Goal: Task Accomplishment & Management: Manage account settings

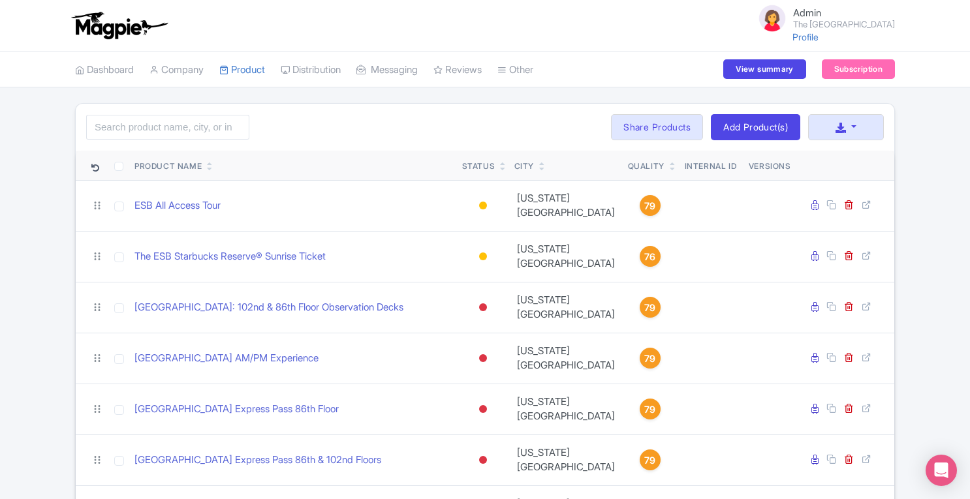
scroll to position [73, 0]
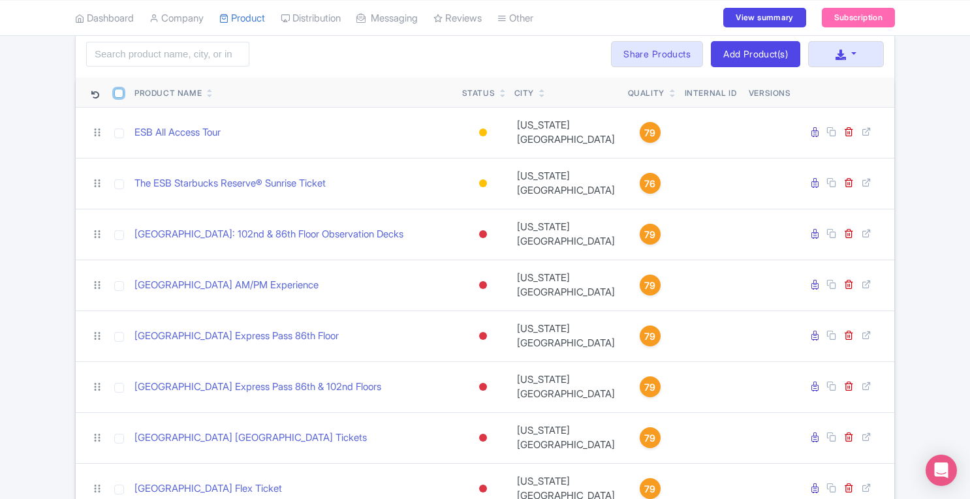
click at [116, 94] on input "checkbox" at bounding box center [118, 93] width 9 height 9
checkbox input "true"
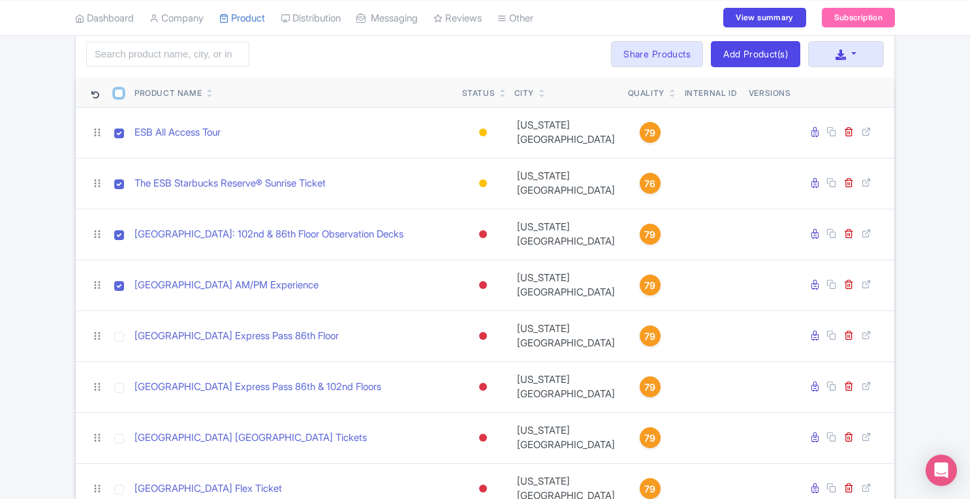
checkbox input "true"
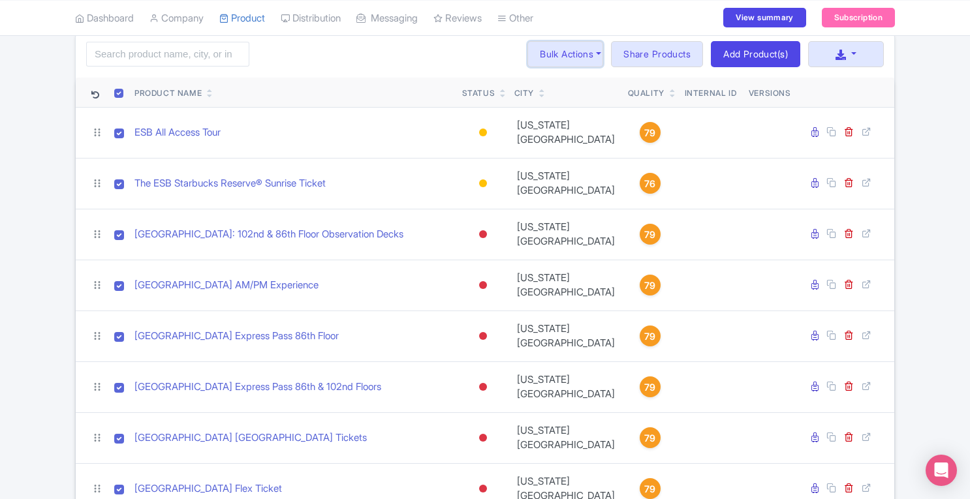
click at [558, 59] on button "Bulk Actions" at bounding box center [566, 54] width 76 height 26
click at [117, 91] on input "checkbox" at bounding box center [118, 93] width 9 height 9
checkbox input "false"
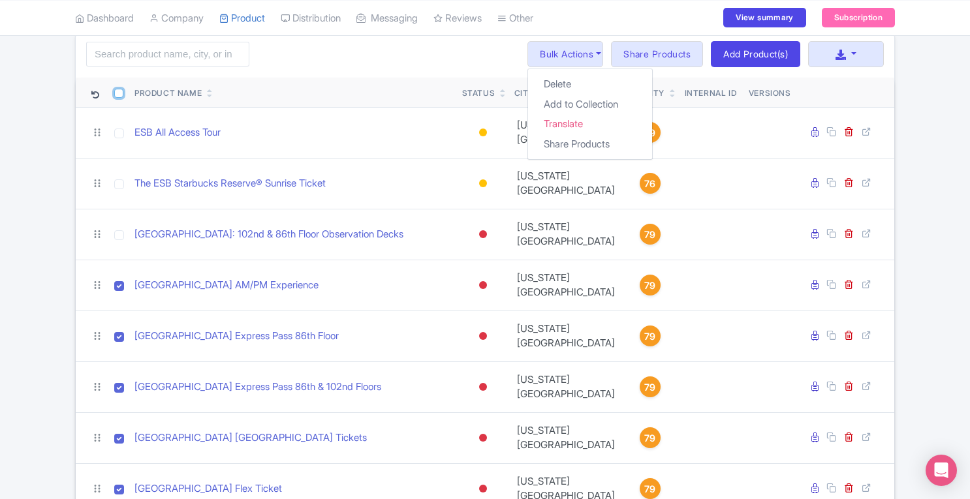
checkbox input "false"
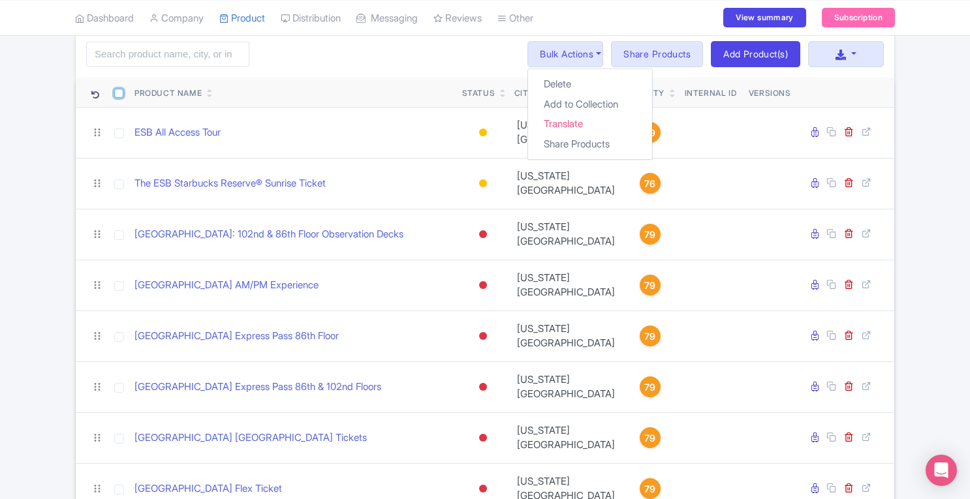
checkbox input "false"
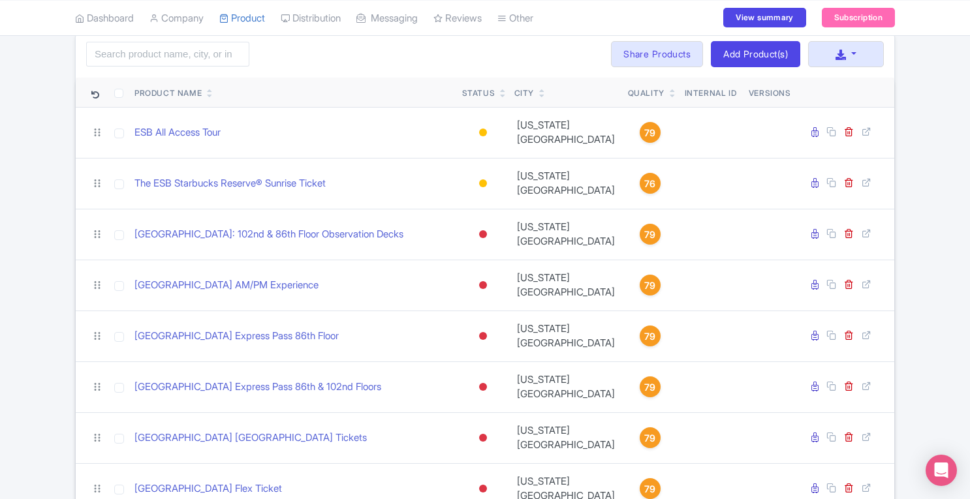
click at [932, 204] on div "Search Bulk Actions Delete Add to Collection Translate Share Products Add to Co…" at bounding box center [485, 272] width 970 height 485
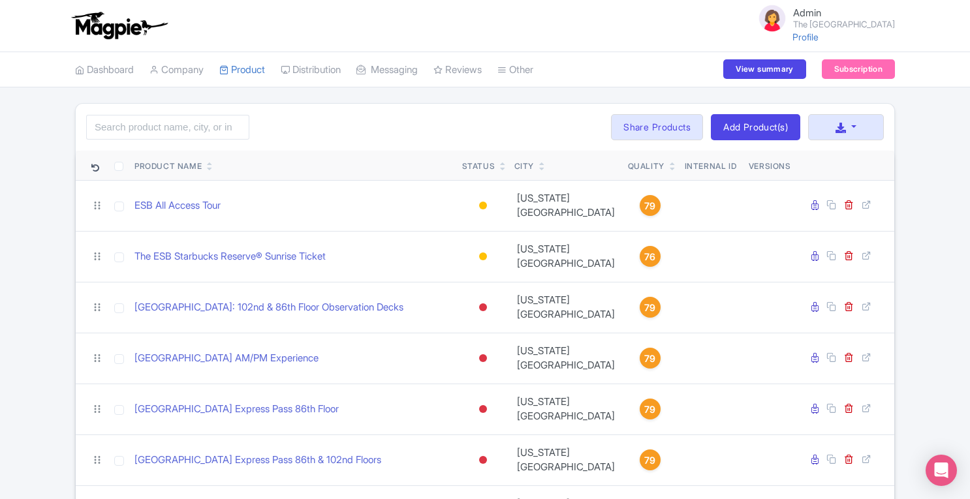
click at [811, 41] on link "Profile" at bounding box center [806, 36] width 26 height 11
click at [174, 73] on link "Company" at bounding box center [177, 70] width 54 height 36
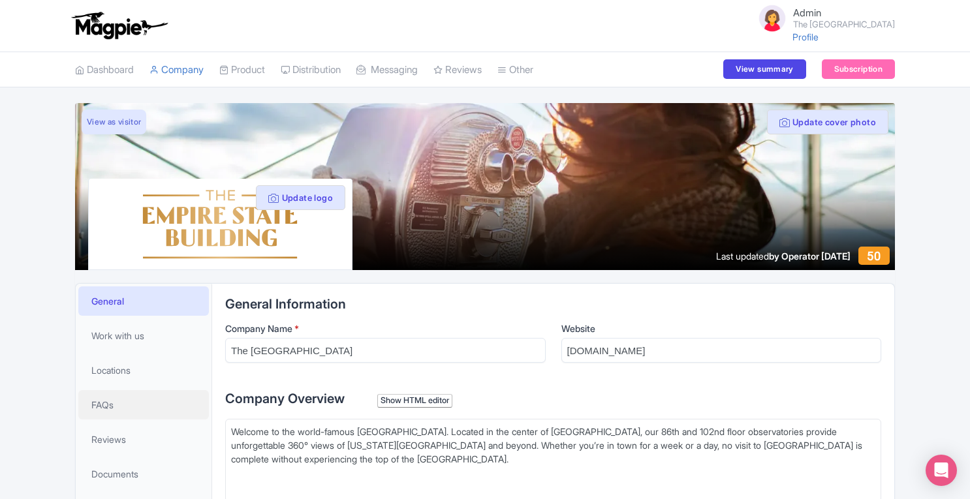
click at [117, 408] on link "FAQs" at bounding box center [143, 404] width 131 height 29
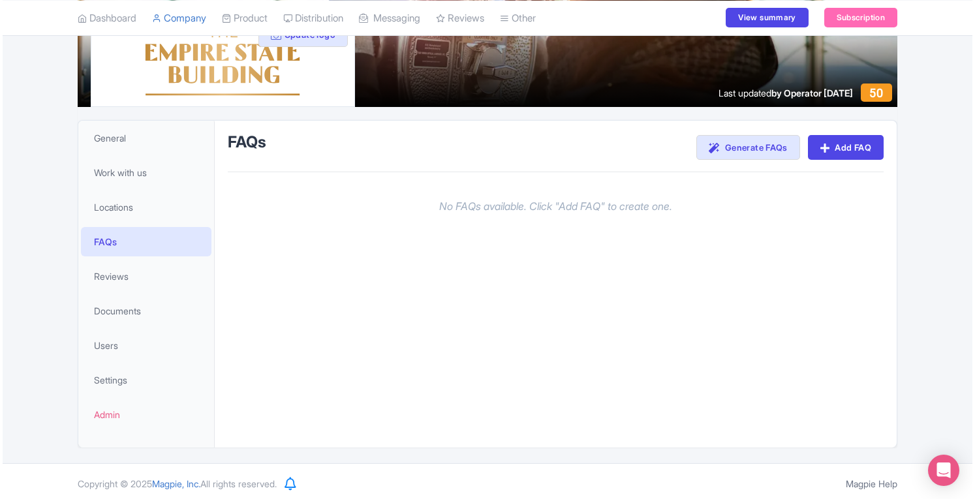
scroll to position [166, 0]
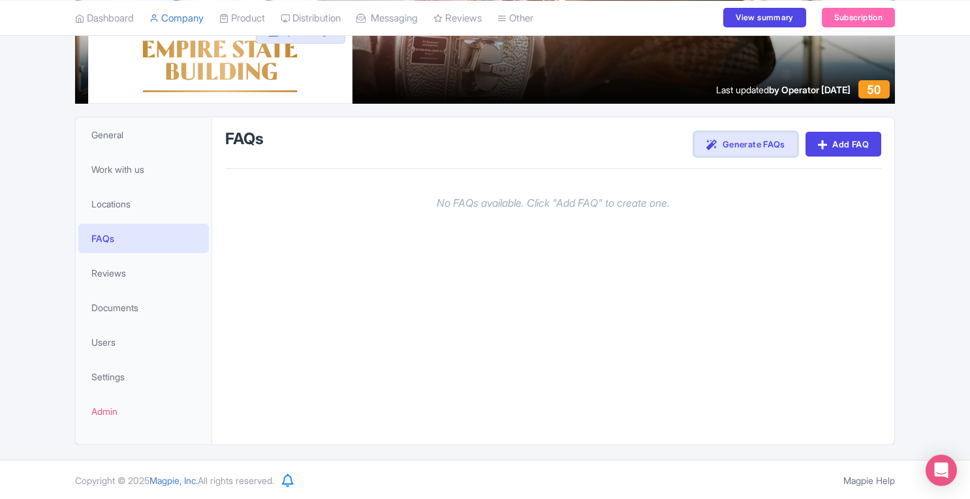
click at [748, 149] on link "Generate FAQs" at bounding box center [745, 144] width 103 height 25
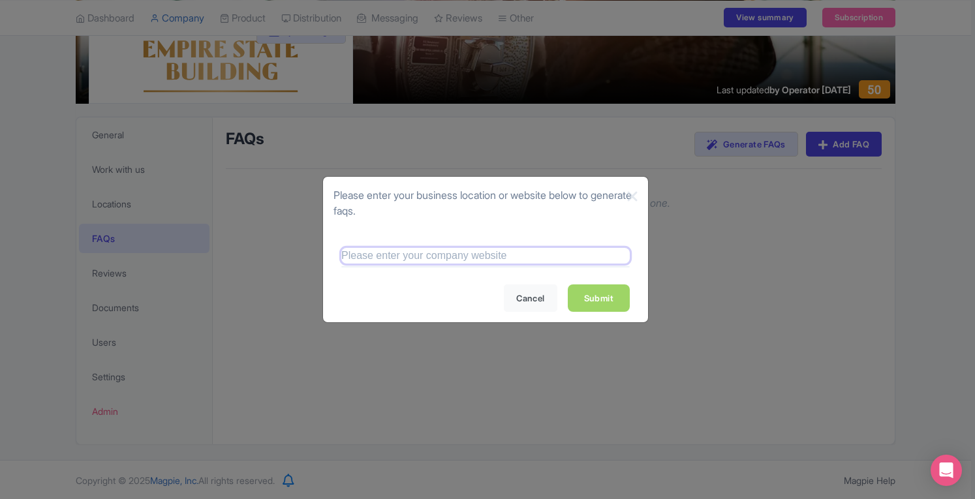
click at [462, 251] on input "text" at bounding box center [485, 256] width 289 height 16
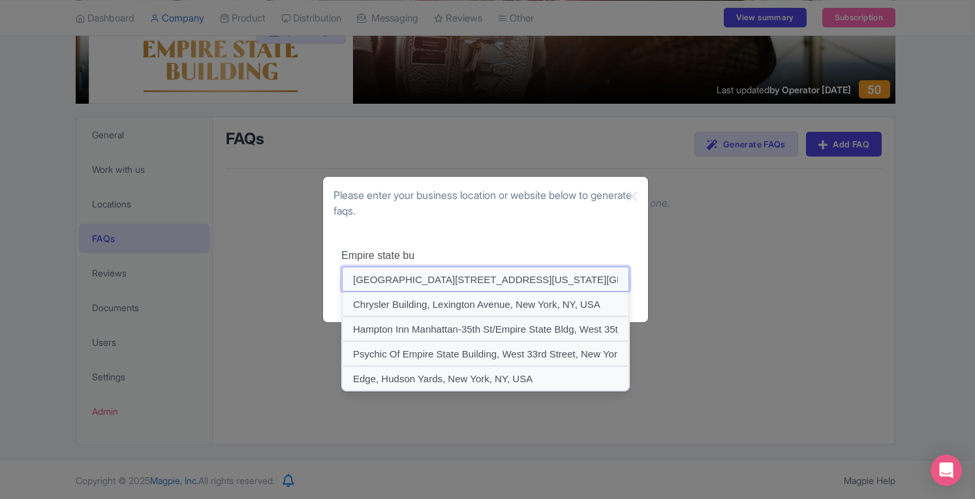
click at [449, 273] on input at bounding box center [485, 279] width 287 height 25
type input "Empire State Building, West 34th Street, New York, NY, USA"
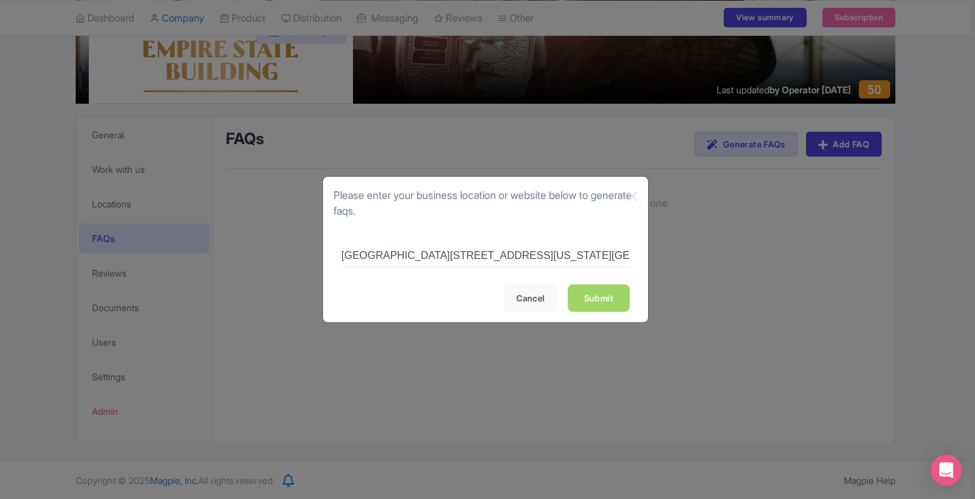
click at [598, 298] on link "Submit" at bounding box center [599, 298] width 62 height 27
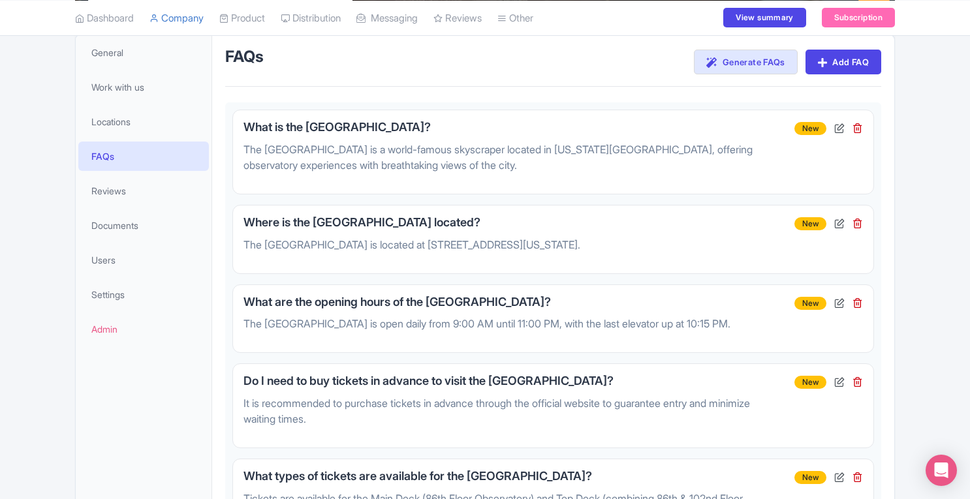
scroll to position [289, 0]
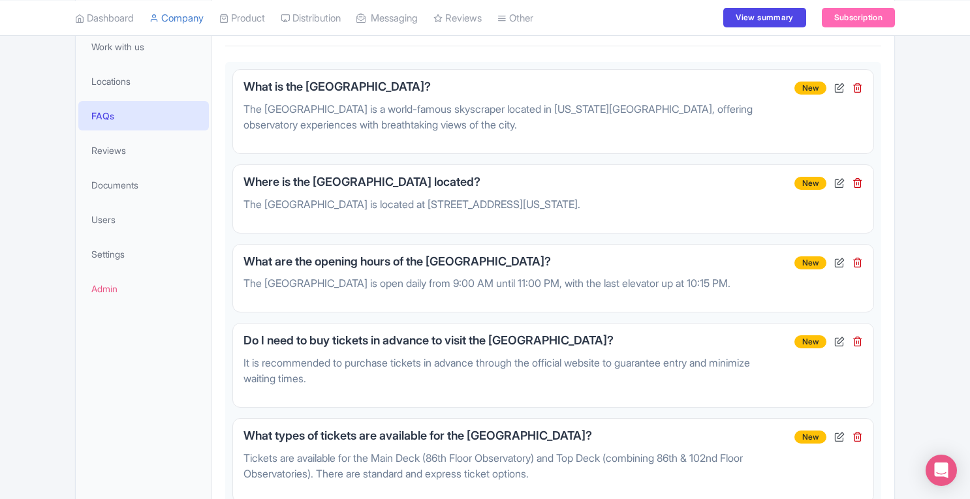
click at [842, 88] on icon at bounding box center [839, 87] width 10 height 10
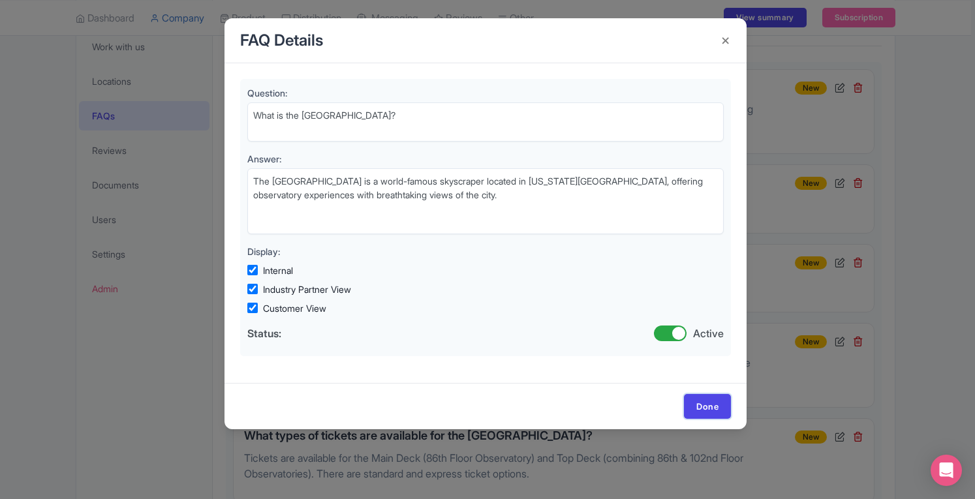
click at [698, 403] on link "Done" at bounding box center [707, 406] width 47 height 25
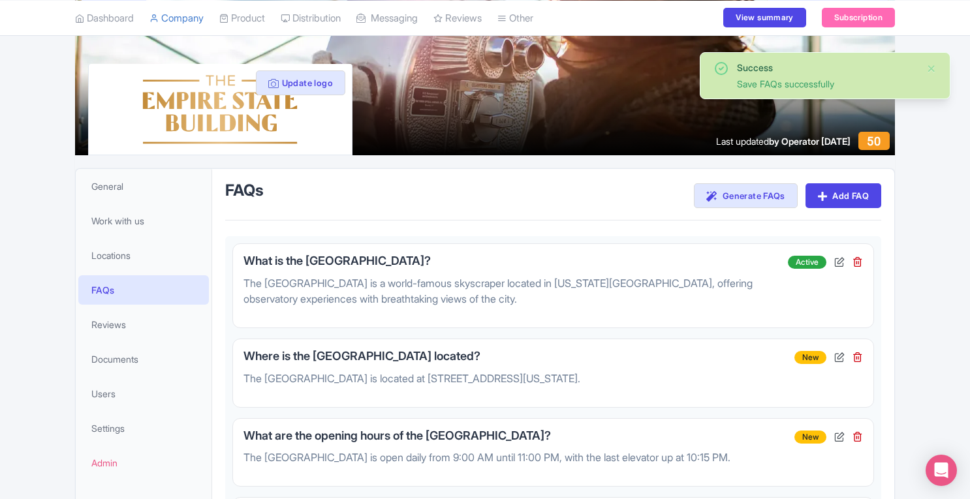
scroll to position [107, 0]
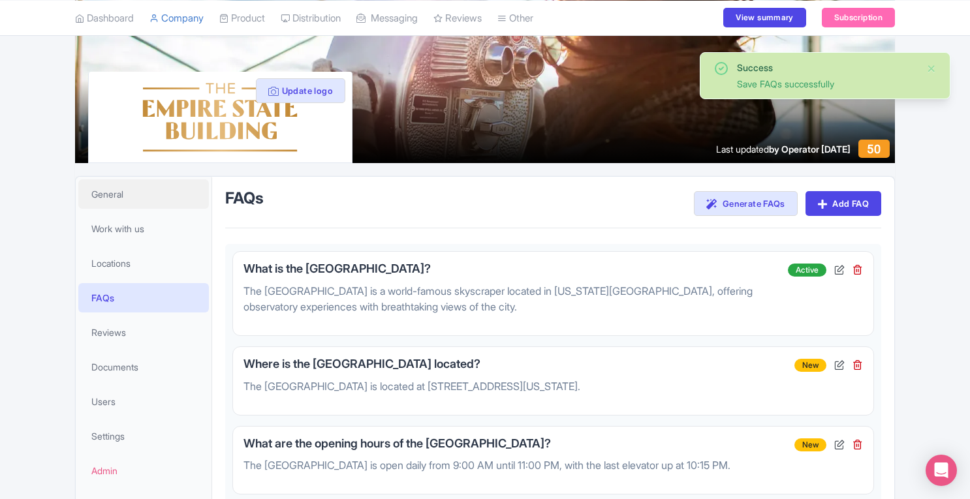
click at [121, 201] on link "General" at bounding box center [143, 194] width 131 height 29
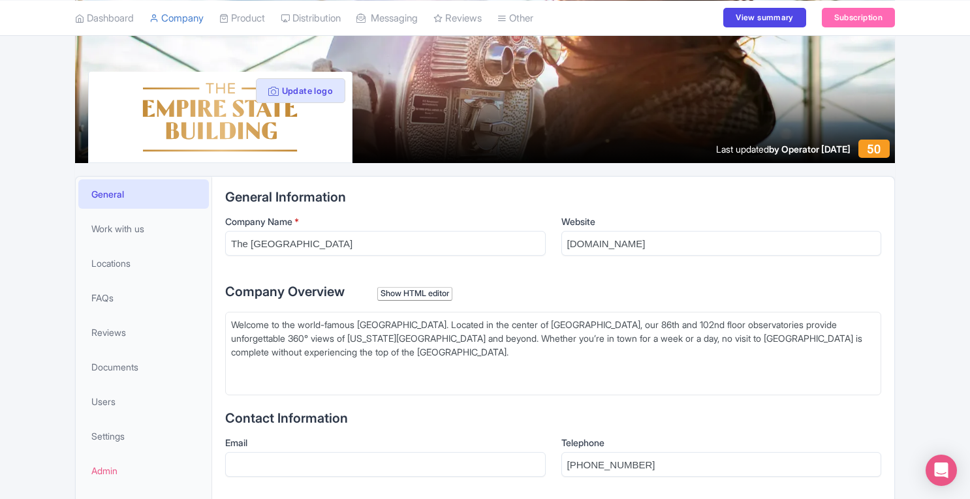
scroll to position [554, 0]
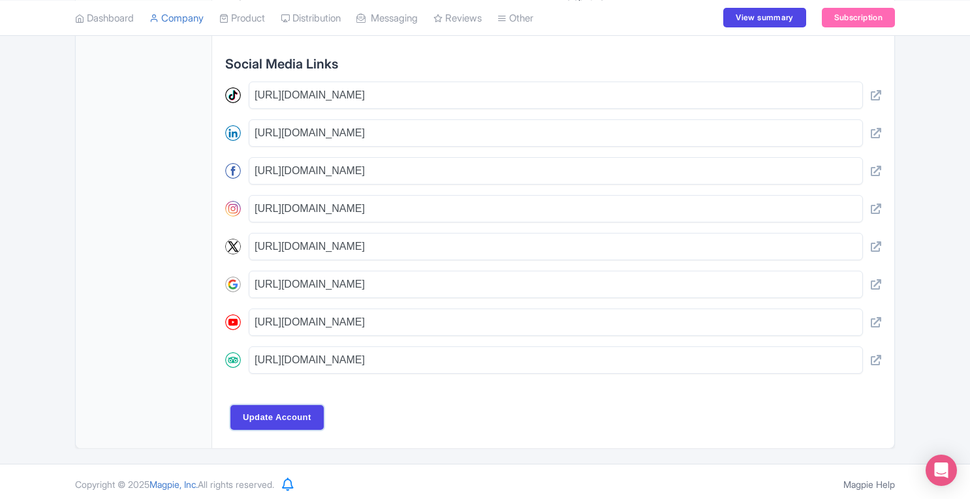
click at [292, 420] on input "Update Account" at bounding box center [276, 417] width 93 height 25
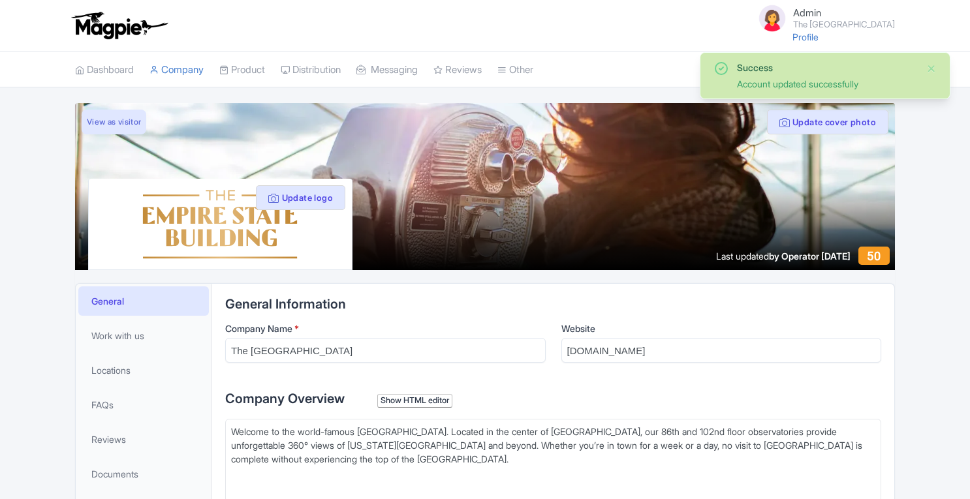
scroll to position [296, 0]
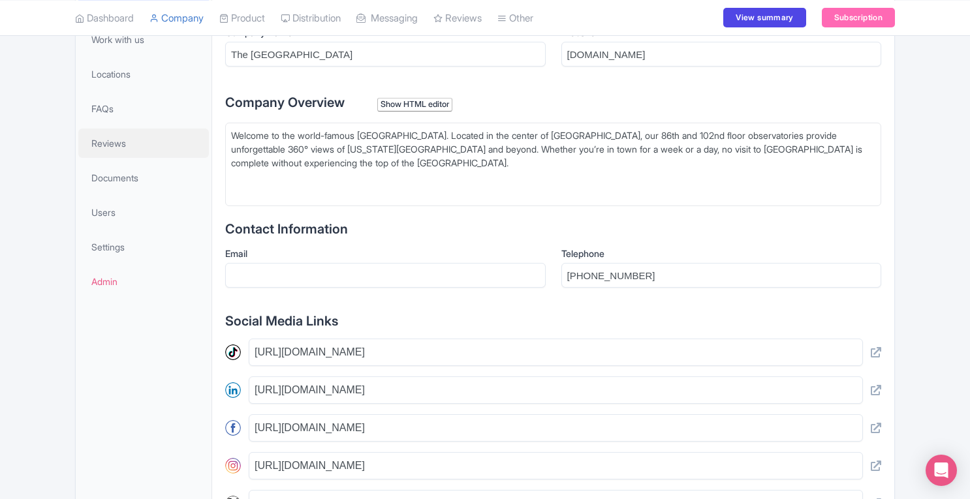
click at [107, 134] on link "Reviews" at bounding box center [143, 143] width 131 height 29
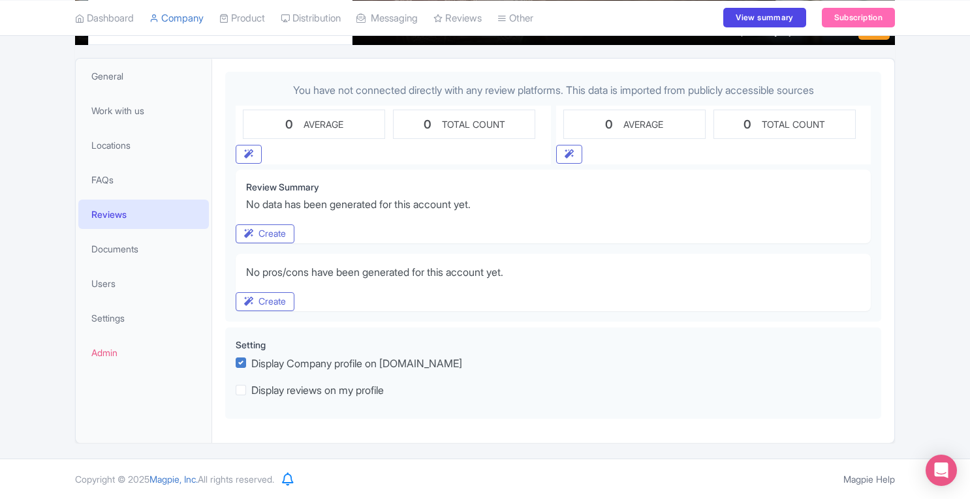
scroll to position [223, 0]
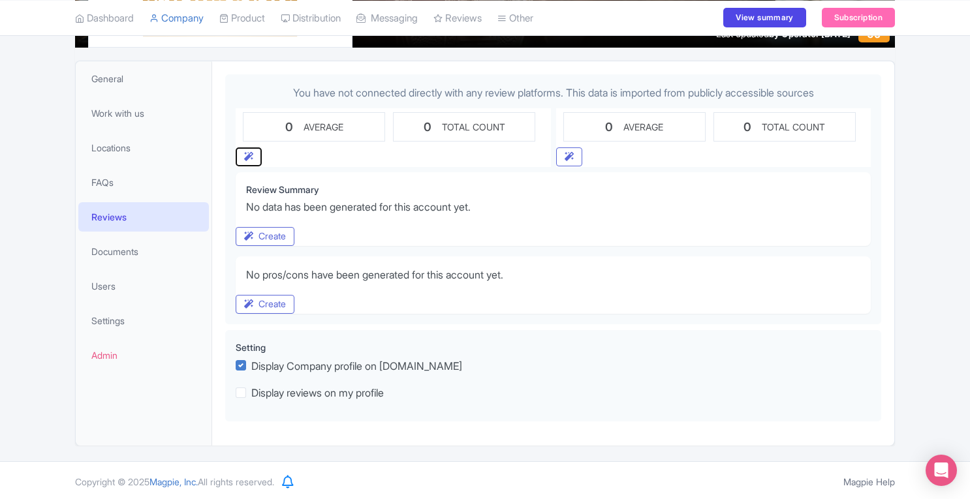
click at [253, 161] on button "button" at bounding box center [249, 157] width 26 height 19
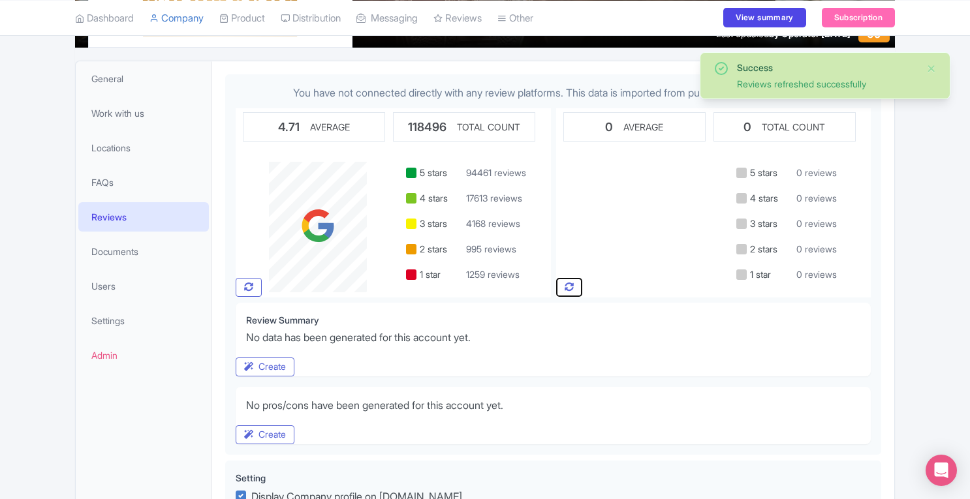
click at [569, 280] on button "button" at bounding box center [569, 287] width 26 height 19
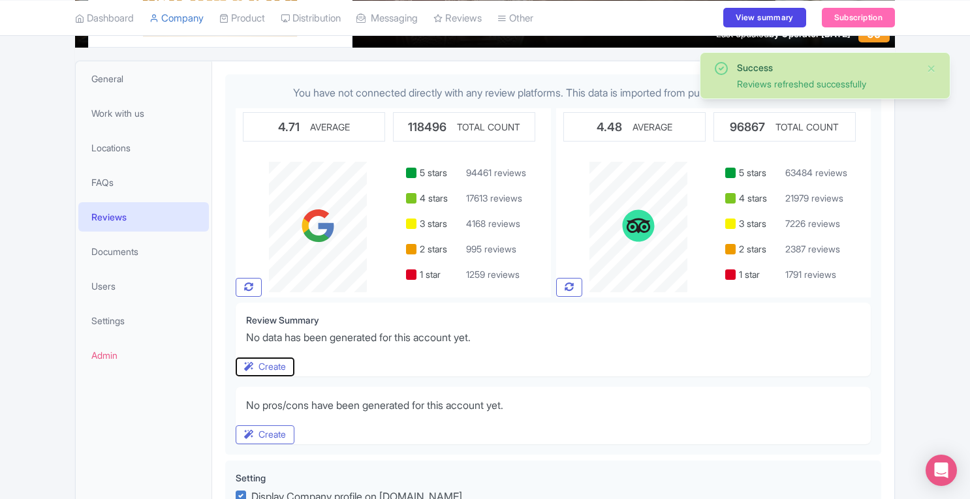
click at [287, 362] on button "Create" at bounding box center [265, 367] width 59 height 19
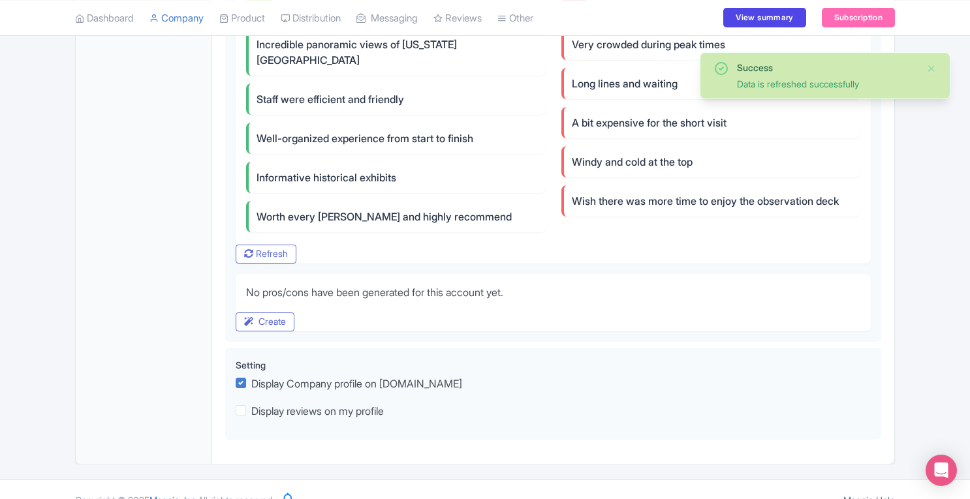
scroll to position [0, 0]
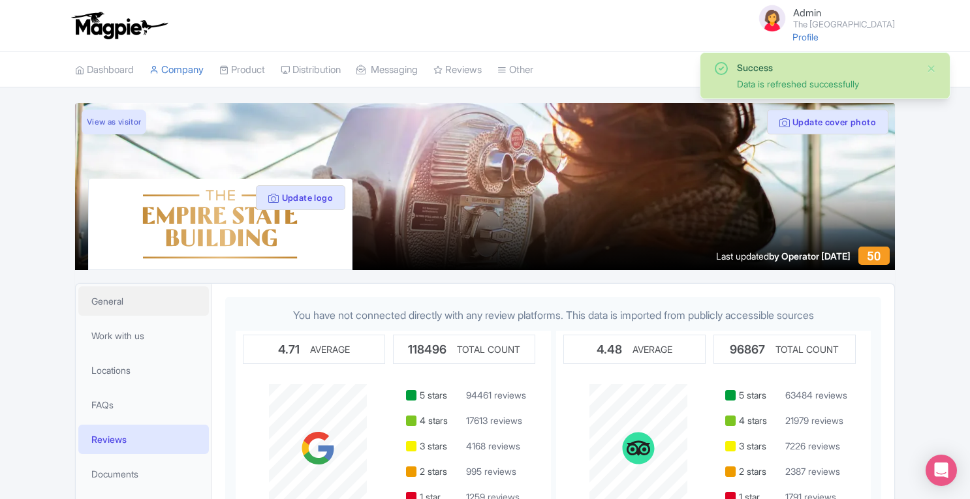
click at [117, 305] on span "General" at bounding box center [107, 301] width 32 height 14
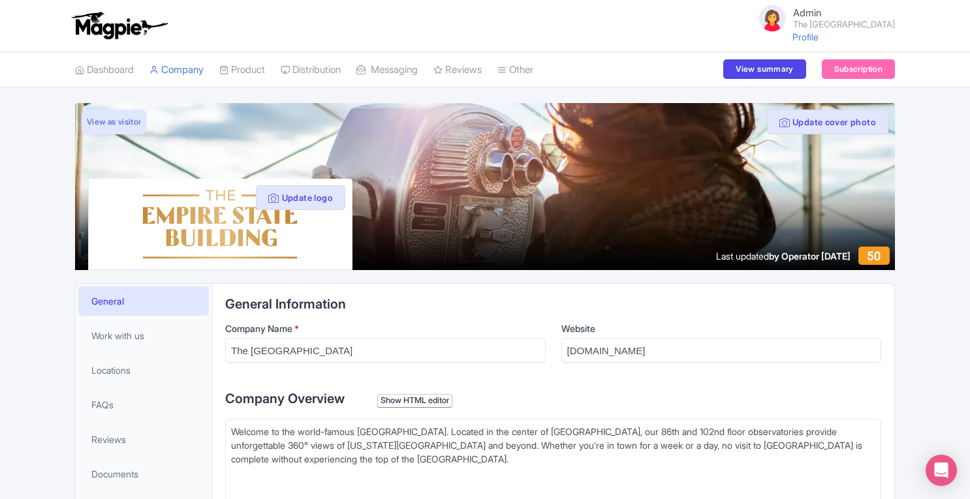
scroll to position [554, 0]
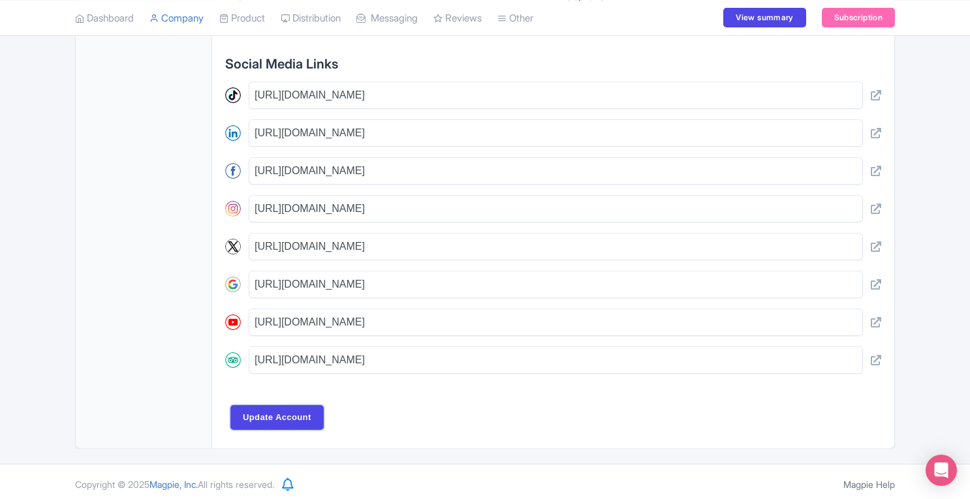
click at [295, 405] on input "Update Account" at bounding box center [276, 417] width 93 height 25
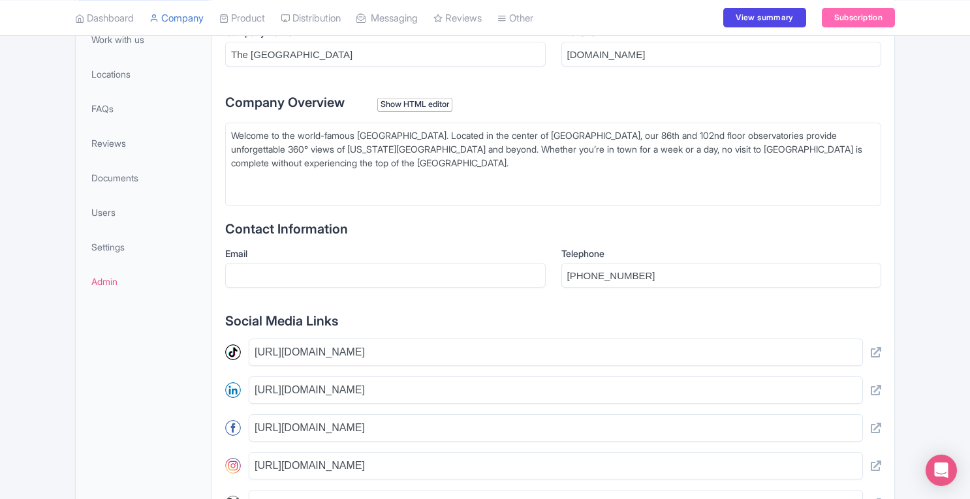
scroll to position [296, 0]
click at [118, 145] on span "Reviews" at bounding box center [108, 143] width 35 height 14
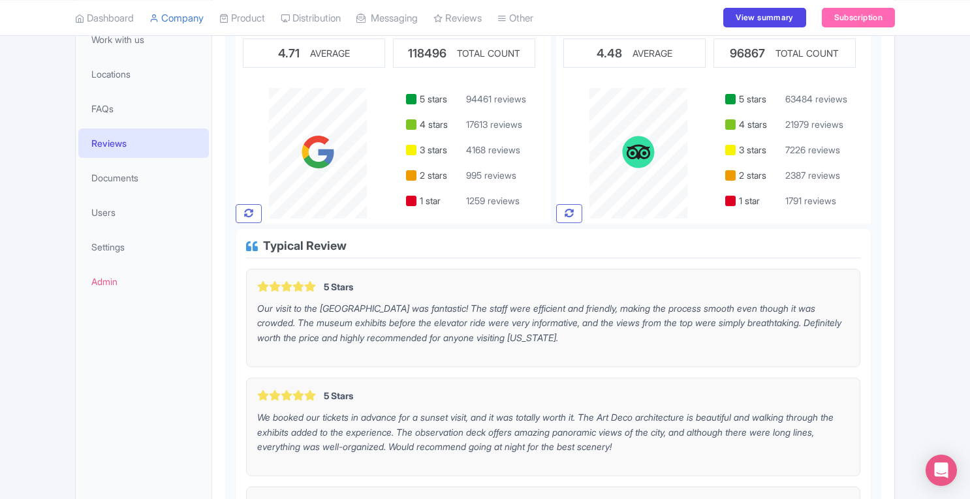
scroll to position [945, 0]
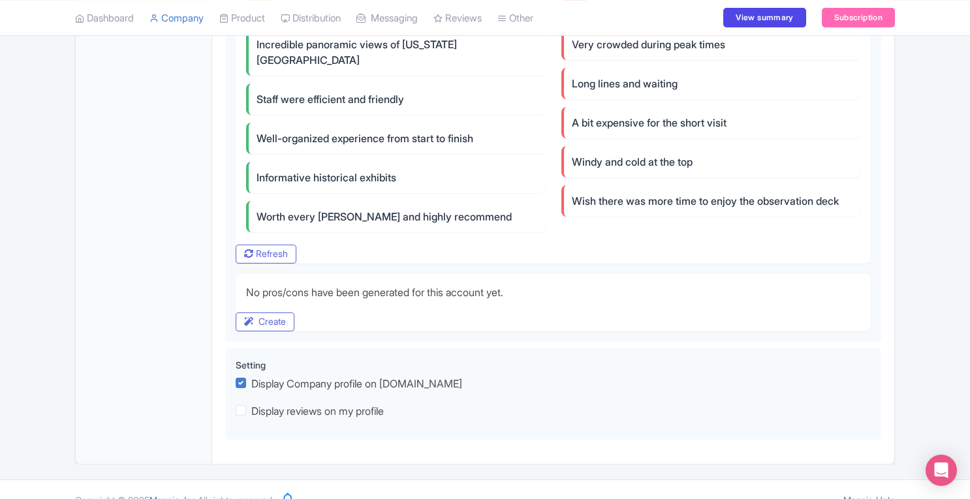
click at [251, 403] on label "Display reviews on my profile" at bounding box center [317, 411] width 133 height 16
click at [251, 402] on input "Display reviews on my profile" at bounding box center [255, 406] width 8 height 8
checkbox input "true"
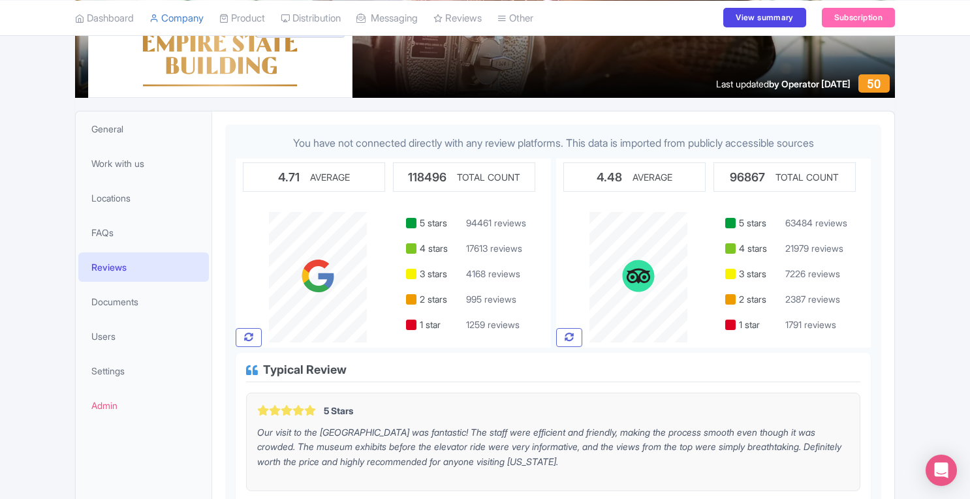
scroll to position [171, 0]
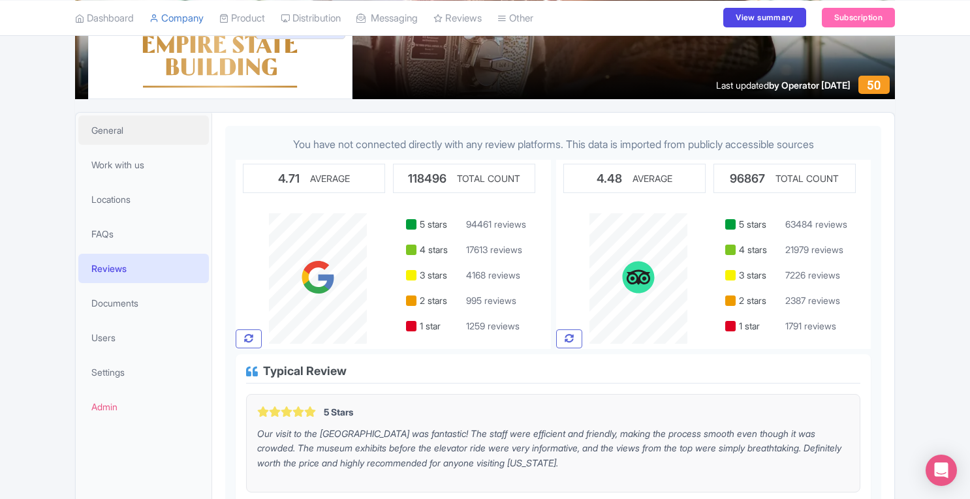
click at [123, 135] on span "General" at bounding box center [107, 130] width 32 height 14
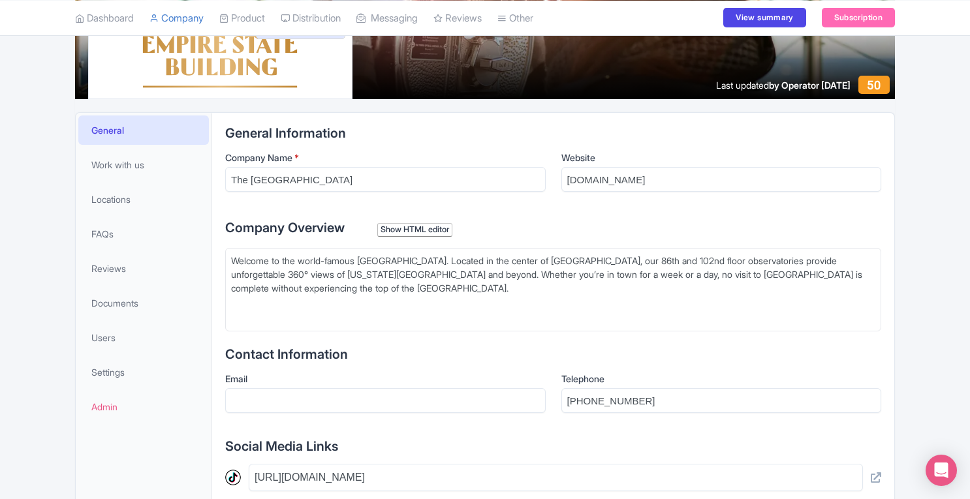
scroll to position [554, 0]
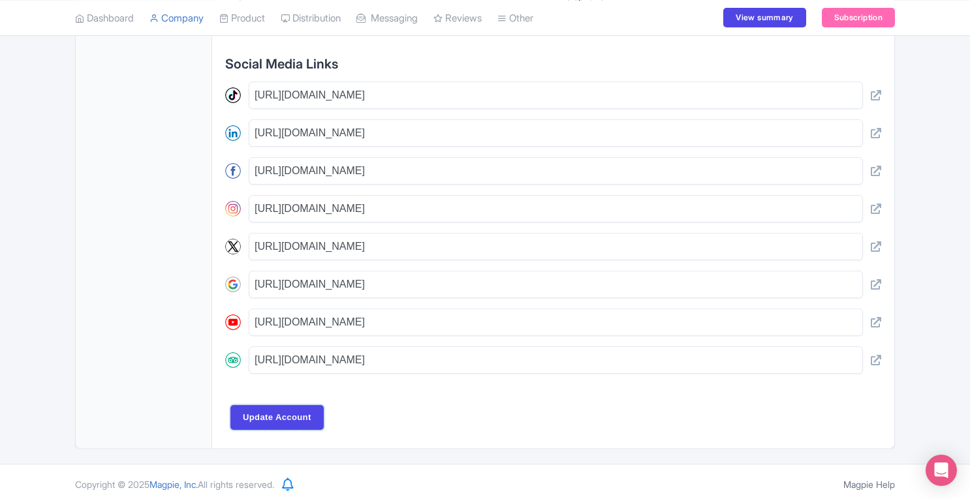
click at [277, 417] on input "Update Account" at bounding box center [276, 417] width 93 height 25
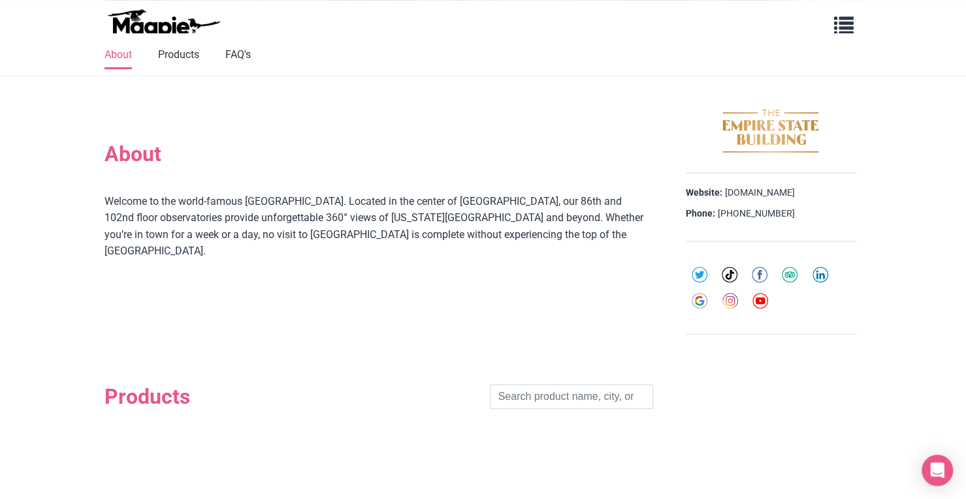
scroll to position [361, 0]
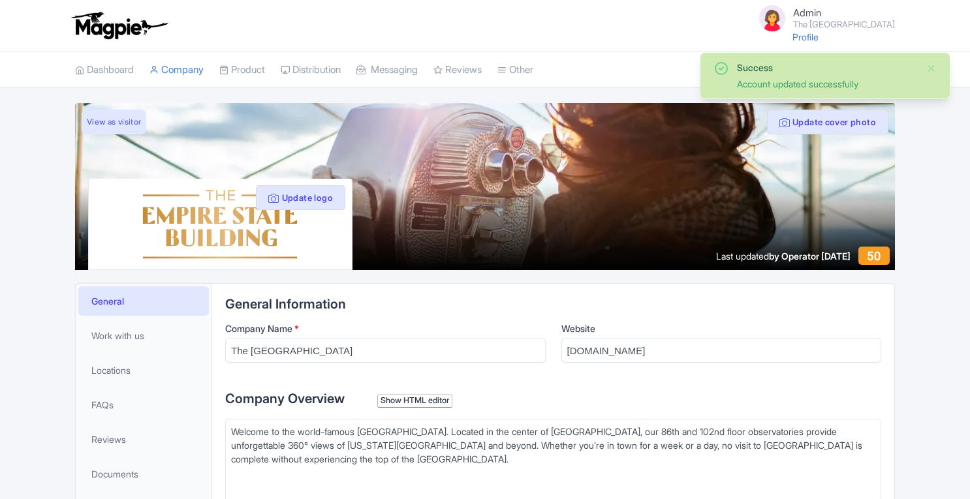
scroll to position [296, 0]
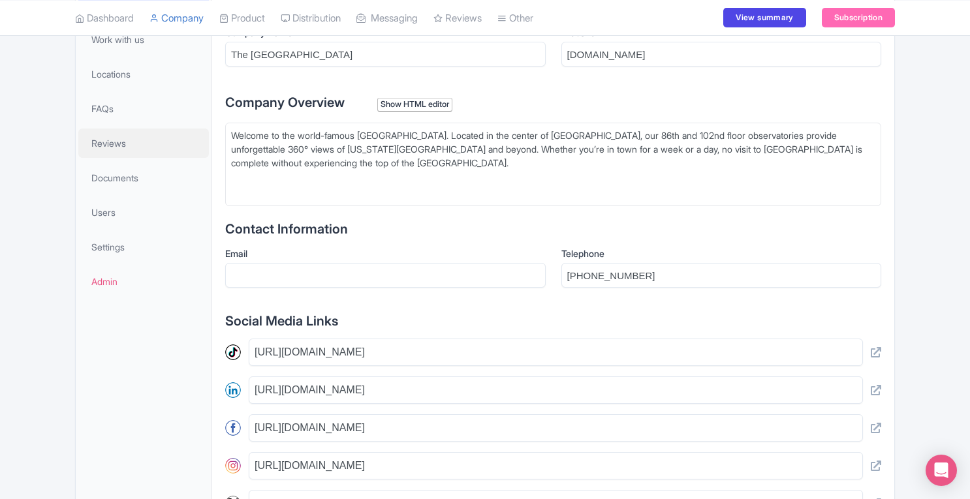
click at [119, 136] on span "Reviews" at bounding box center [108, 143] width 35 height 14
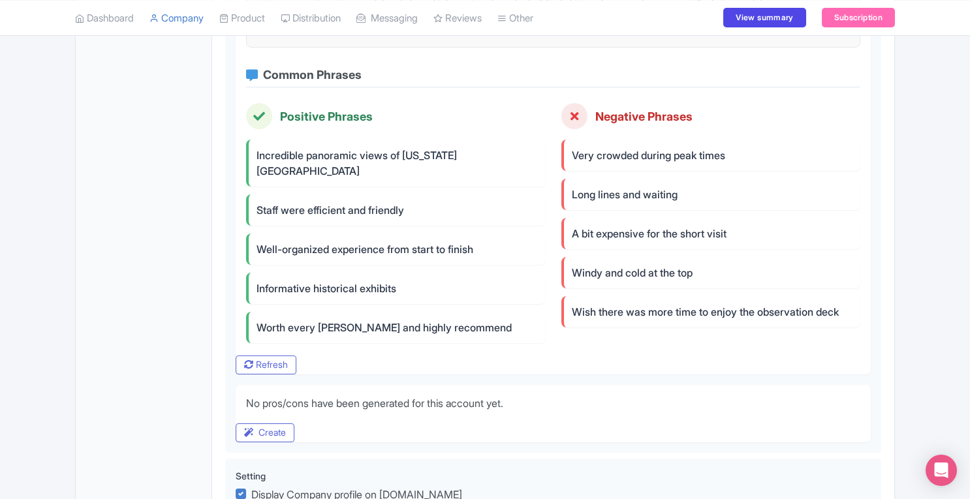
scroll to position [838, 0]
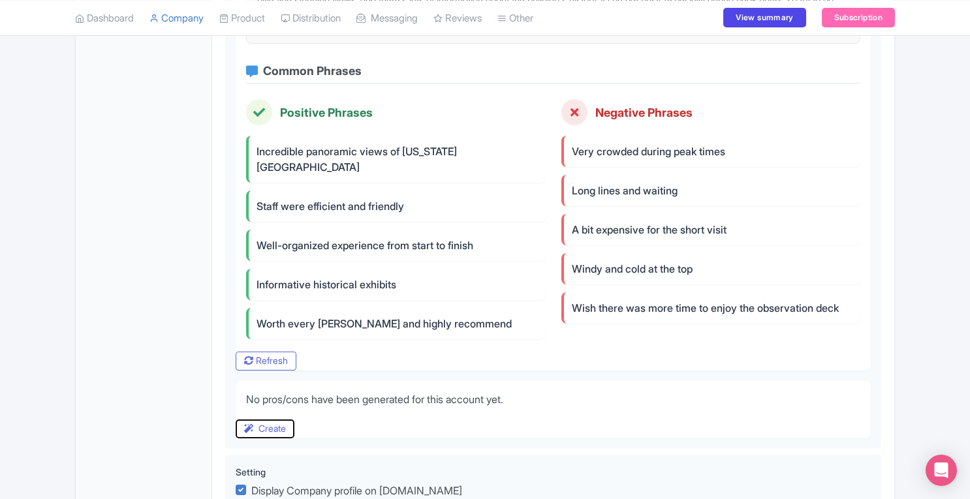
click at [282, 420] on button "Create" at bounding box center [265, 429] width 59 height 19
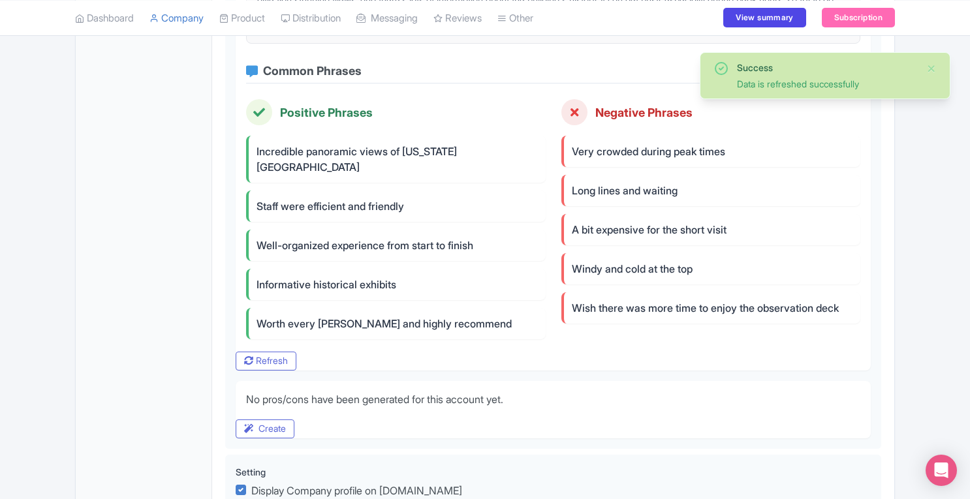
scroll to position [945, 0]
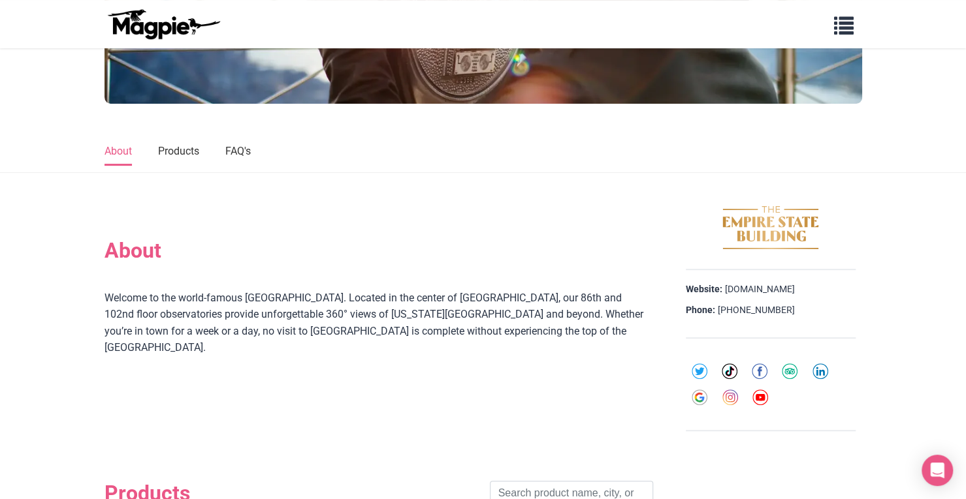
scroll to position [198, 0]
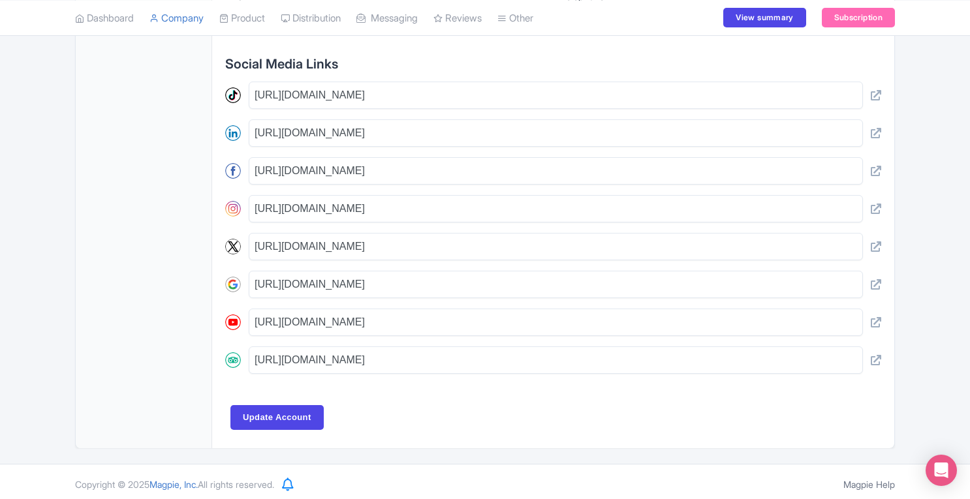
scroll to position [117, 0]
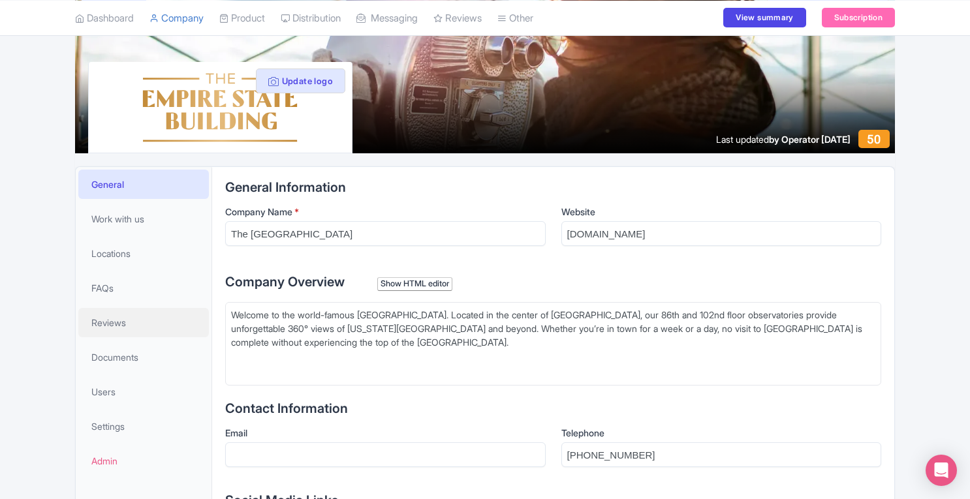
click at [136, 324] on link "Reviews" at bounding box center [143, 322] width 131 height 29
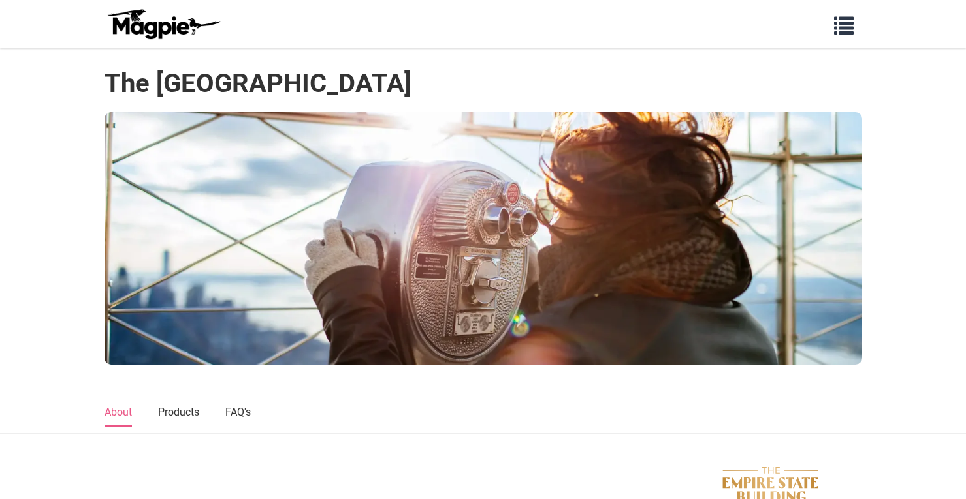
scroll to position [198, 0]
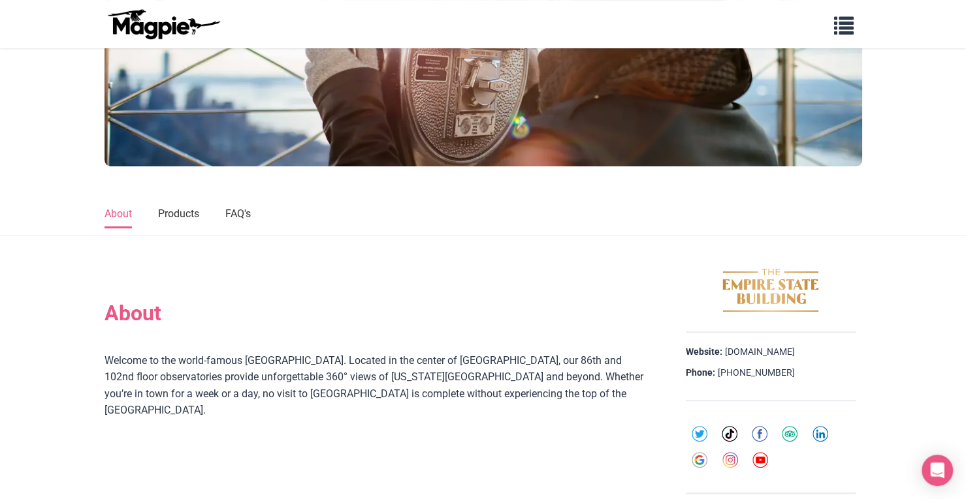
click at [180, 211] on link "Products" at bounding box center [178, 214] width 41 height 27
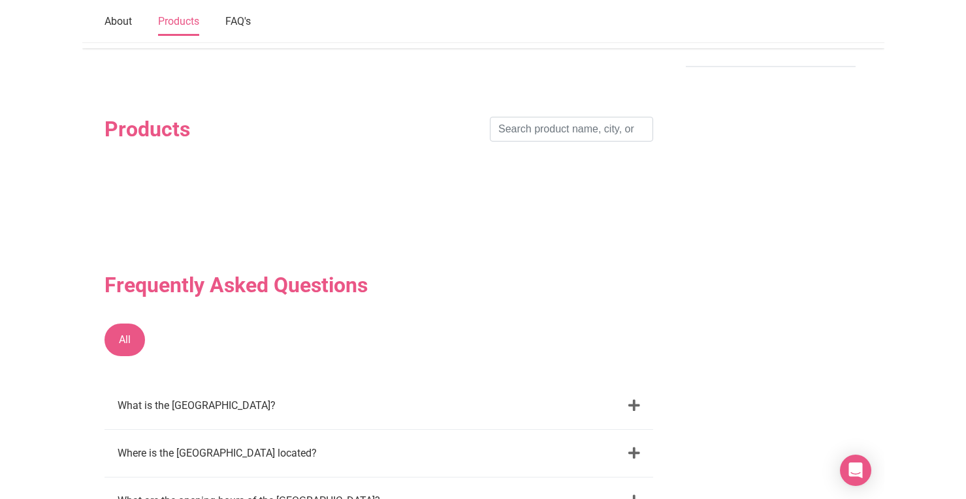
scroll to position [454, 0]
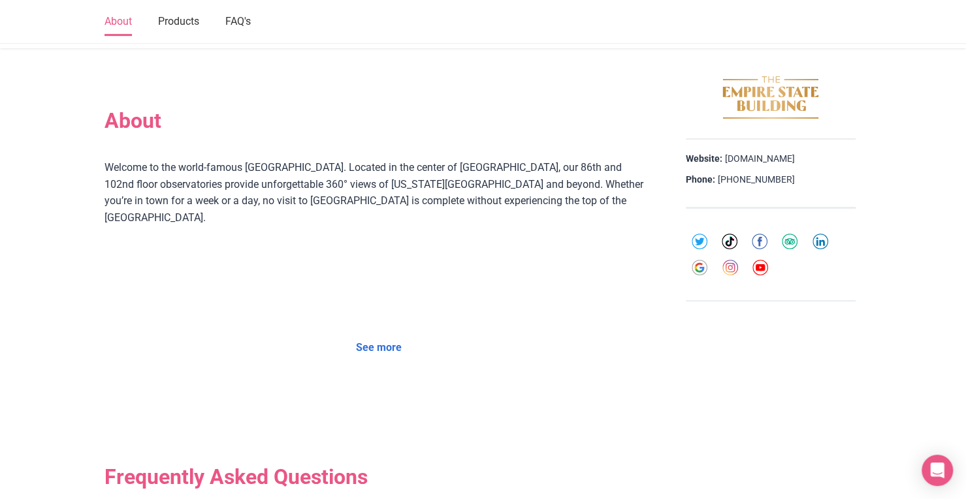
scroll to position [424, 0]
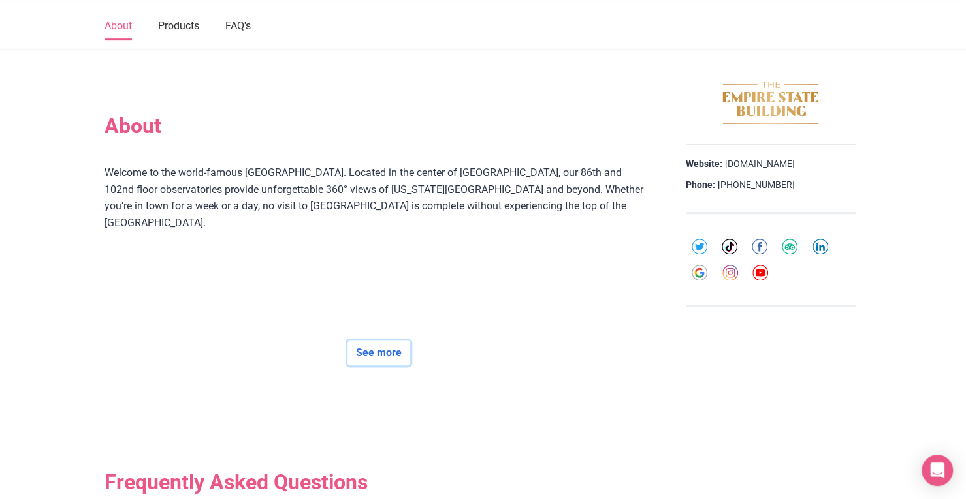
click at [377, 355] on link "See more" at bounding box center [378, 353] width 63 height 25
click at [582, 336] on section "See more" at bounding box center [378, 348] width 548 height 114
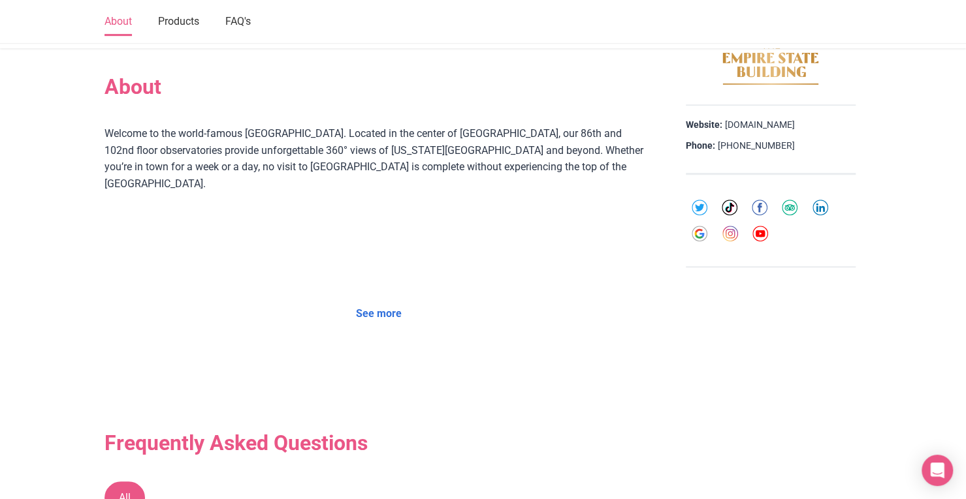
scroll to position [467, 0]
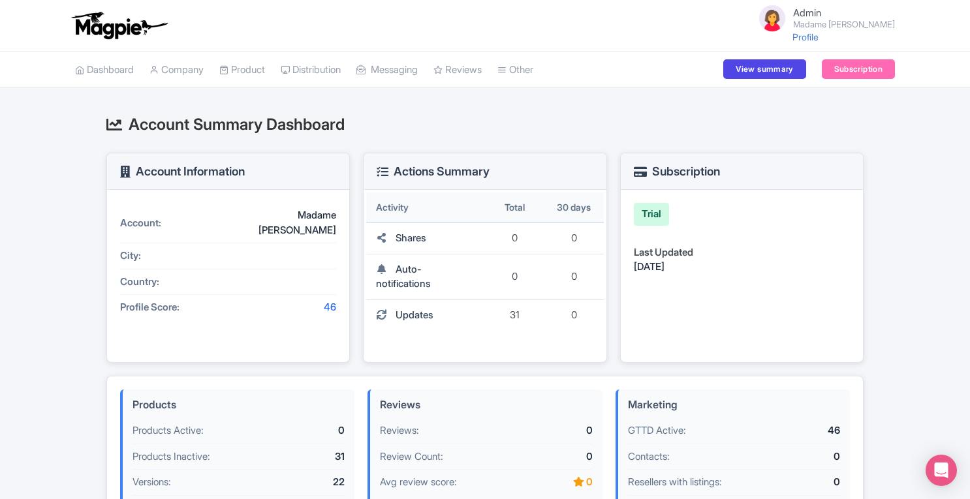
click at [0, 0] on link "My Products" at bounding box center [0, 0] width 0 height 0
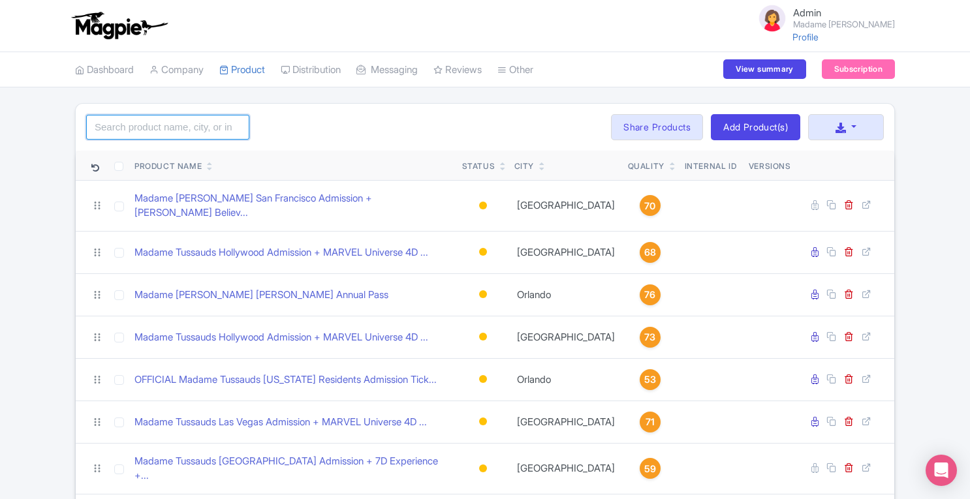
click at [225, 134] on input "search" at bounding box center [167, 127] width 163 height 25
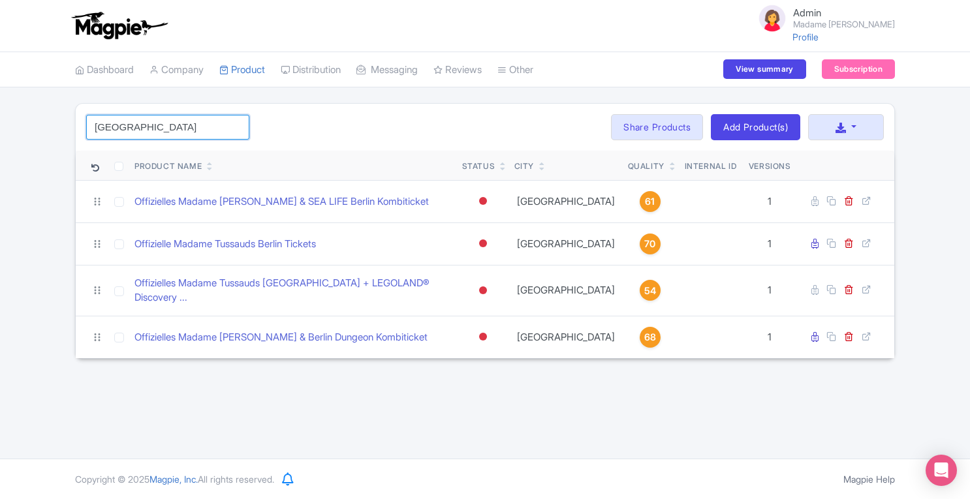
type input "[GEOGRAPHIC_DATA]"
click at [389, 134] on div "[GEOGRAPHIC_DATA] Search Bulk Actions [GEOGRAPHIC_DATA] Add to Collection Trans…" at bounding box center [485, 127] width 819 height 47
click at [817, 244] on icon at bounding box center [815, 244] width 7 height 10
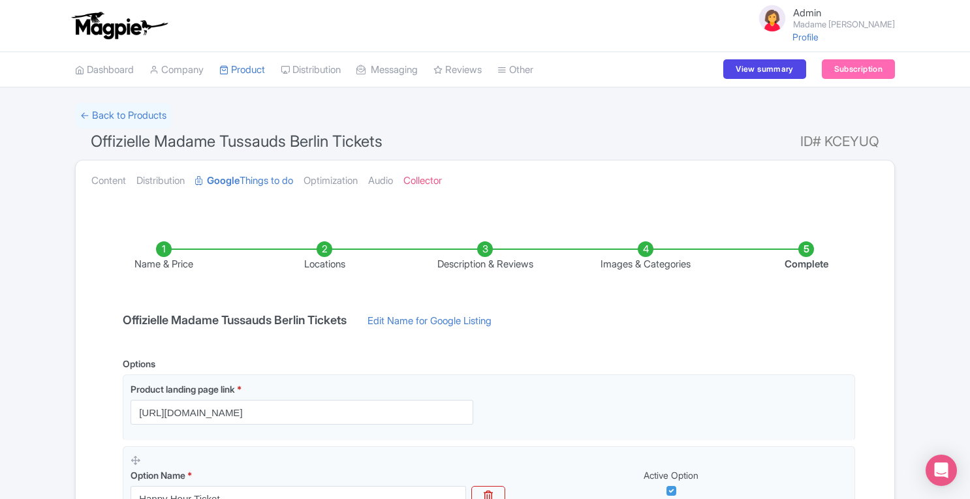
click at [320, 245] on li "Locations" at bounding box center [324, 257] width 161 height 31
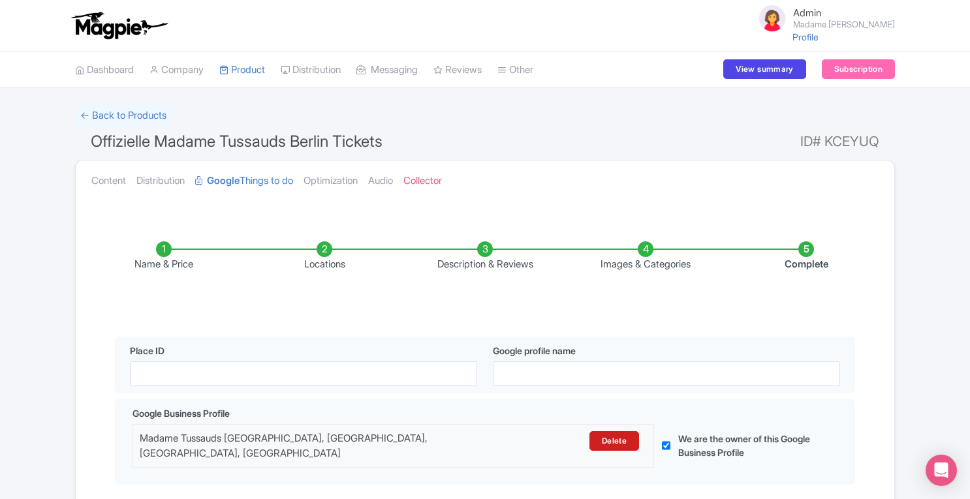
click at [165, 247] on li "Name & Price" at bounding box center [164, 257] width 161 height 31
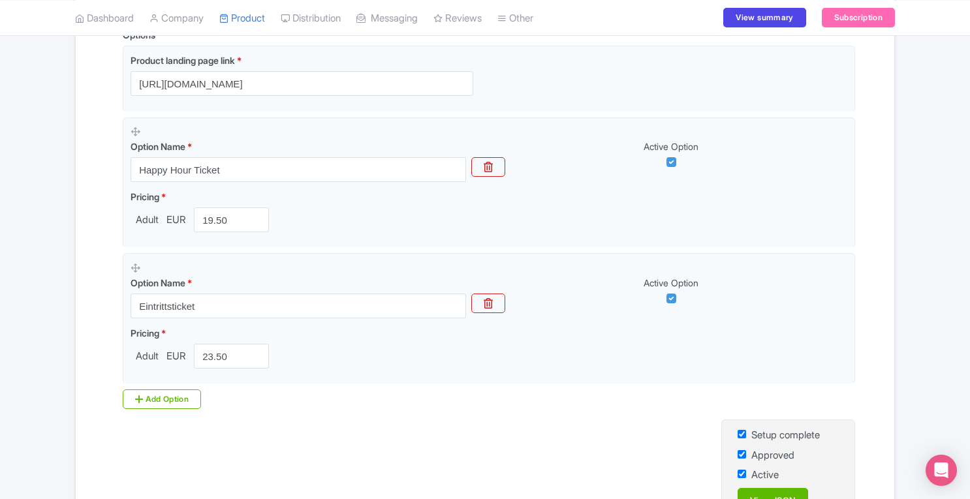
scroll to position [325, 0]
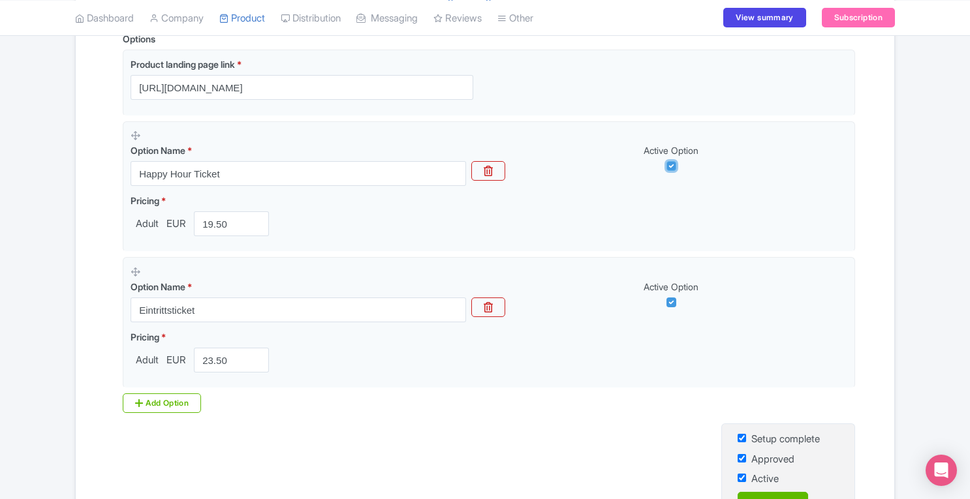
click at [669, 166] on input "checkbox" at bounding box center [672, 166] width 10 height 10
checkbox input "false"
drag, startPoint x: 229, startPoint y: 218, endPoint x: 220, endPoint y: 219, distance: 9.2
click at [220, 219] on input "19.50" at bounding box center [231, 224] width 75 height 25
drag, startPoint x: 233, startPoint y: 360, endPoint x: 189, endPoint y: 360, distance: 44.4
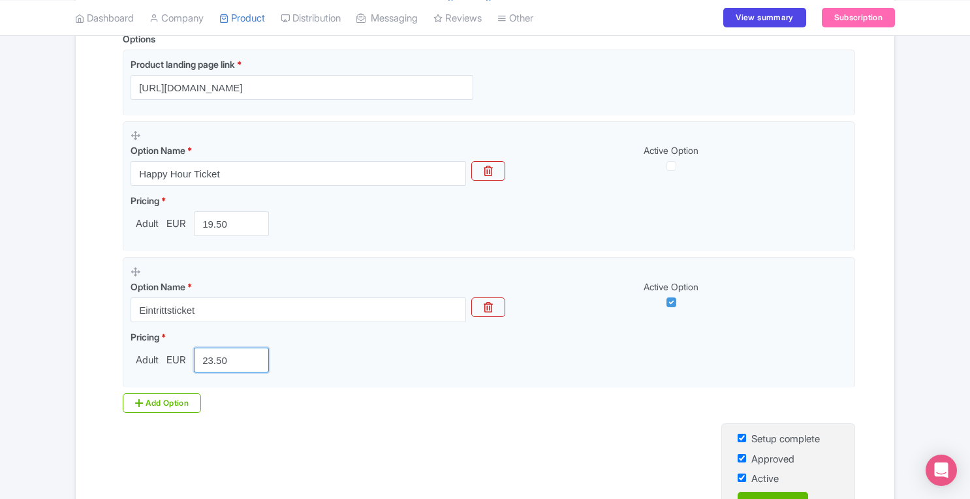
click at [189, 360] on div "Adult EUR 23.50" at bounding box center [203, 360] width 144 height 25
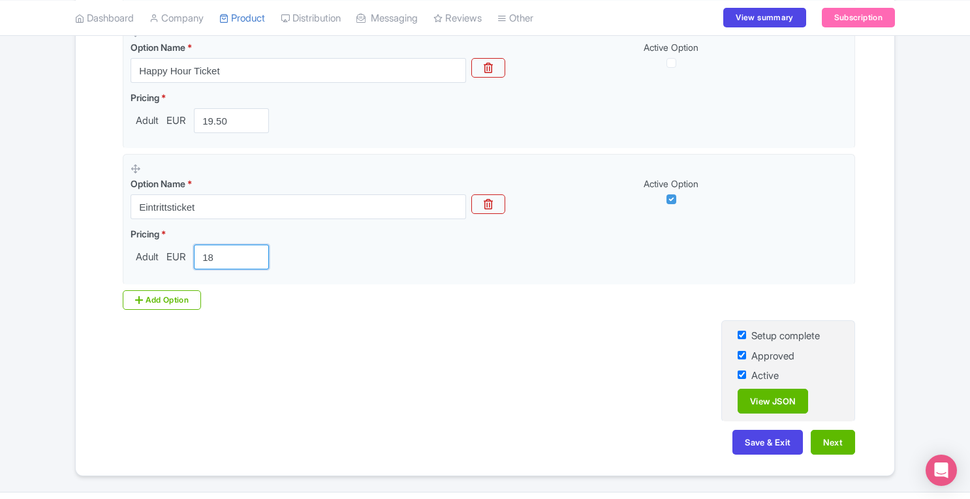
scroll to position [437, 0]
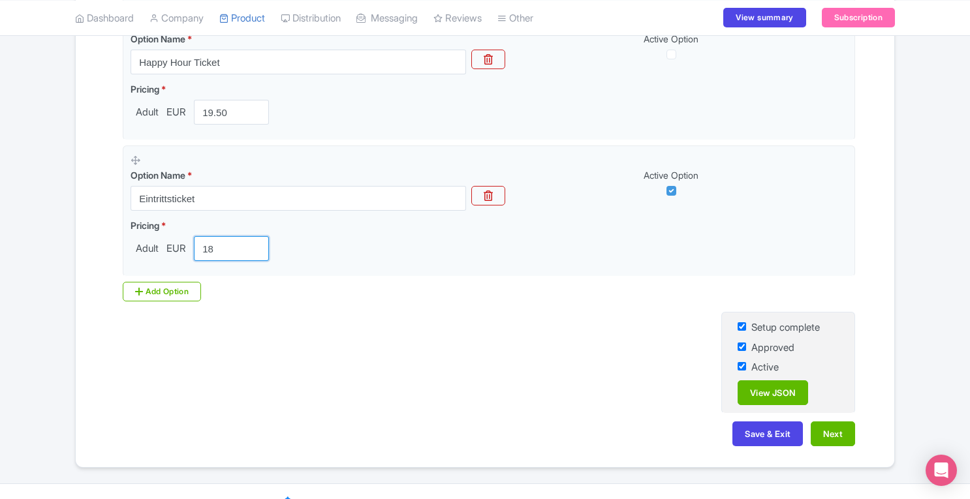
type input "18"
click at [761, 438] on button "Save & Exit" at bounding box center [768, 434] width 71 height 25
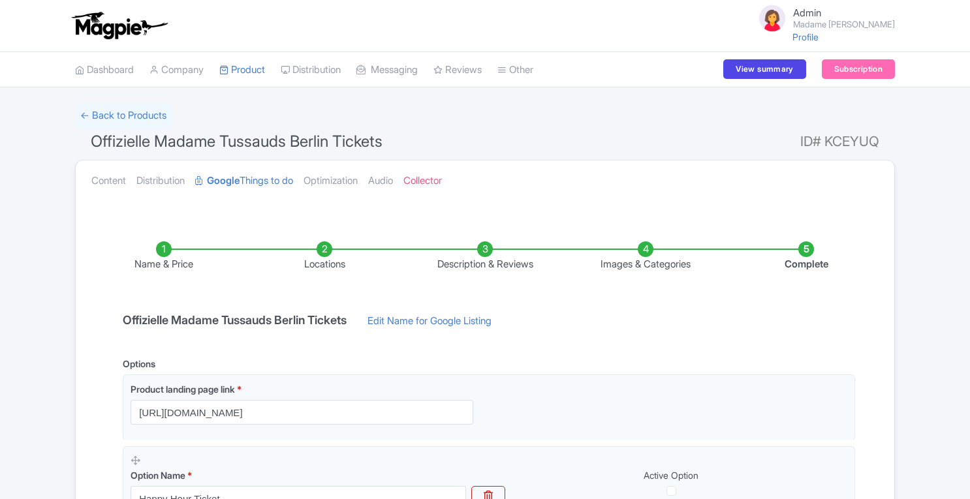
scroll to position [437, 0]
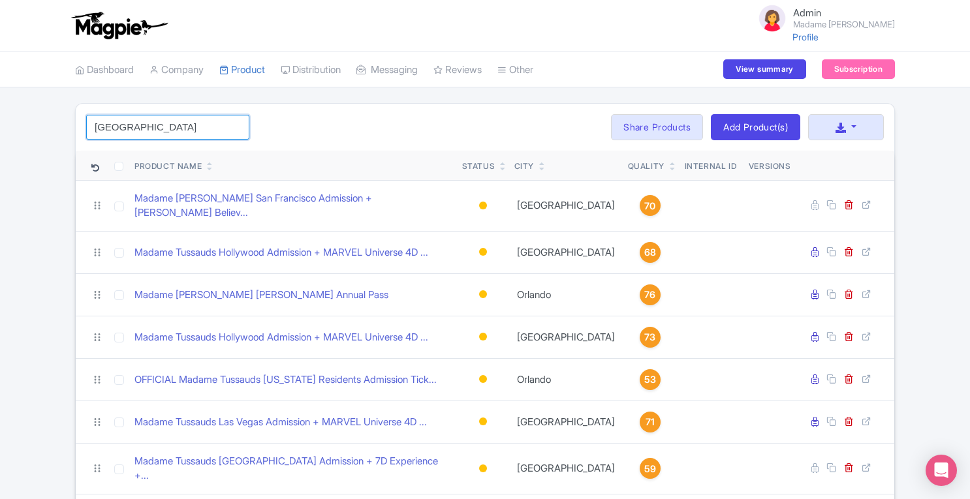
click at [210, 133] on input "berlin" at bounding box center [167, 127] width 163 height 25
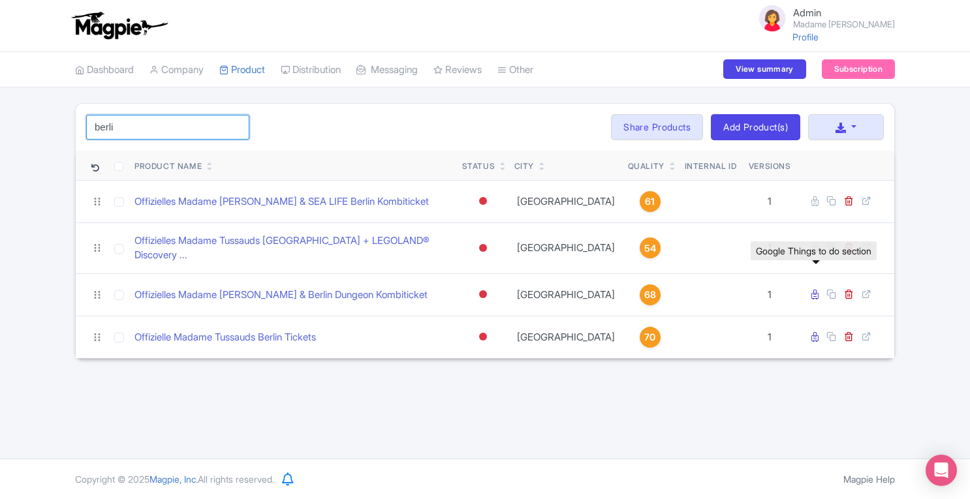
type input "berli"
click at [817, 290] on icon at bounding box center [815, 295] width 7 height 10
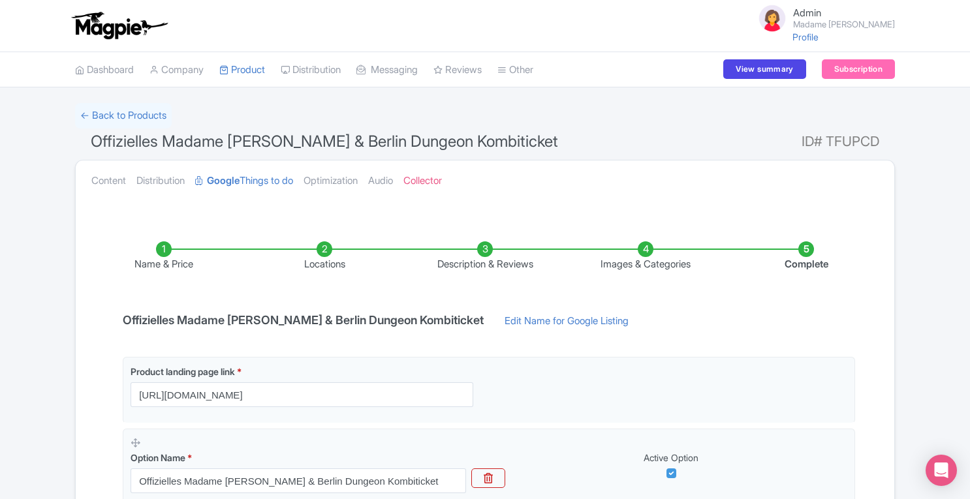
scroll to position [261, 0]
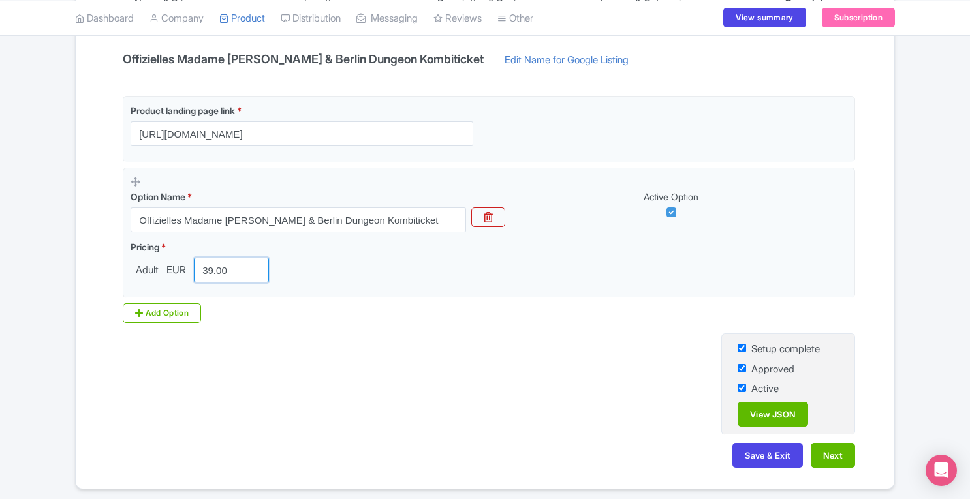
click at [212, 264] on input "39.00" at bounding box center [231, 270] width 75 height 25
type input "32.00"
click at [763, 452] on button "Save & Exit" at bounding box center [768, 455] width 71 height 25
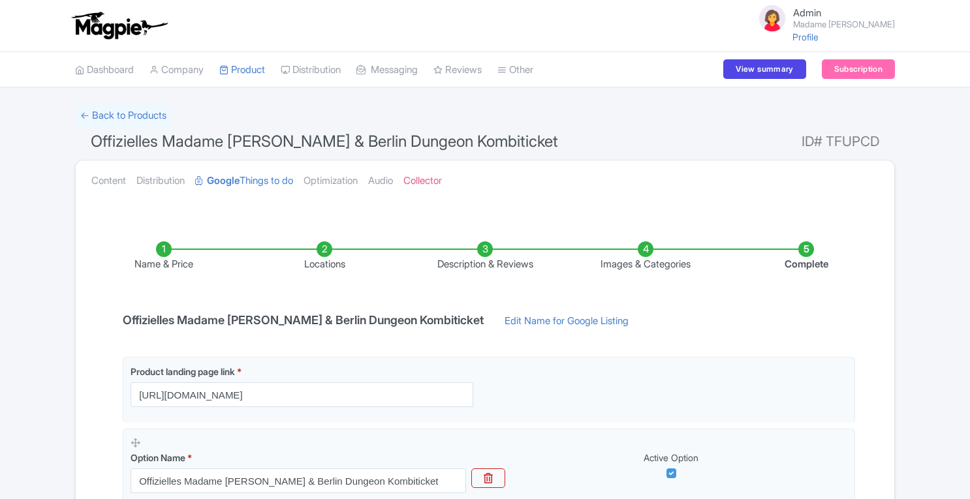
scroll to position [261, 0]
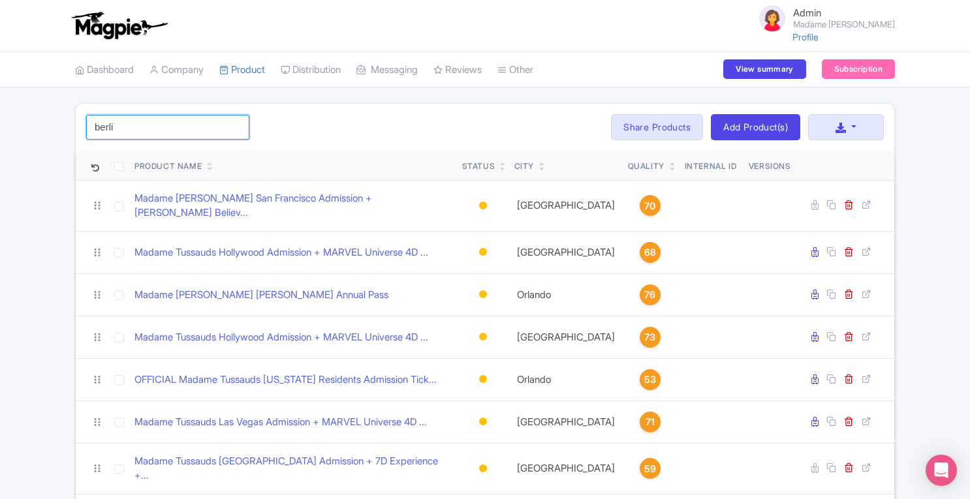
click at [173, 134] on input "berli" at bounding box center [167, 127] width 163 height 25
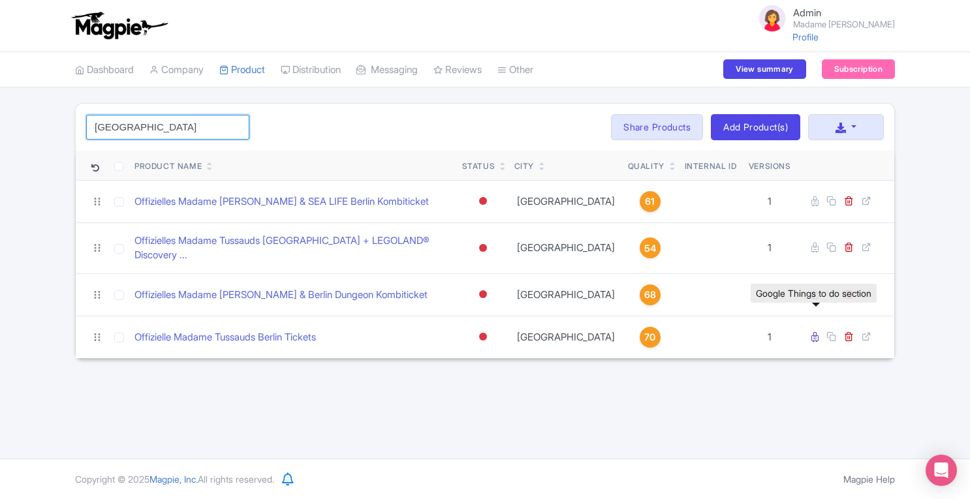
type input "berlin"
click at [817, 332] on icon at bounding box center [815, 337] width 7 height 10
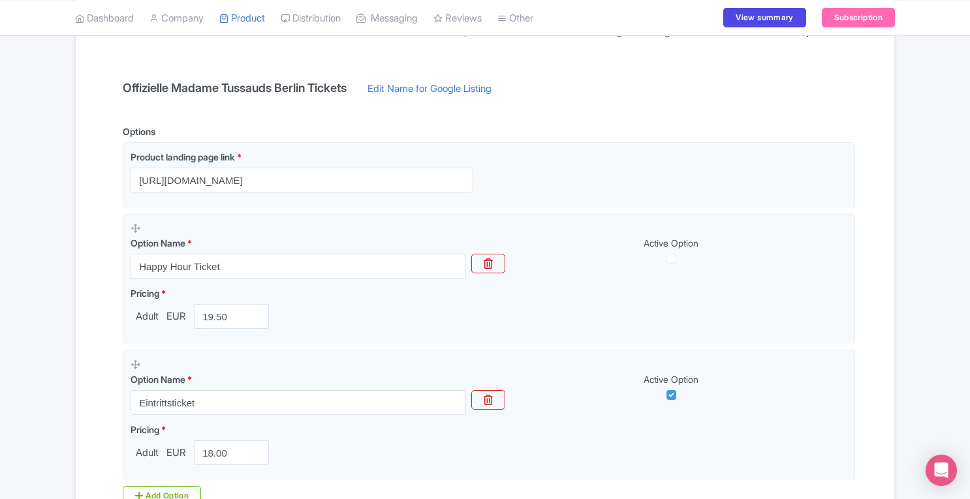
scroll to position [343, 0]
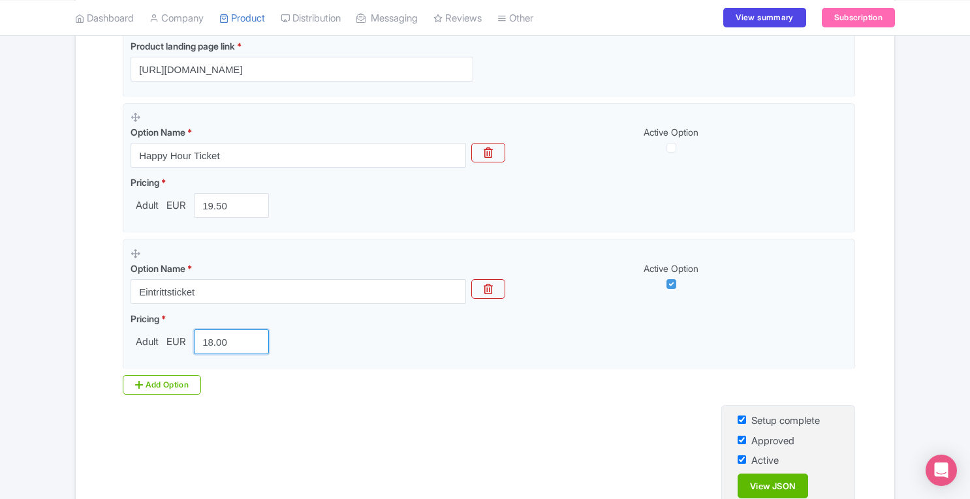
drag, startPoint x: 231, startPoint y: 339, endPoint x: 39, endPoint y: 381, distance: 196.6
click at [39, 381] on div "← Back to Products Offizielle Madame Tussauds Berlin Tickets ID# KCEYUQ Content…" at bounding box center [485, 161] width 970 height 802
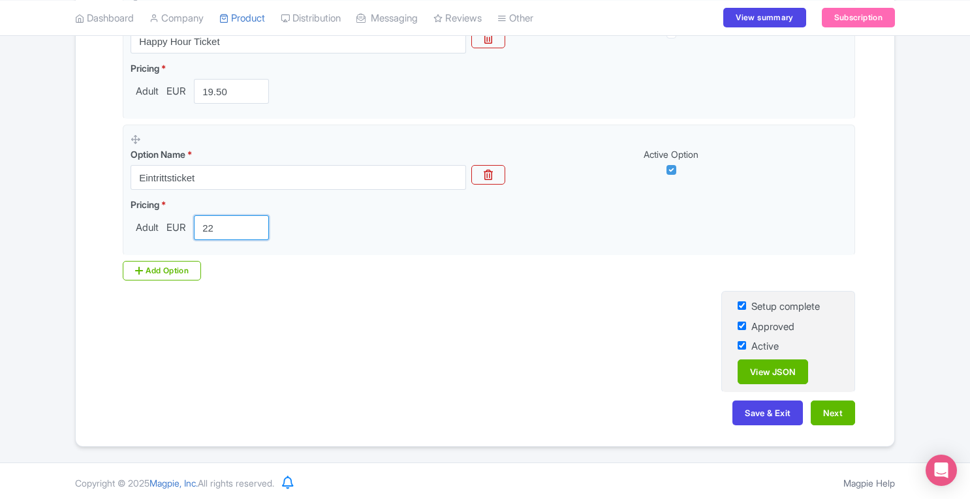
type input "22"
click at [756, 411] on button "Save & Exit" at bounding box center [768, 413] width 71 height 25
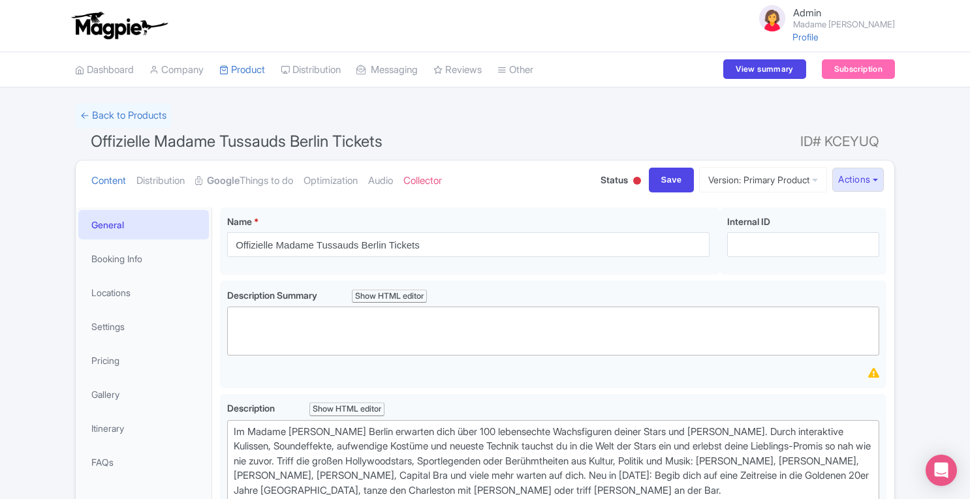
click at [0, 0] on link "Manage Resellers" at bounding box center [0, 0] width 0 height 0
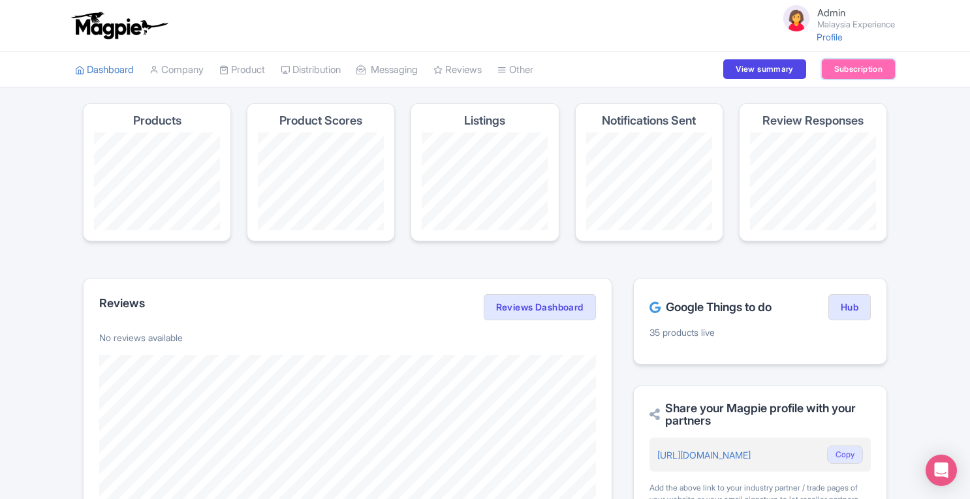
click at [842, 74] on link "Subscription" at bounding box center [858, 69] width 73 height 20
click at [0, 0] on link "Outbox" at bounding box center [0, 0] width 0 height 0
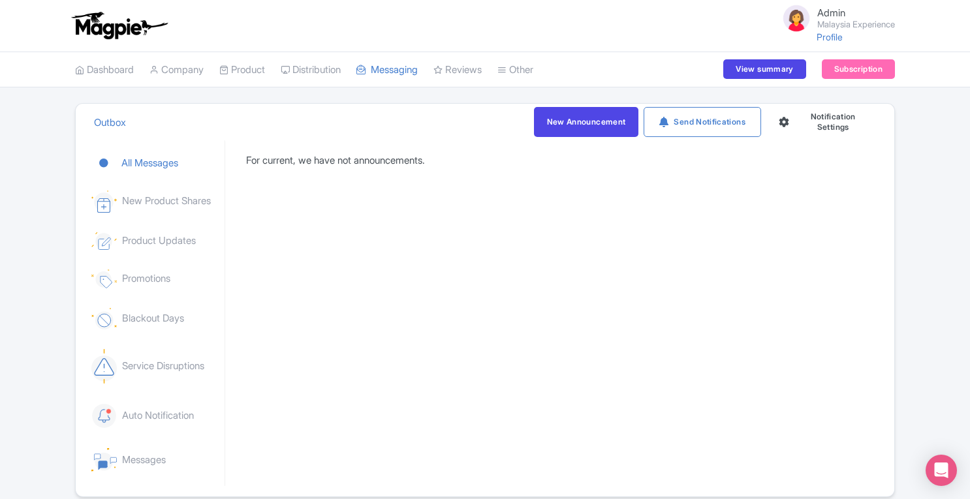
click at [110, 72] on link "Dashboard" at bounding box center [104, 70] width 59 height 36
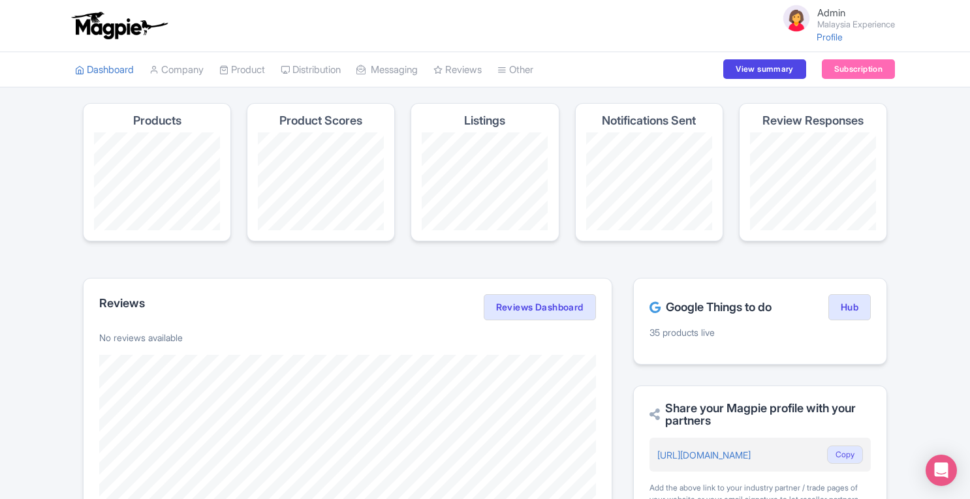
click at [0, 0] on link "Outbox" at bounding box center [0, 0] width 0 height 0
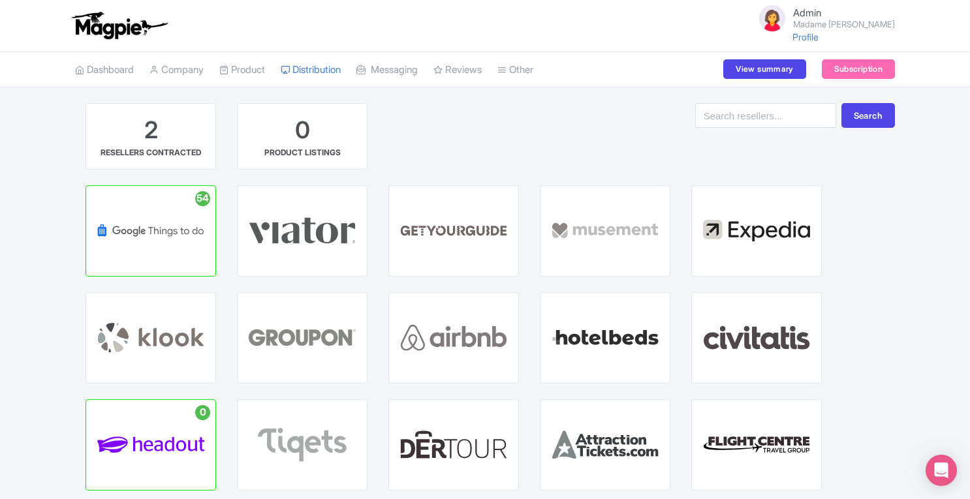
click at [163, 234] on div "GOOGLE THINGS TO DO HUB" at bounding box center [151, 230] width 65 height 33
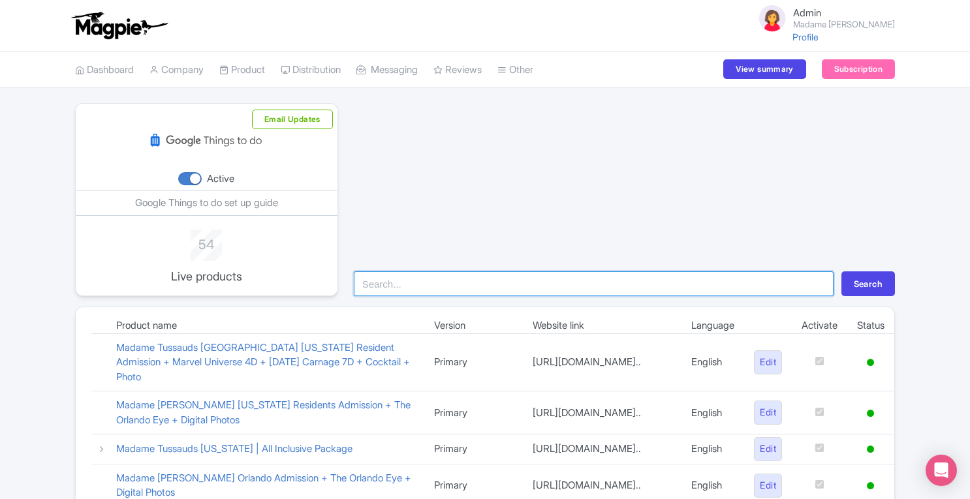
click at [479, 283] on input "search" at bounding box center [594, 284] width 480 height 25
type input "berlin"
click at [842, 272] on button "Search" at bounding box center [869, 284] width 54 height 25
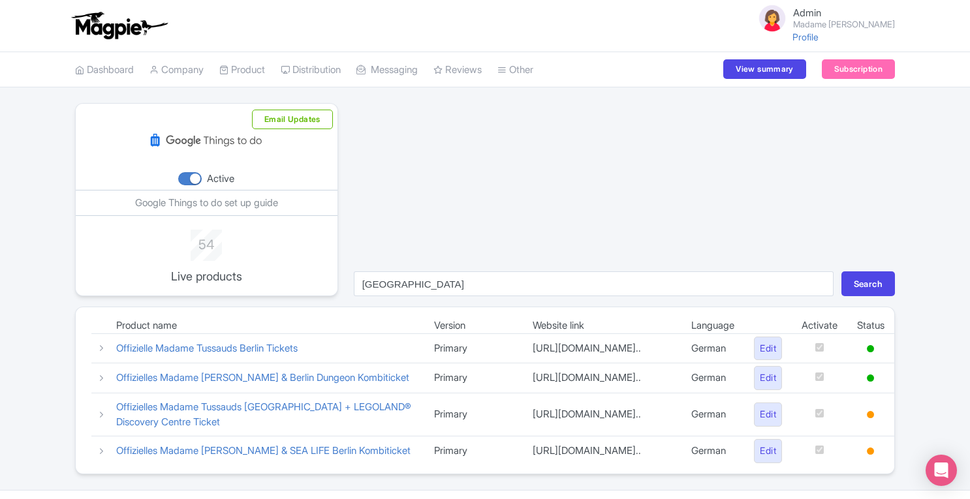
scroll to position [54, 0]
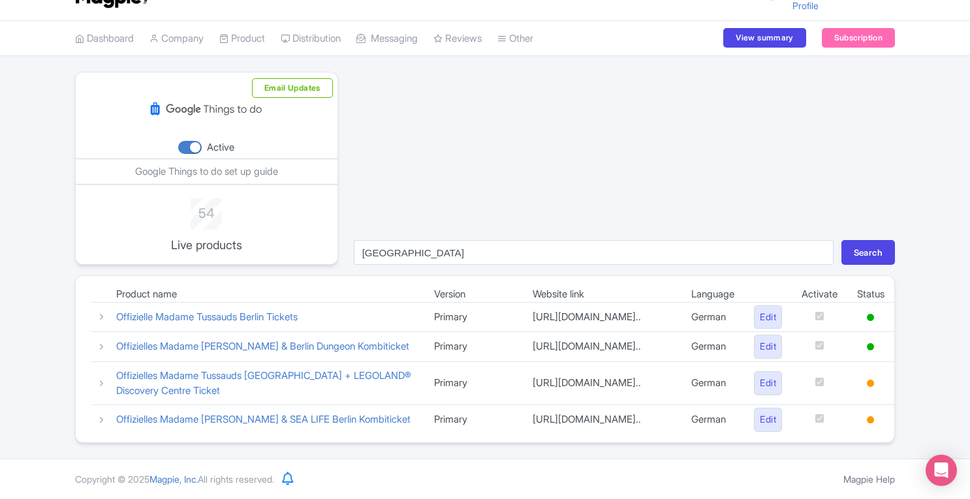
click at [103, 312] on icon at bounding box center [102, 317] width 10 height 10
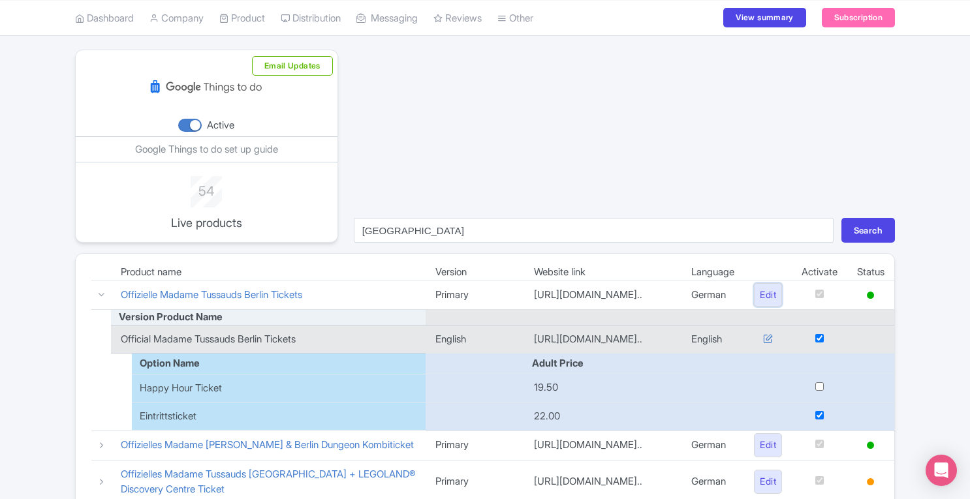
click at [769, 293] on link "Edit" at bounding box center [768, 295] width 28 height 24
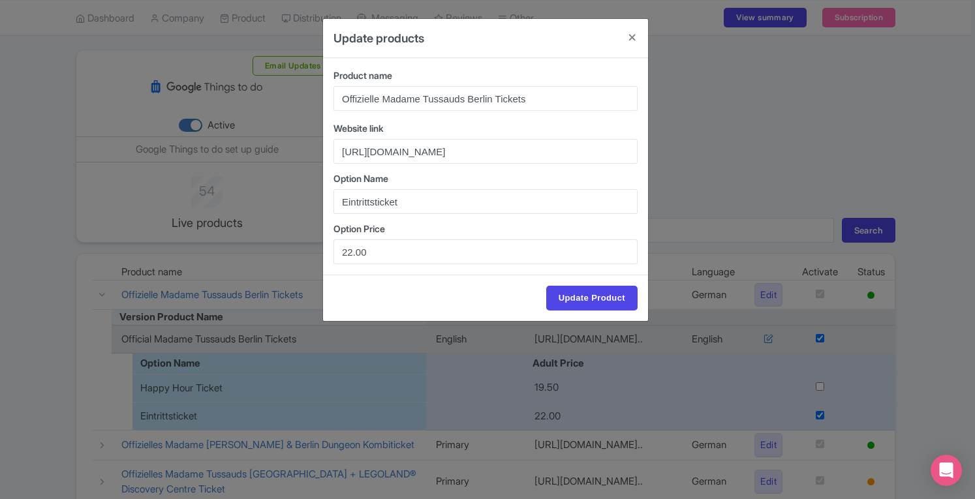
click at [765, 193] on div "Update products Product name Offizielle Madame Tussauds Berlin Tickets Website …" at bounding box center [487, 249] width 975 height 499
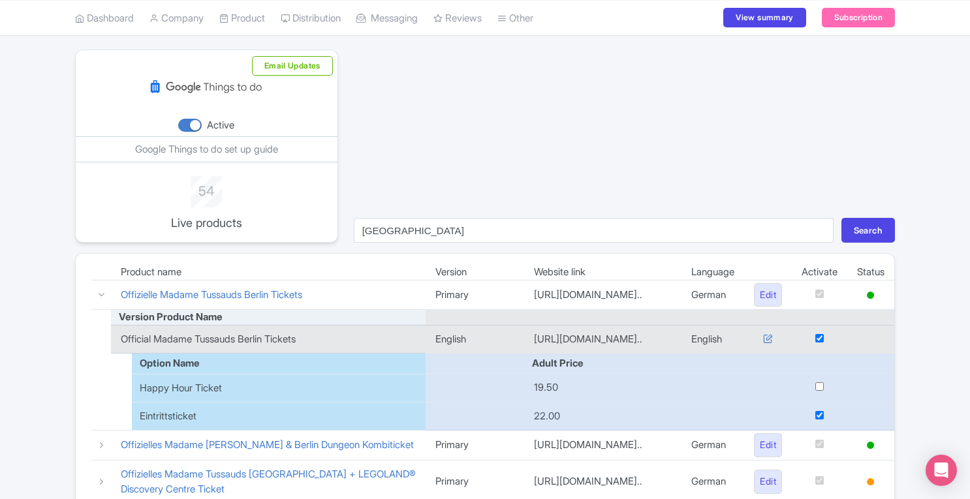
scroll to position [174, 0]
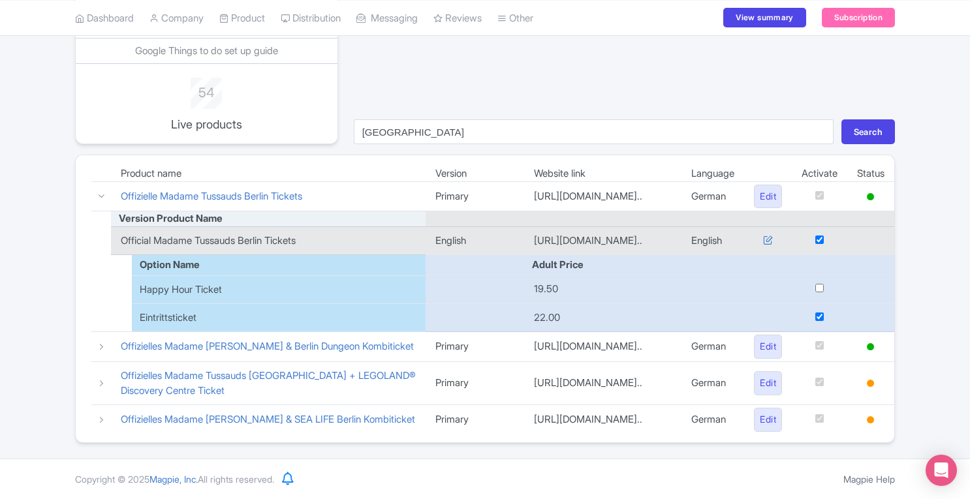
click at [100, 342] on icon at bounding box center [102, 347] width 10 height 10
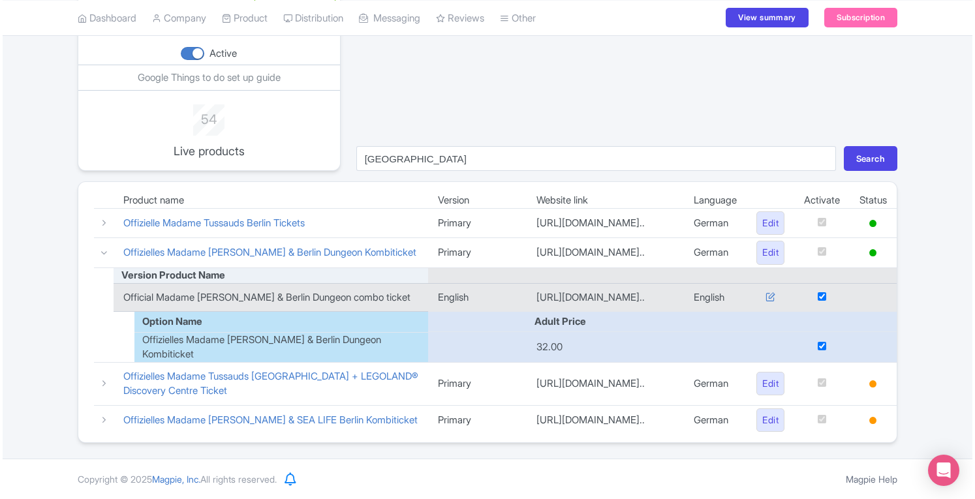
scroll to position [162, 0]
click at [760, 241] on link "Edit" at bounding box center [768, 253] width 28 height 24
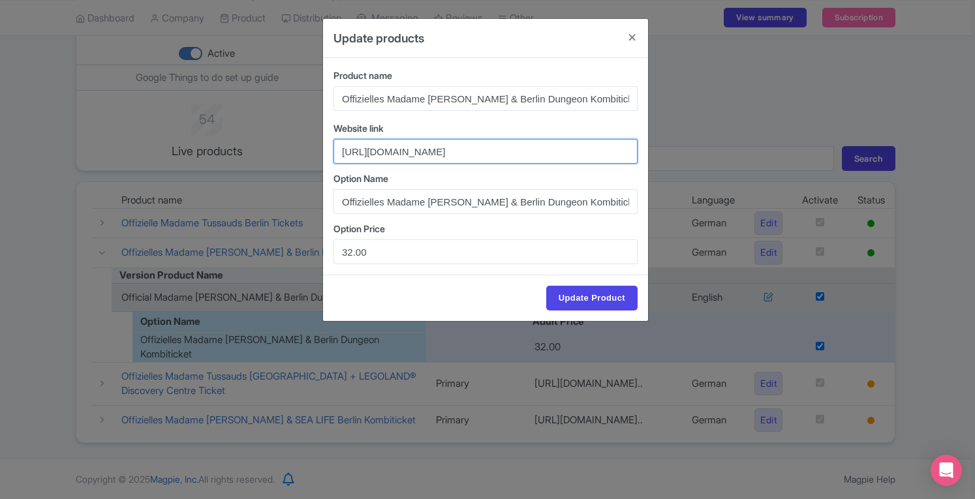
click at [528, 153] on input "https://www.madametussauds.com/berlin/tickets/einzeltickets/kombitickets/?utm_s…" at bounding box center [486, 151] width 304 height 25
paste input "en/tickets/single-tickets/combitickets/?utm_source=Google&utm_medium=TTD&utm_ca…"
type input "https://www.madametussauds.com/berlin/en/tickets/single-tickets/combitickets/?u…"
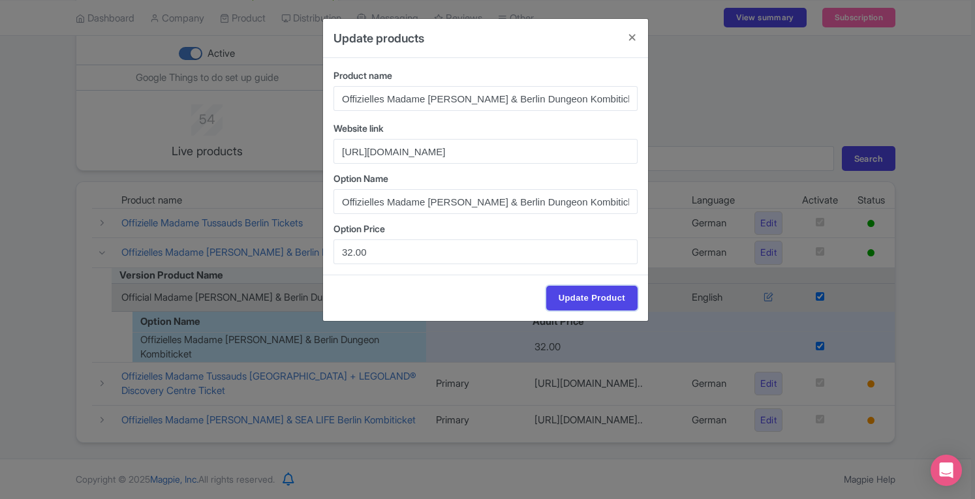
scroll to position [0, 0]
click at [580, 299] on input "Update Product" at bounding box center [591, 298] width 91 height 25
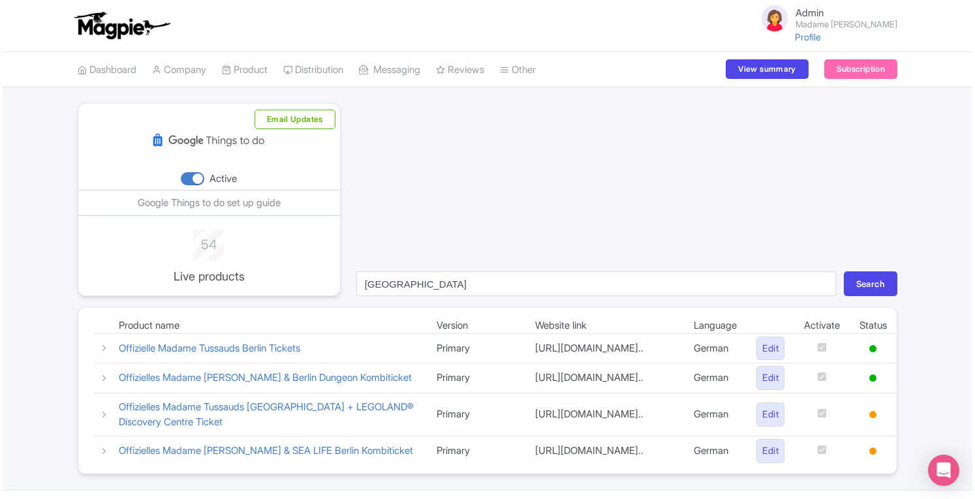
scroll to position [54, 0]
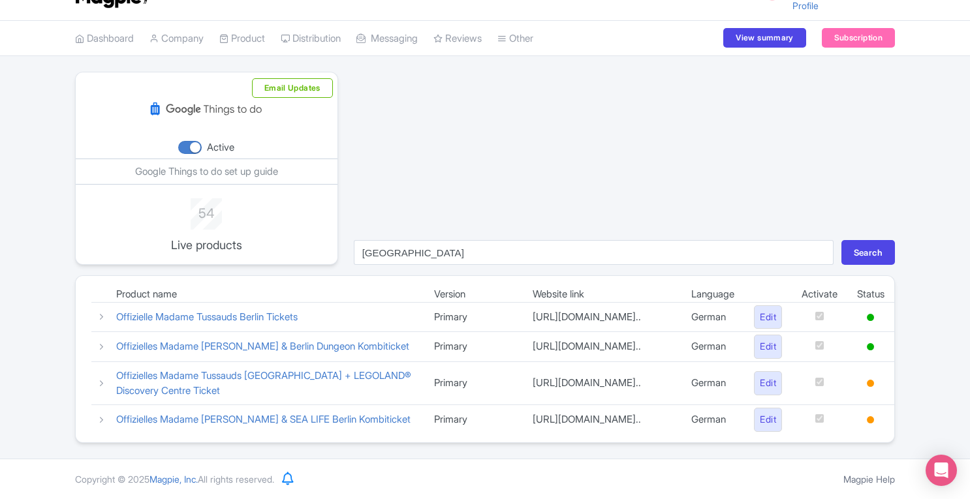
click at [100, 342] on icon at bounding box center [102, 347] width 10 height 10
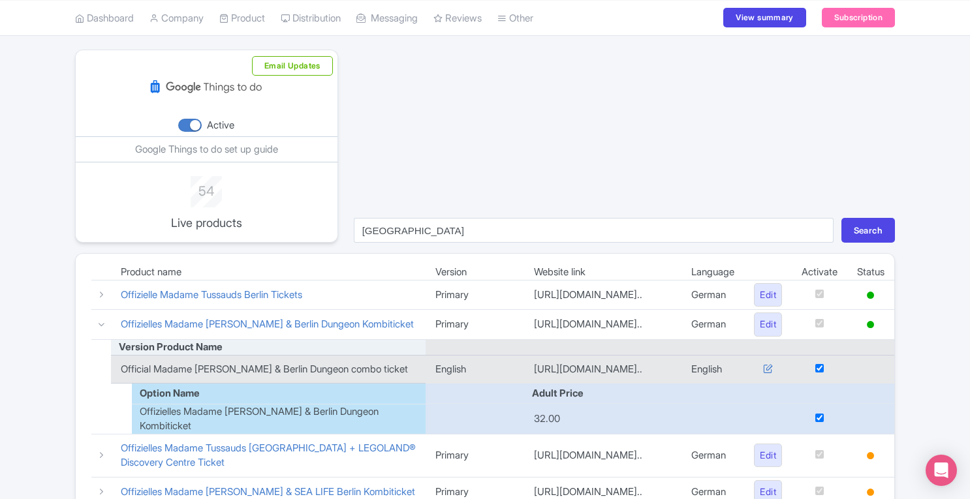
click at [765, 373] on icon at bounding box center [768, 369] width 10 height 10
click at [763, 373] on icon at bounding box center [768, 369] width 10 height 10
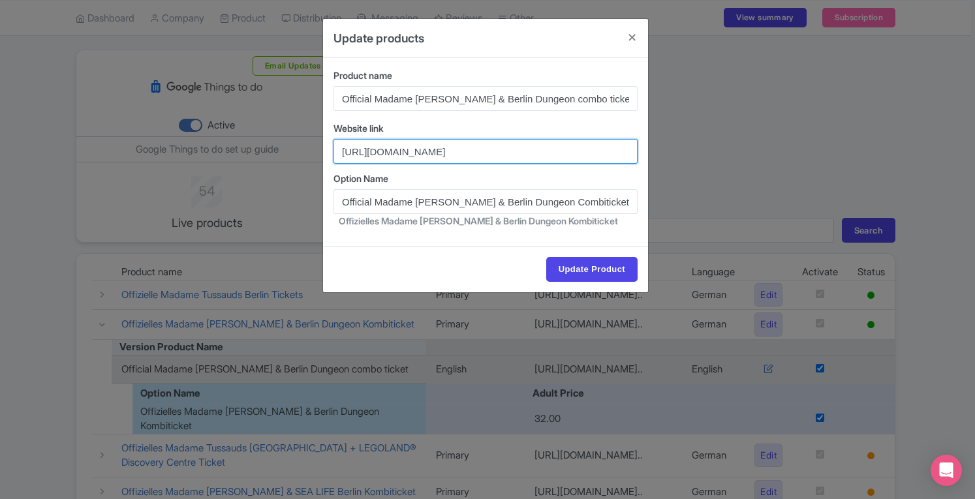
click at [445, 152] on input "[URL][DOMAIN_NAME]" at bounding box center [486, 151] width 304 height 25
paste input "text"
type input "[URL][DOMAIN_NAME]"
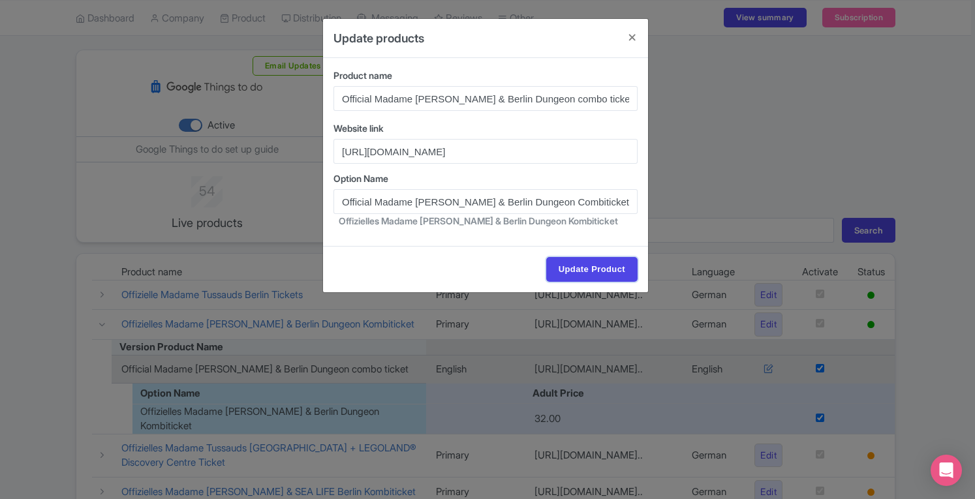
scroll to position [0, 0]
click at [597, 270] on input "Update Product" at bounding box center [591, 269] width 91 height 25
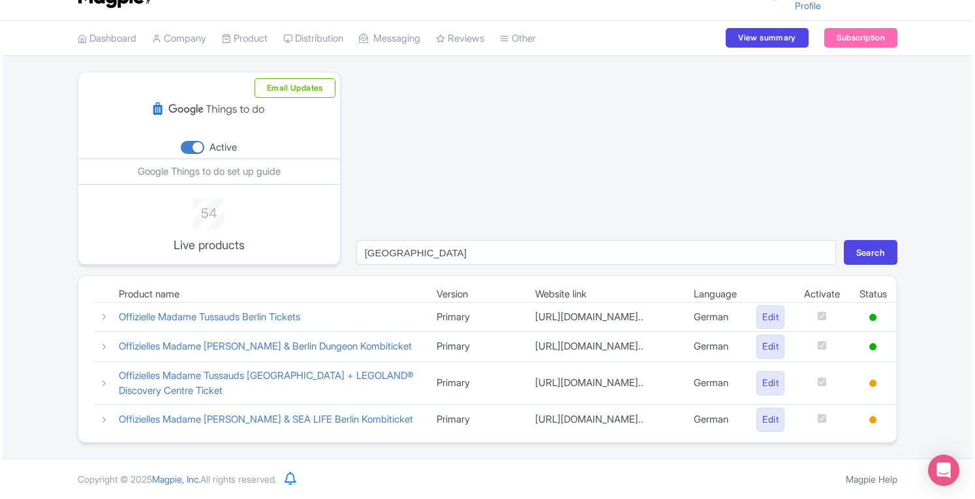
scroll to position [54, 0]
click at [773, 335] on link "Edit" at bounding box center [768, 347] width 28 height 24
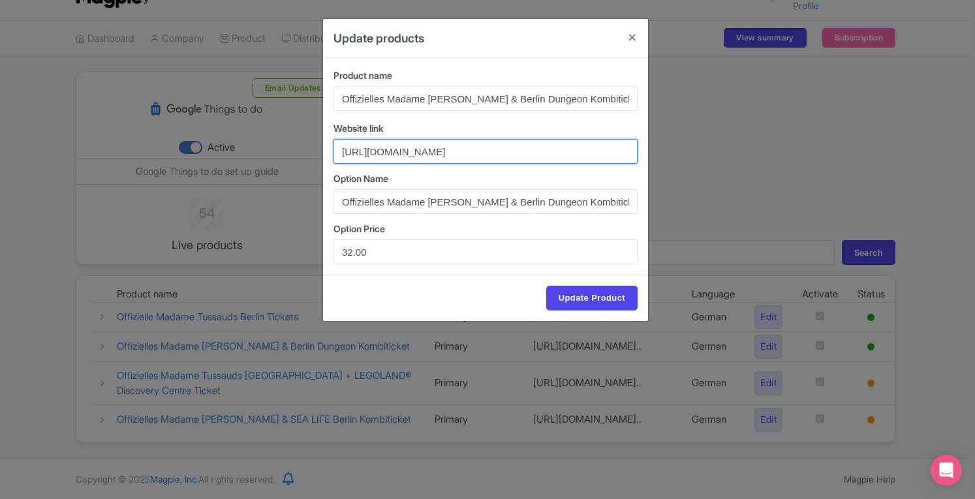
click at [495, 153] on input "https://www.madametussauds.com/berlin/en/tickets/single-tickets/combitickets/?u…" at bounding box center [486, 151] width 304 height 25
paste input "tickets/einzeltickets/k"
click at [543, 157] on input "https://www.madametussauds.com/berlin/tickets/einzeltickets/kombitickets/?utm_s…" at bounding box center [486, 151] width 304 height 25
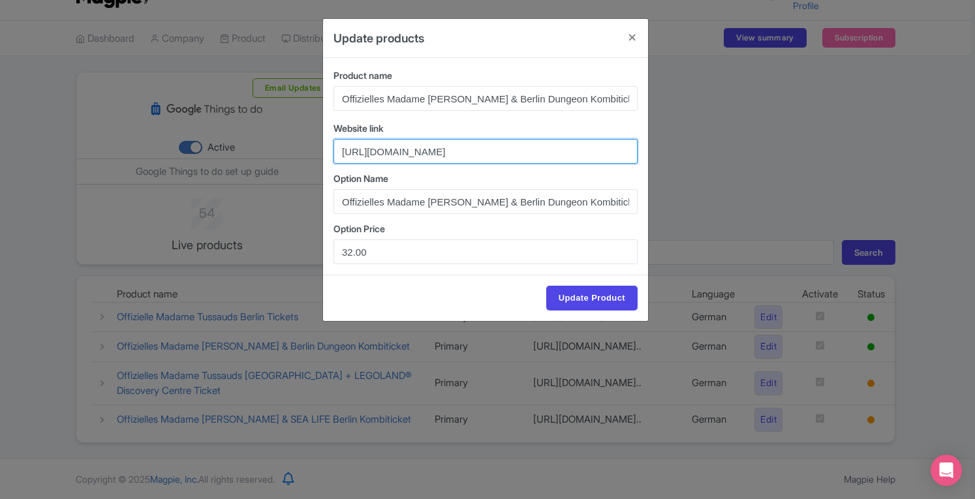
drag, startPoint x: 543, startPoint y: 157, endPoint x: 322, endPoint y: 181, distance: 221.9
click at [322, 181] on div "Update products Product name Offizielles Madame Tussauds & Berlin Dungeon Kombi…" at bounding box center [487, 249] width 975 height 499
type input "https://www.madametussauds.com/berlin/tickets/einzeltickets/kombitickets/?utm_s…"
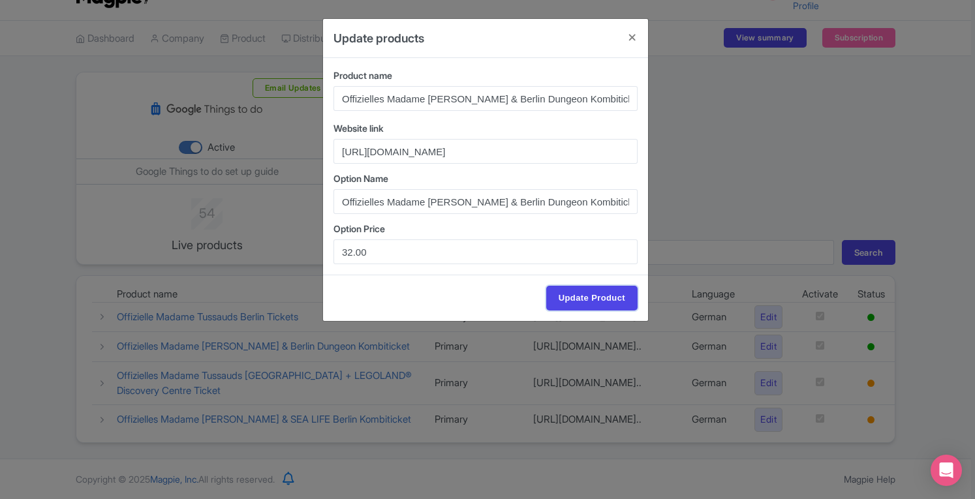
click at [580, 296] on input "Update Product" at bounding box center [591, 298] width 91 height 25
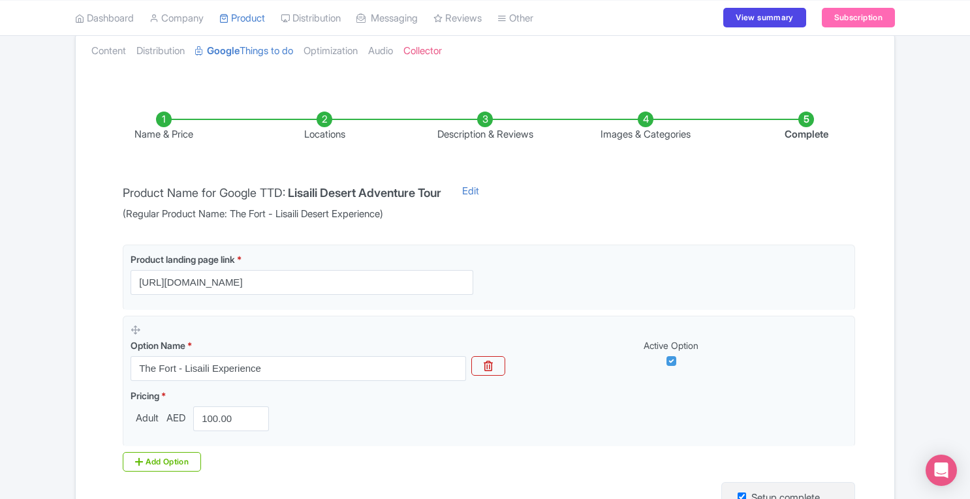
scroll to position [132, 0]
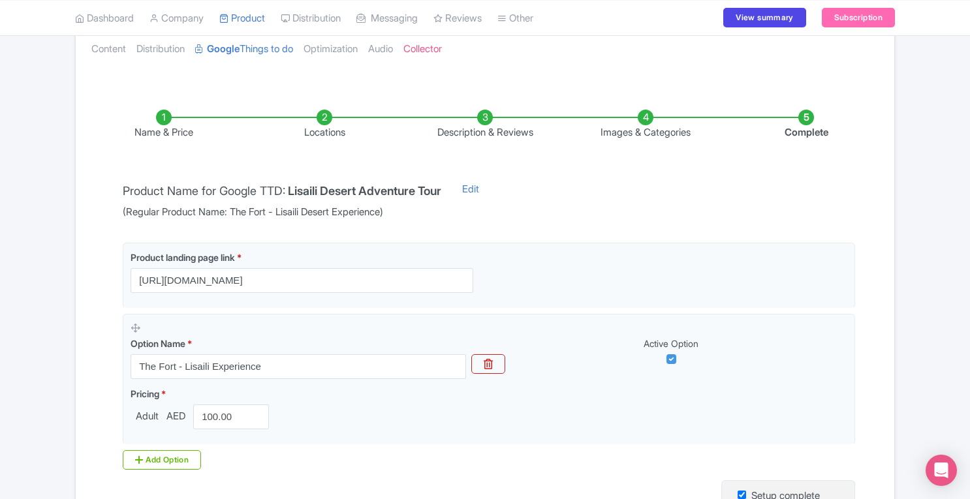
click at [323, 123] on li "Locations" at bounding box center [324, 125] width 161 height 31
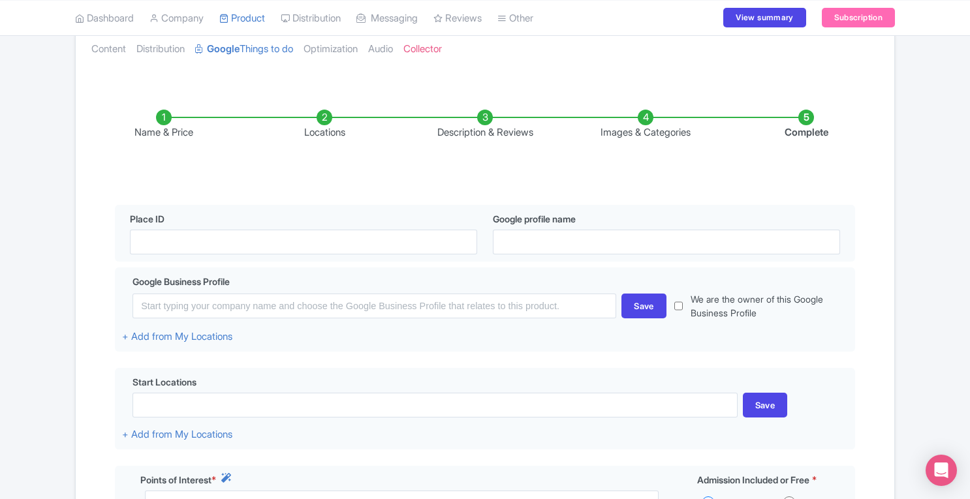
click at [167, 117] on li "Name & Price" at bounding box center [164, 125] width 161 height 31
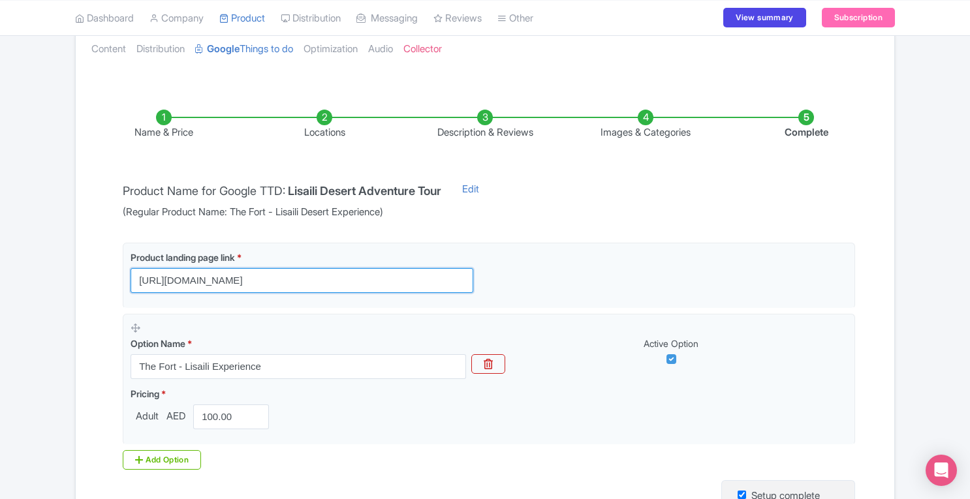
drag, startPoint x: 138, startPoint y: 279, endPoint x: 513, endPoint y: 256, distance: 375.4
click at [513, 256] on div "Product landing page link * https://www.arabian-adventures.com/ae/english/deser…" at bounding box center [489, 272] width 717 height 42
click at [384, 283] on input "https://www.arabian-adventures.com/ae/english/desert-safaris/aa-the-fort-lisail…" at bounding box center [302, 280] width 343 height 25
drag, startPoint x: 384, startPoint y: 283, endPoint x: 543, endPoint y: 268, distance: 159.9
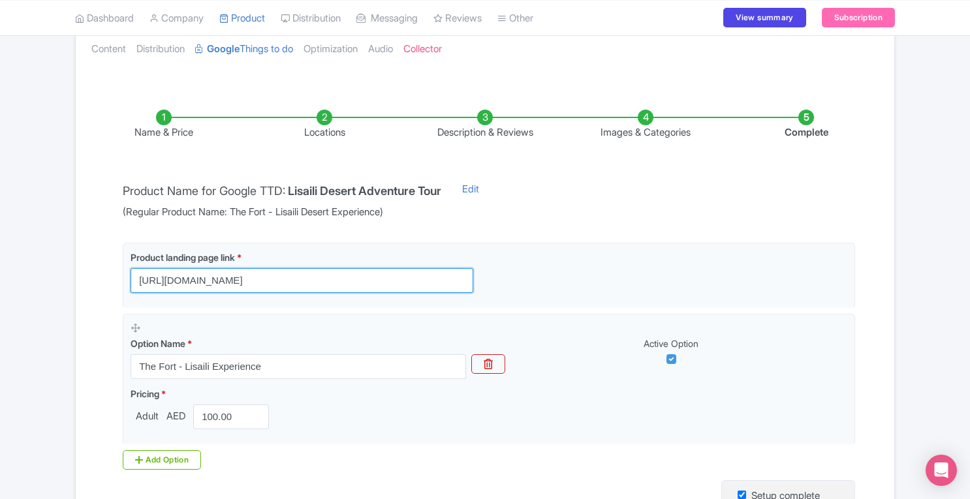
click at [543, 268] on div "Product landing page link * https://www.arabian-adventures.com/ae/english/deser…" at bounding box center [489, 272] width 717 height 42
click at [448, 276] on input "https://www.arabian-adventures.com/ae/english/desert-safaris/aa-the-fort-lisail…" at bounding box center [302, 280] width 343 height 25
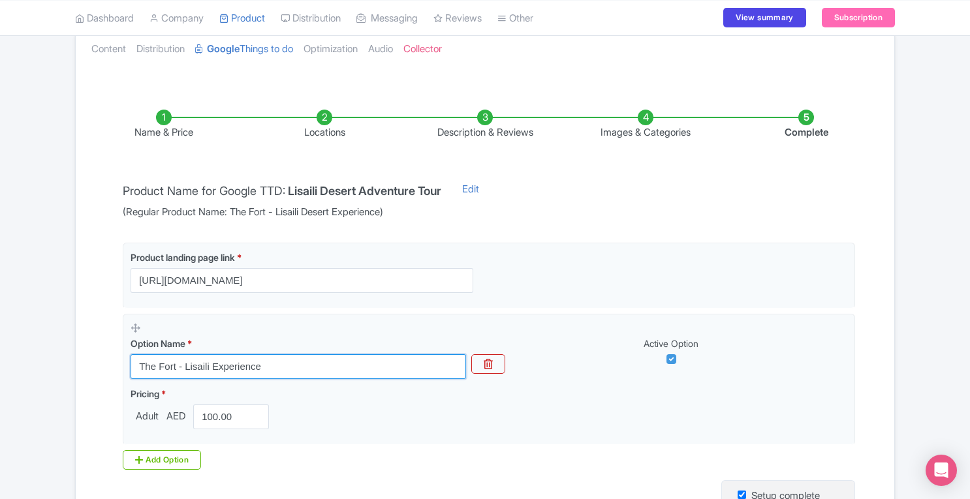
click at [339, 366] on input "The Fort - Lisaili Experience" at bounding box center [299, 367] width 336 height 25
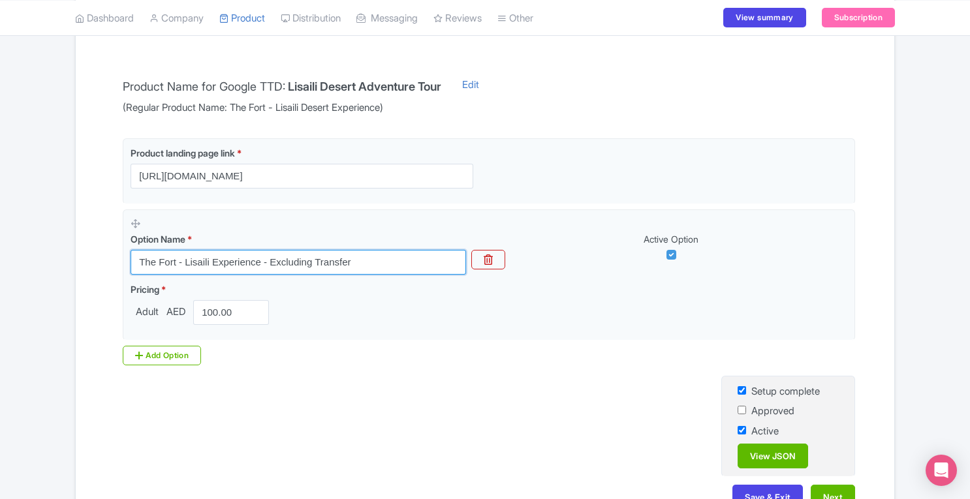
scroll to position [241, 0]
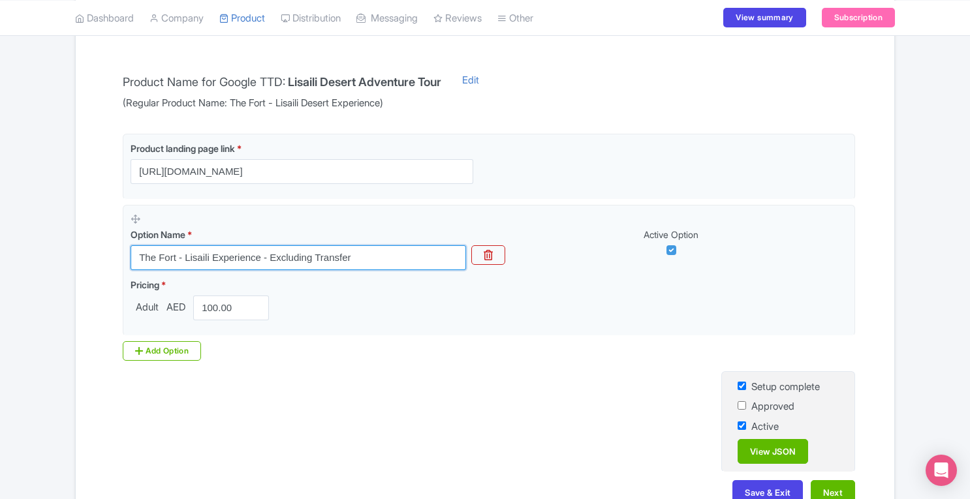
type input "The Fort - Lisaili Experience - Excluding Transfer"
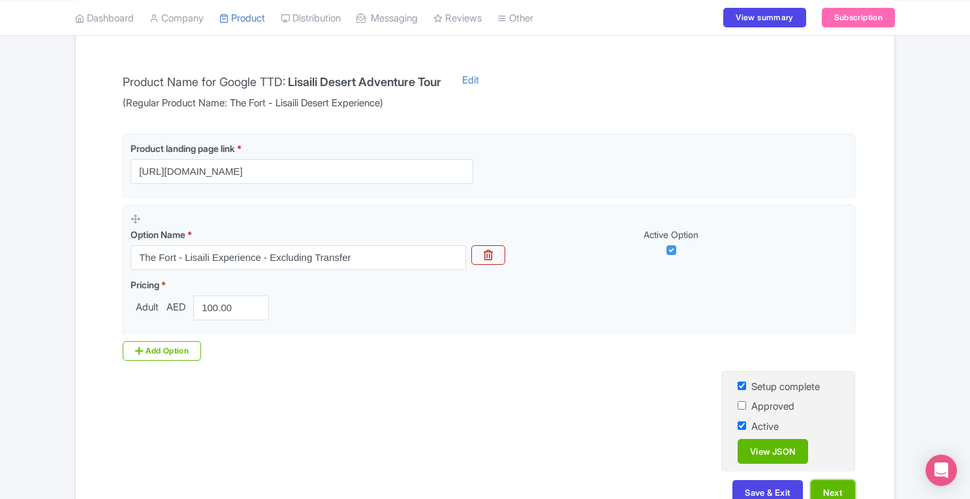
click at [838, 490] on button "Next" at bounding box center [833, 493] width 44 height 25
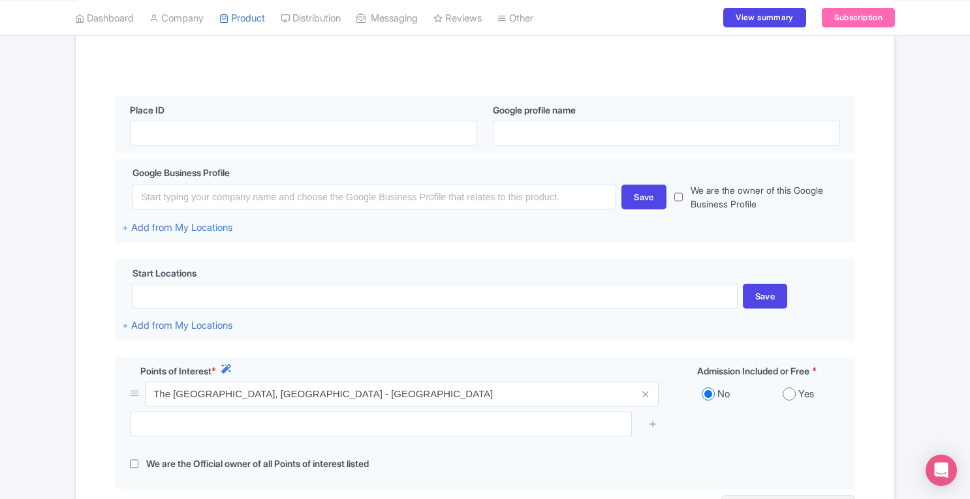
click at [791, 398] on input "radio" at bounding box center [789, 394] width 13 height 13
radio input "true"
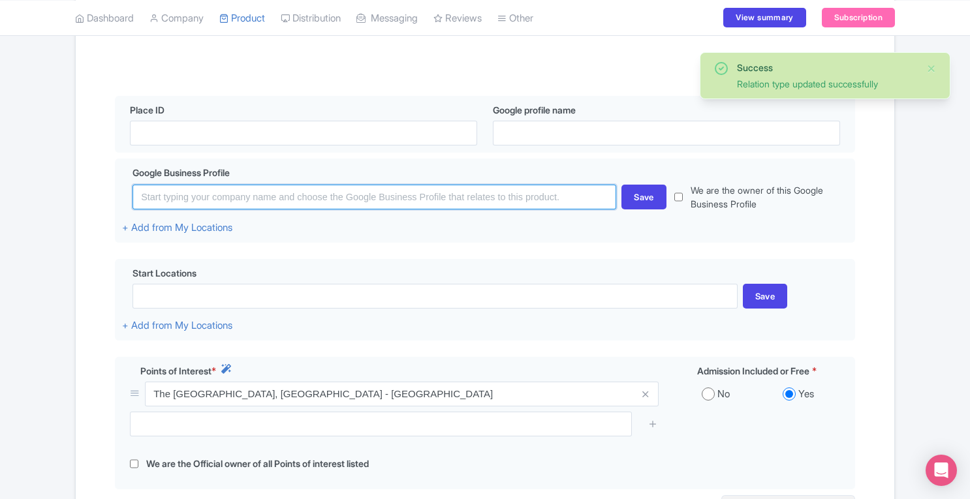
click at [356, 198] on input at bounding box center [375, 197] width 484 height 25
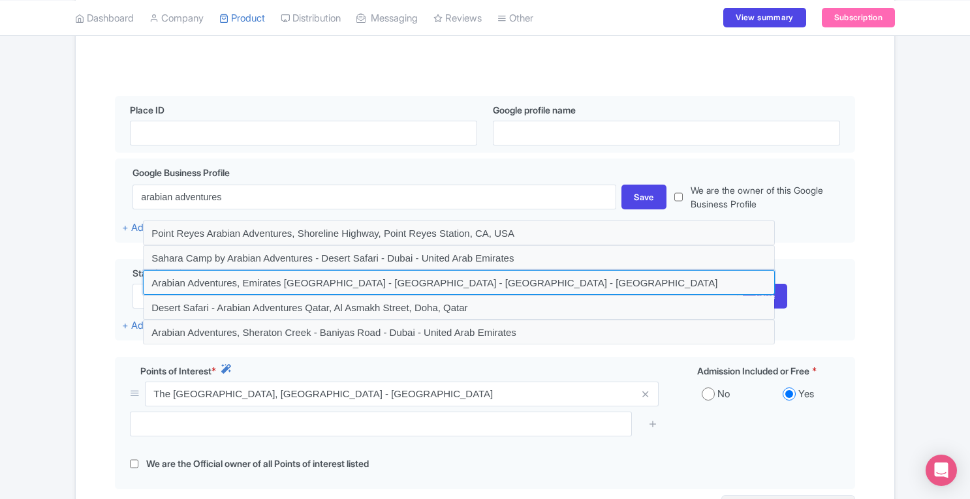
click at [341, 276] on input at bounding box center [459, 282] width 632 height 25
type input "Arabian Adventures, Emirates Holidays Building - Sheikh Zayed Road - Dubai - Un…"
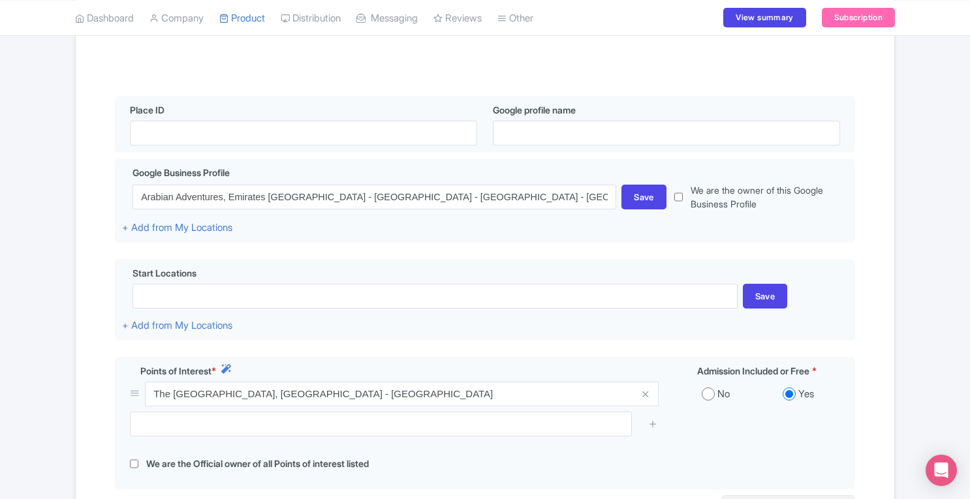
click at [642, 194] on div "Save" at bounding box center [644, 197] width 45 height 25
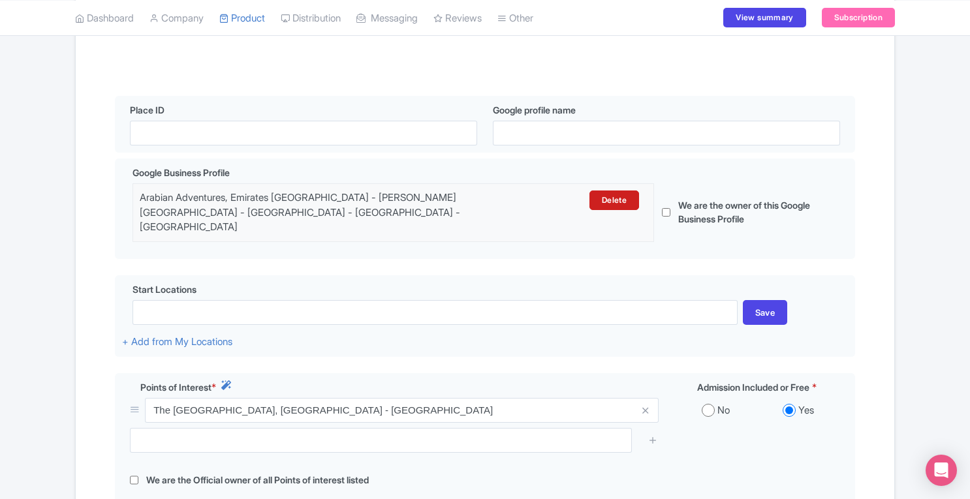
click at [667, 206] on input "checkbox" at bounding box center [666, 212] width 8 height 58
checkbox input "true"
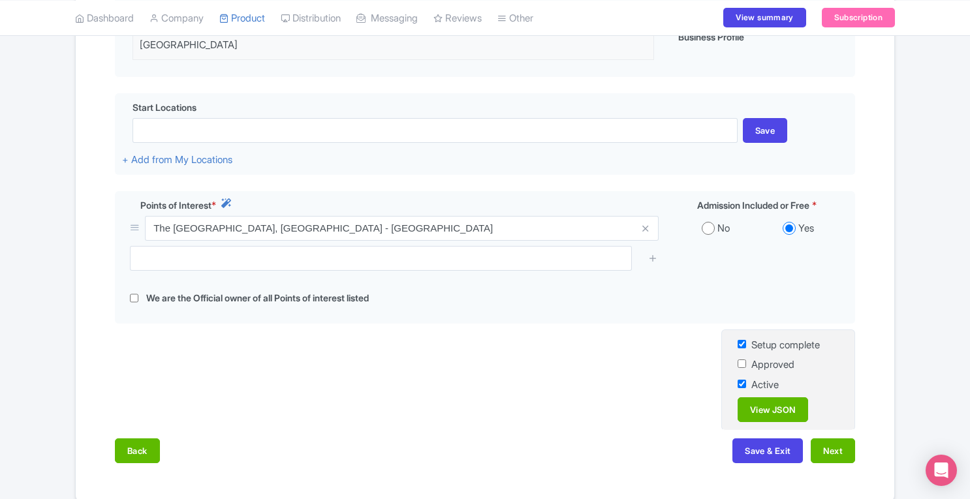
scroll to position [426, 0]
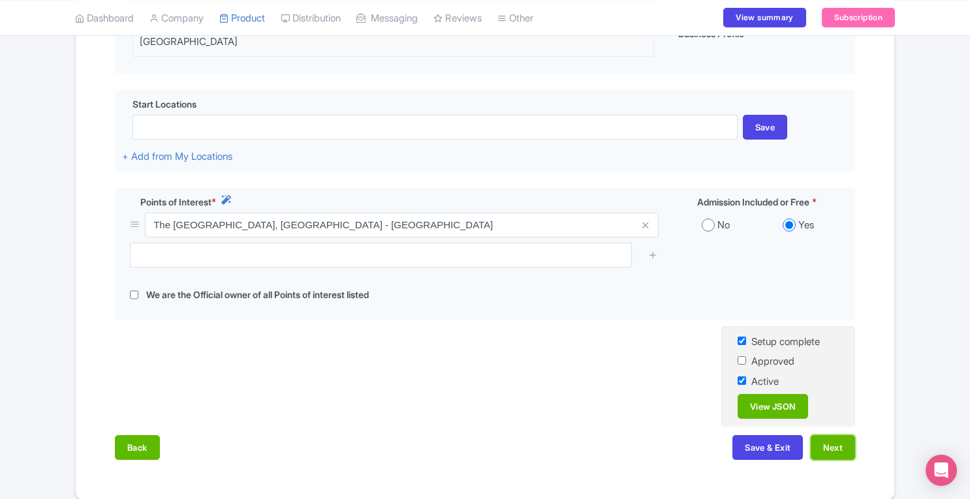
click at [844, 435] on button "Next" at bounding box center [833, 447] width 44 height 25
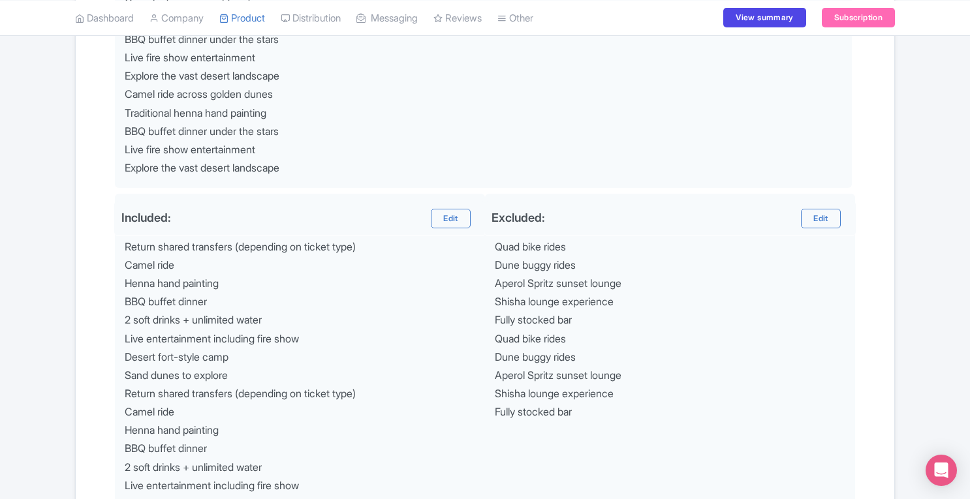
scroll to position [855, 0]
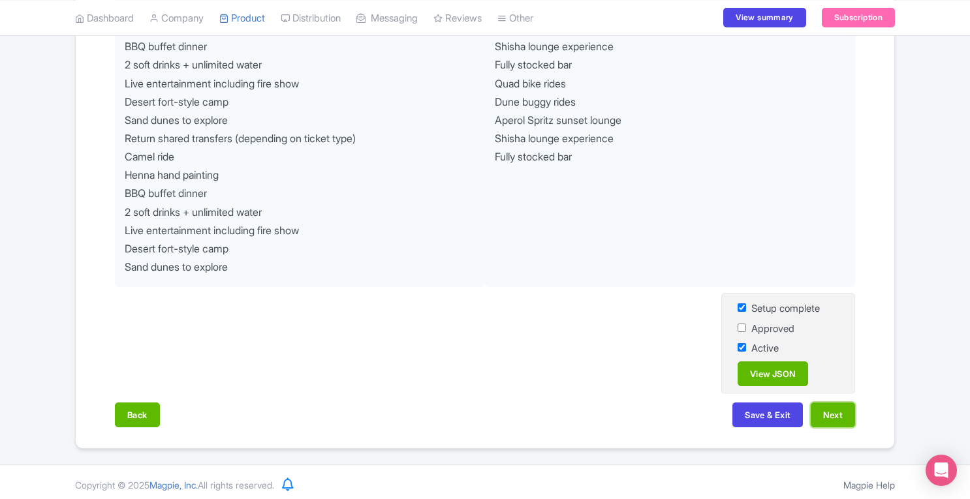
click at [834, 413] on button "Next" at bounding box center [833, 415] width 44 height 25
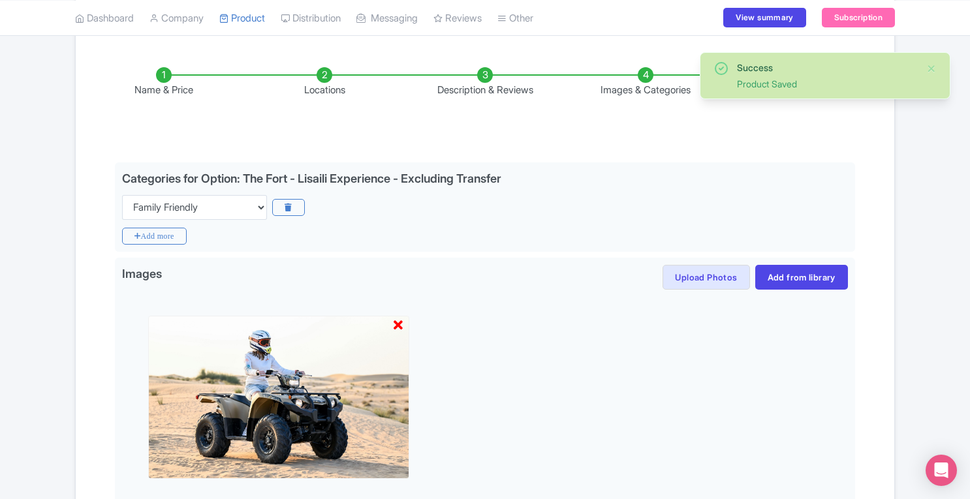
scroll to position [174, 0]
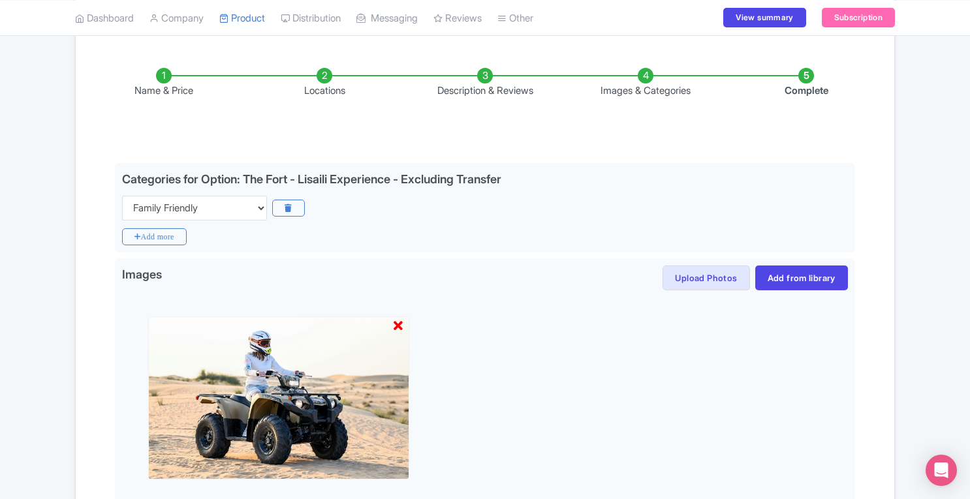
drag, startPoint x: 966, startPoint y: 238, endPoint x: 974, endPoint y: 227, distance: 14.1
click at [970, 227] on html "Admin Arabian Adventures Profile Users Settings Sign out Dashboard Company SST …" at bounding box center [485, 75] width 970 height 499
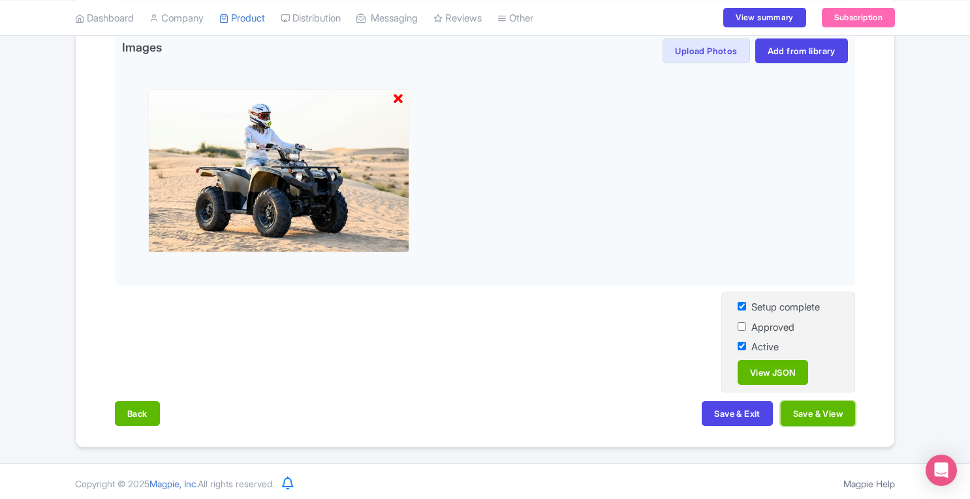
click at [813, 415] on button "Save & View" at bounding box center [818, 414] width 74 height 25
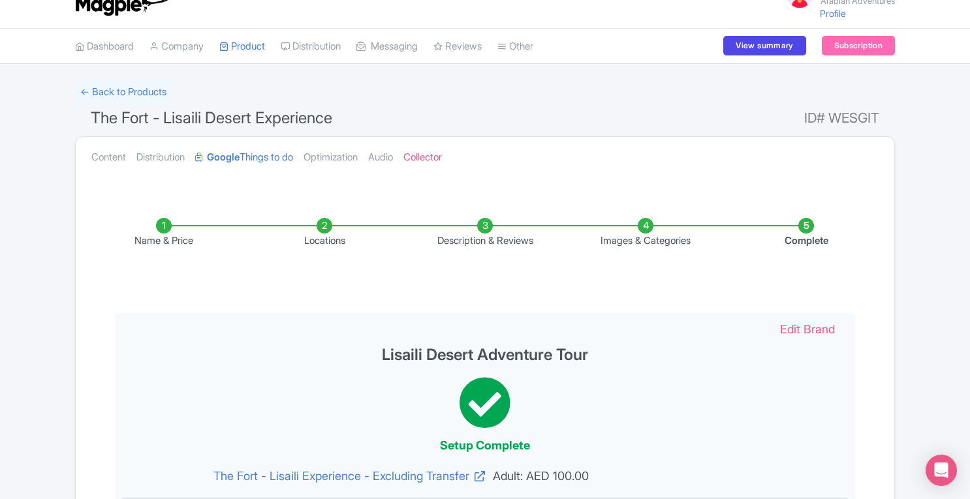
scroll to position [0, 0]
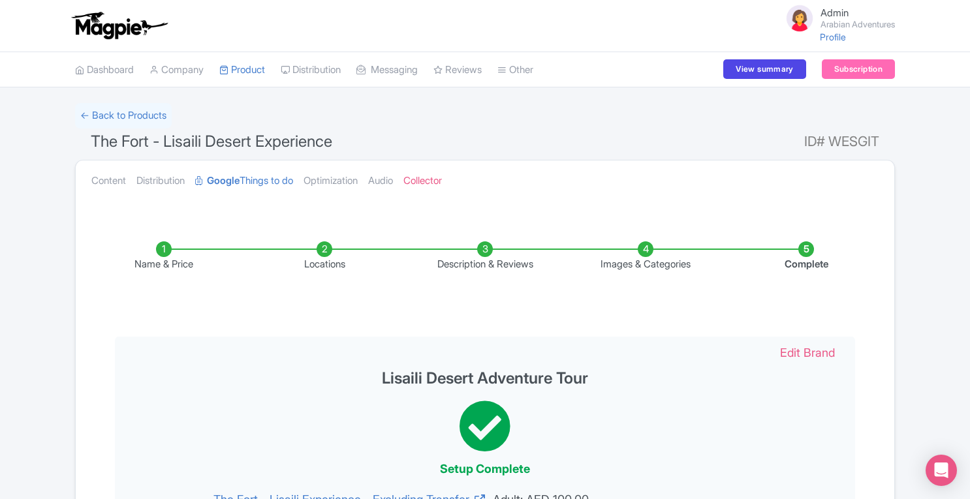
click at [332, 244] on li "Locations" at bounding box center [324, 257] width 161 height 31
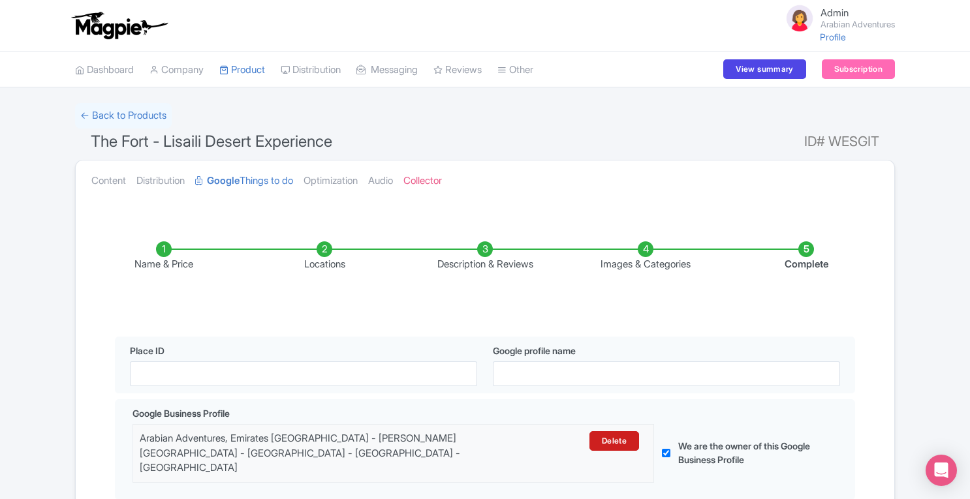
scroll to position [123, 0]
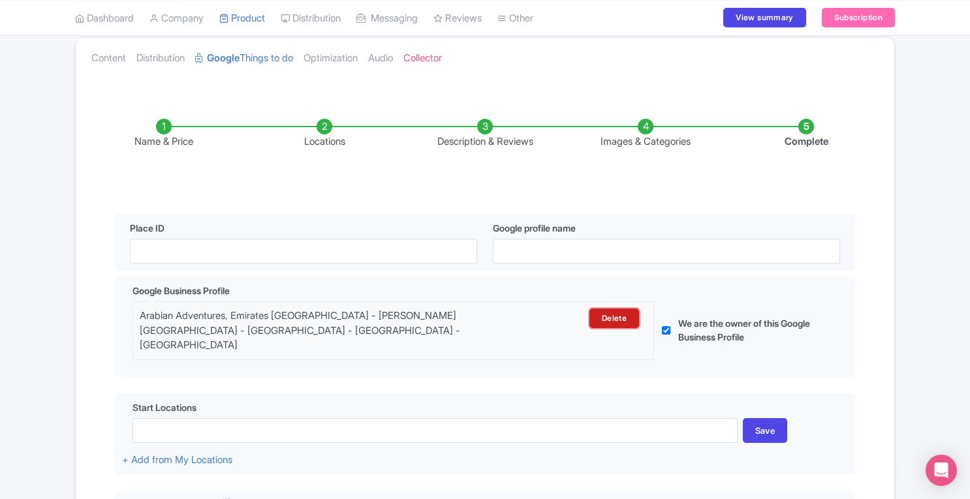
click at [622, 322] on link "Delete" at bounding box center [615, 319] width 50 height 20
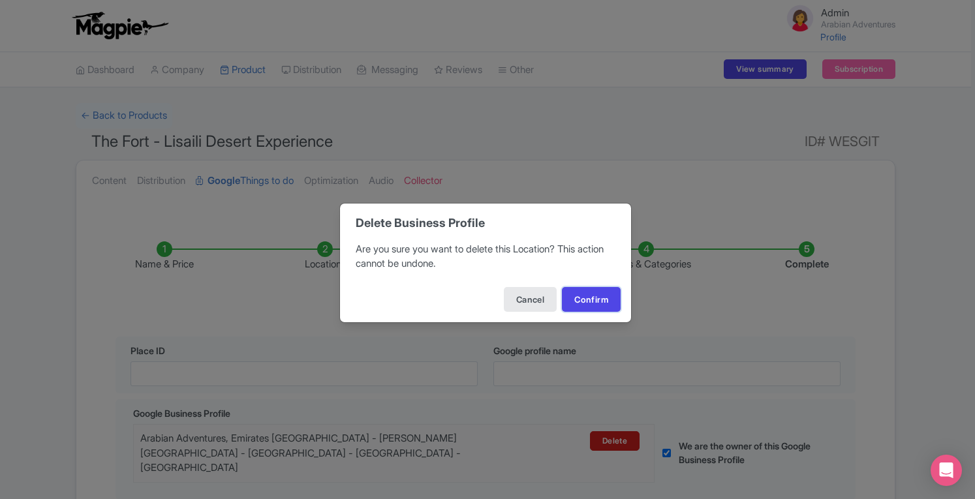
click at [586, 299] on button "Confirm" at bounding box center [591, 299] width 59 height 25
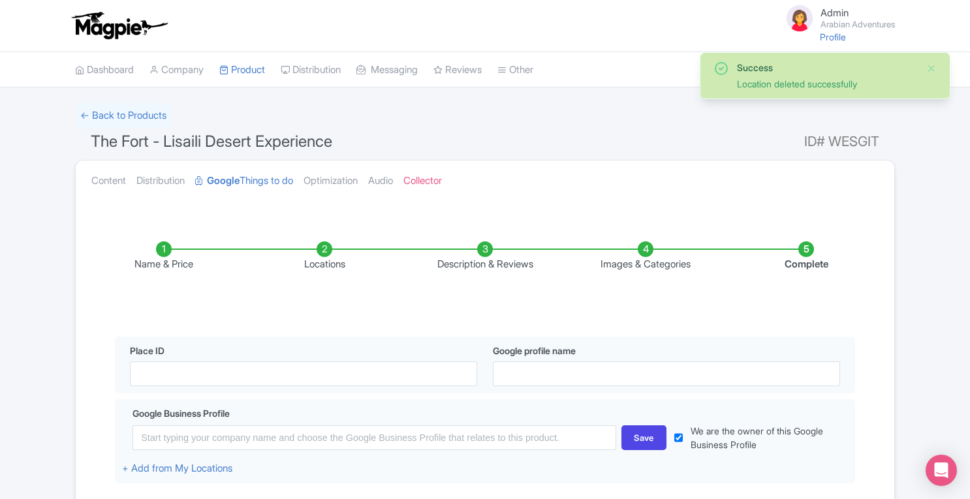
click at [676, 441] on input "checkbox" at bounding box center [678, 437] width 8 height 27
checkbox input "false"
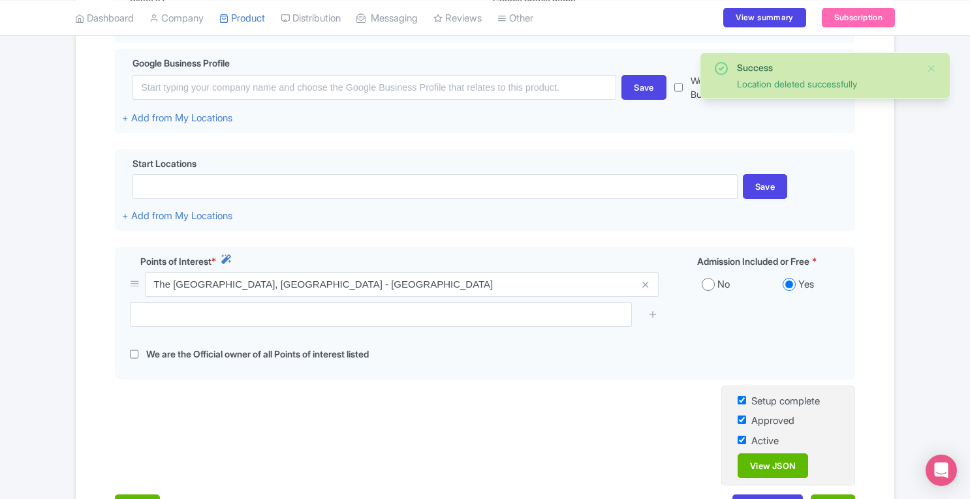
scroll to position [390, 0]
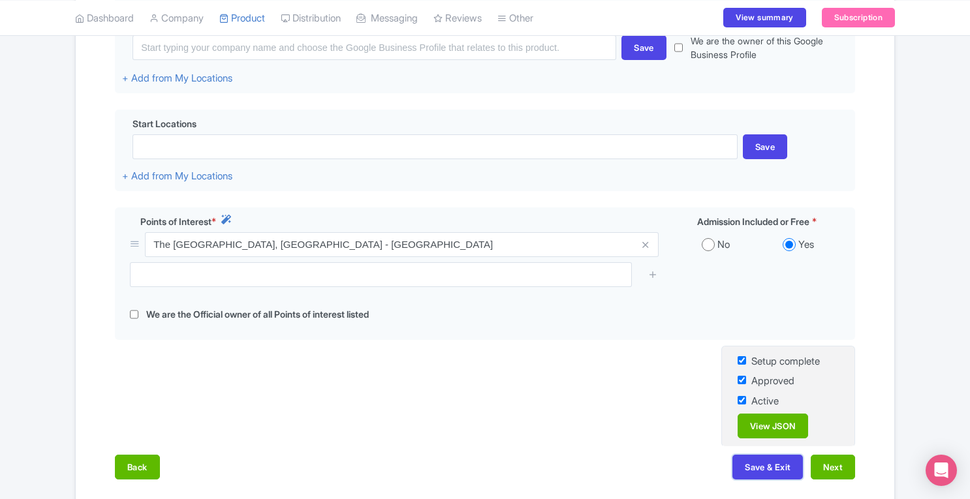
click at [756, 470] on button "Save & Exit" at bounding box center [768, 467] width 71 height 25
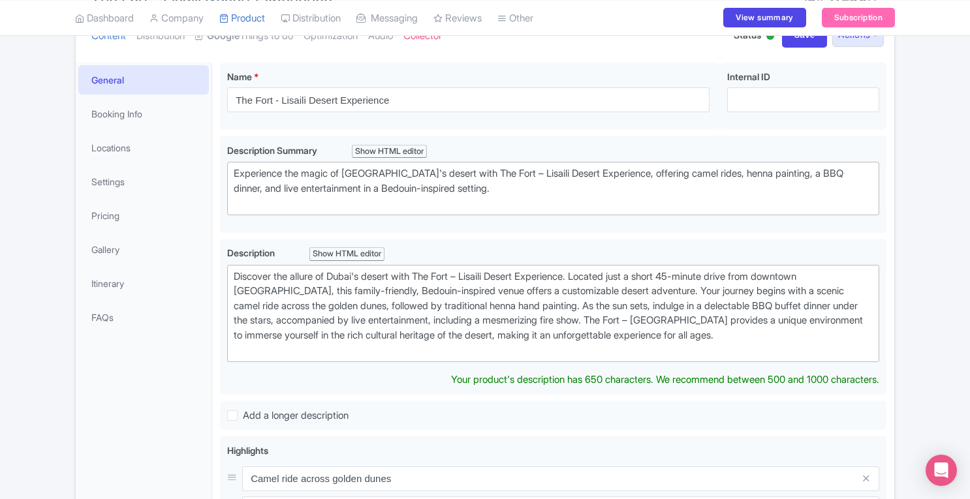
scroll to position [118, 0]
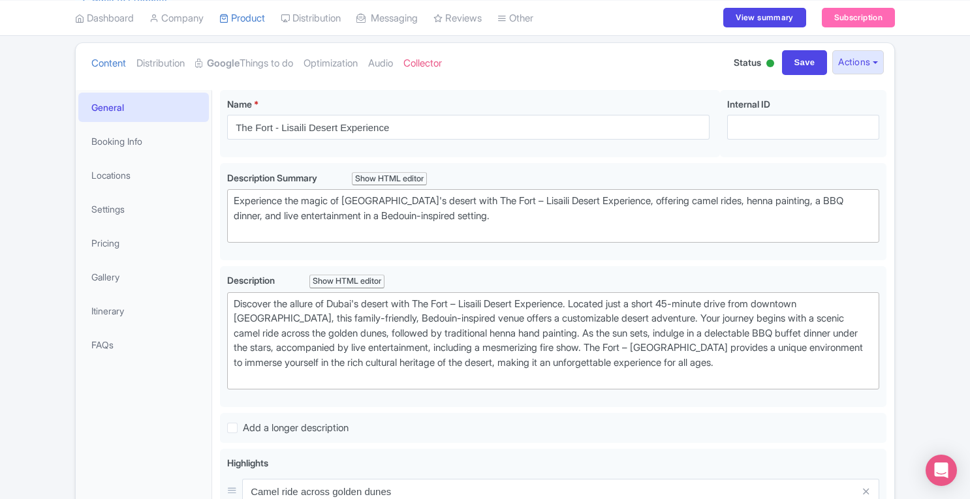
click at [253, 65] on link "Google Things to do" at bounding box center [244, 63] width 98 height 41
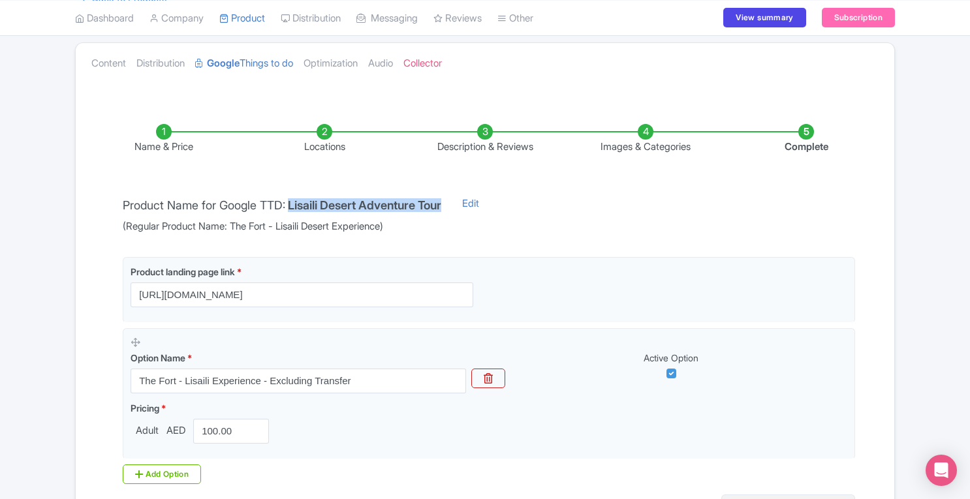
drag, startPoint x: 295, startPoint y: 202, endPoint x: 454, endPoint y: 199, distance: 159.3
click at [441, 199] on h4 "Lisaili Desert Adventure Tour" at bounding box center [364, 205] width 153 height 13
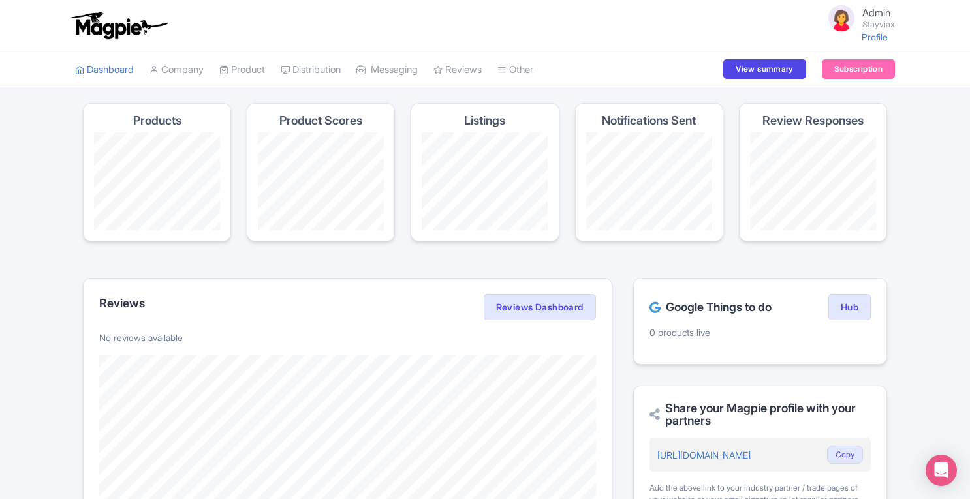
click at [0, 0] on link "My Products" at bounding box center [0, 0] width 0 height 0
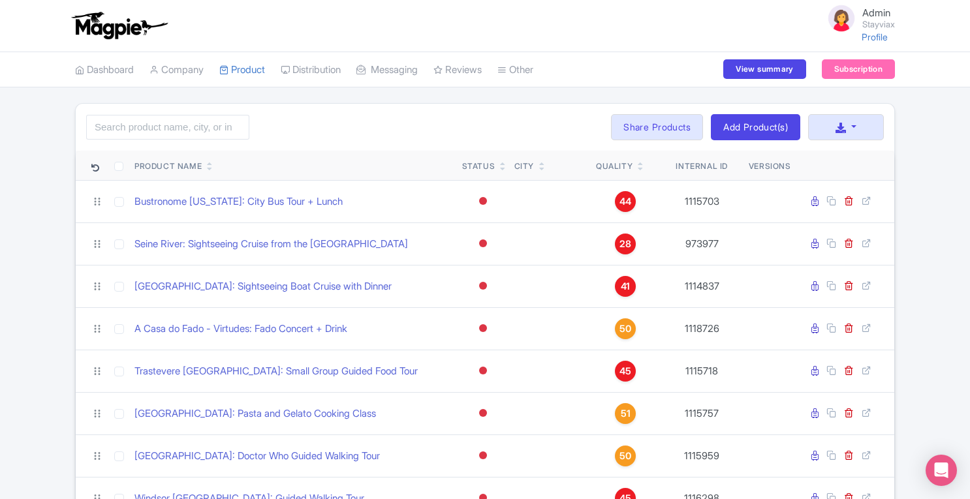
click at [0, 0] on link "Manage Resellers" at bounding box center [0, 0] width 0 height 0
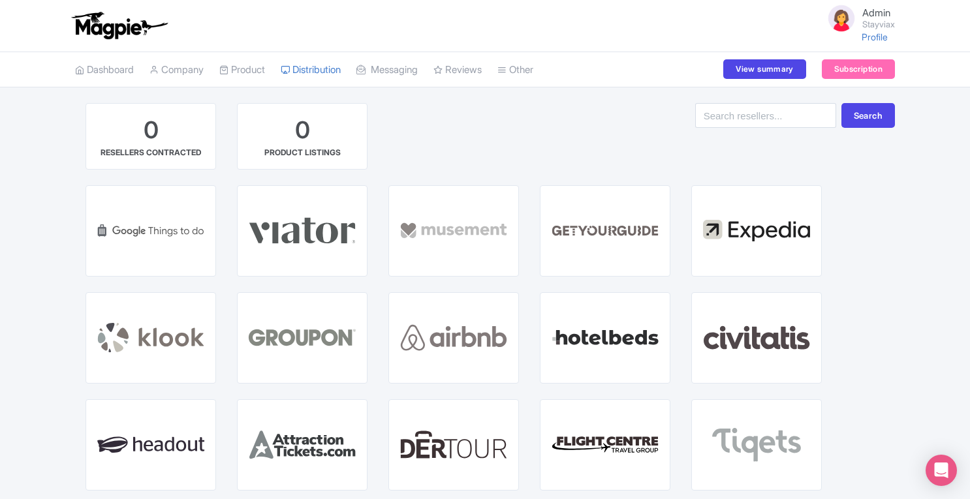
click at [149, 230] on span "GOOGLE THINGS TO DO" at bounding box center [151, 241] width 64 height 22
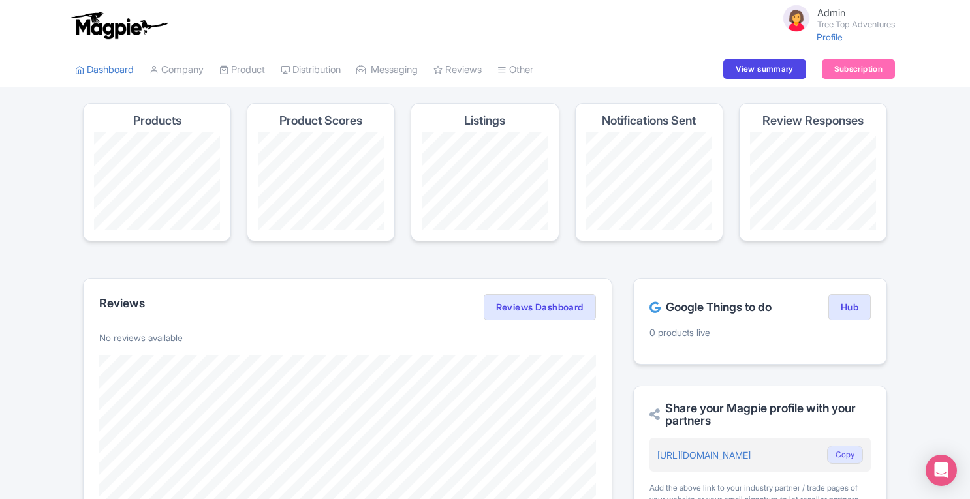
click at [245, 70] on link "Product" at bounding box center [242, 70] width 46 height 36
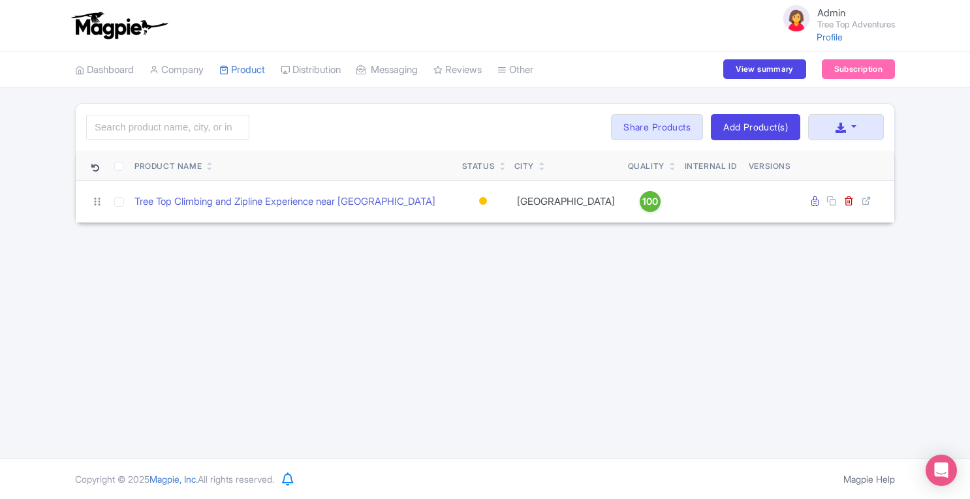
click at [482, 200] on div at bounding box center [483, 201] width 8 height 8
click at [452, 225] on div "Active" at bounding box center [450, 224] width 77 height 24
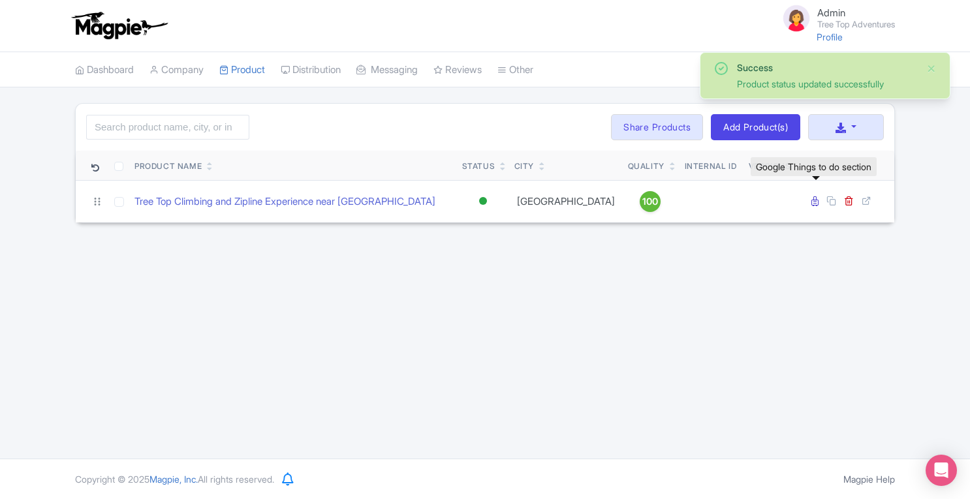
click at [815, 203] on icon at bounding box center [815, 202] width 7 height 10
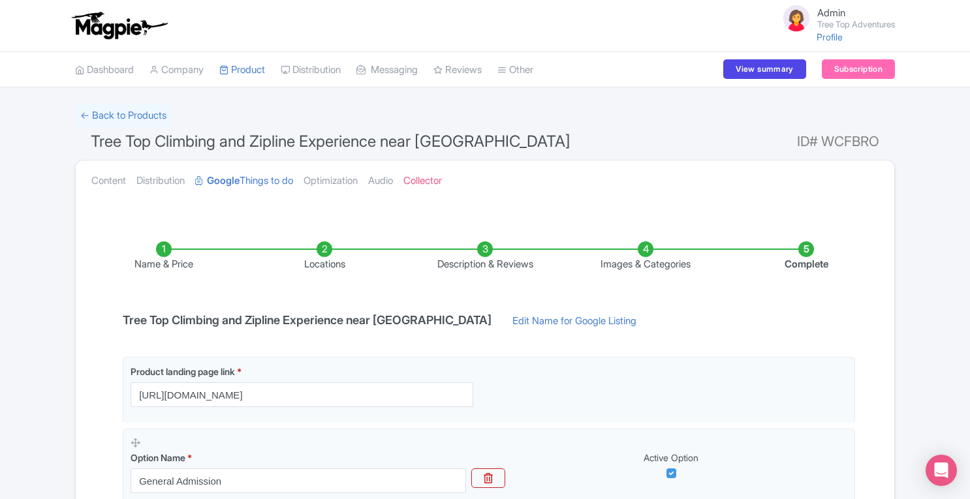
click at [330, 251] on li "Locations" at bounding box center [324, 257] width 161 height 31
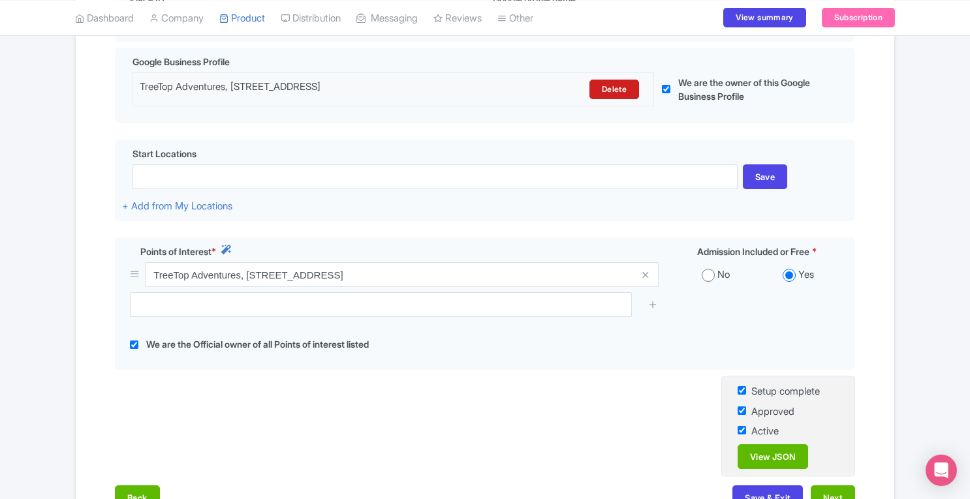
scroll to position [458, 0]
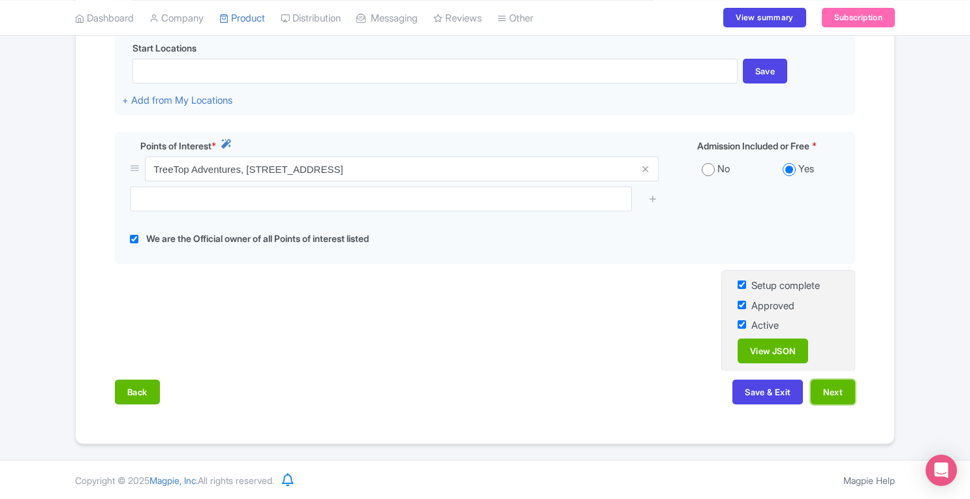
click at [830, 401] on button "Next" at bounding box center [833, 392] width 44 height 25
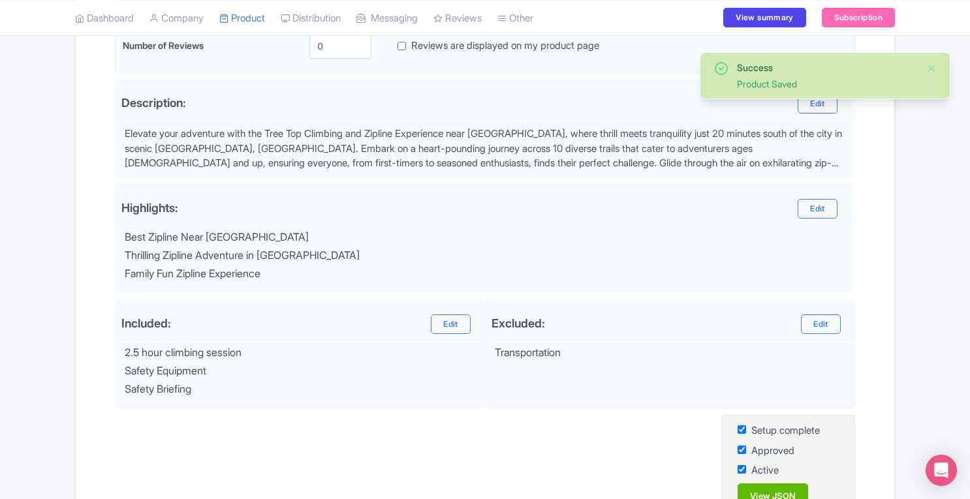
scroll to position [487, 0]
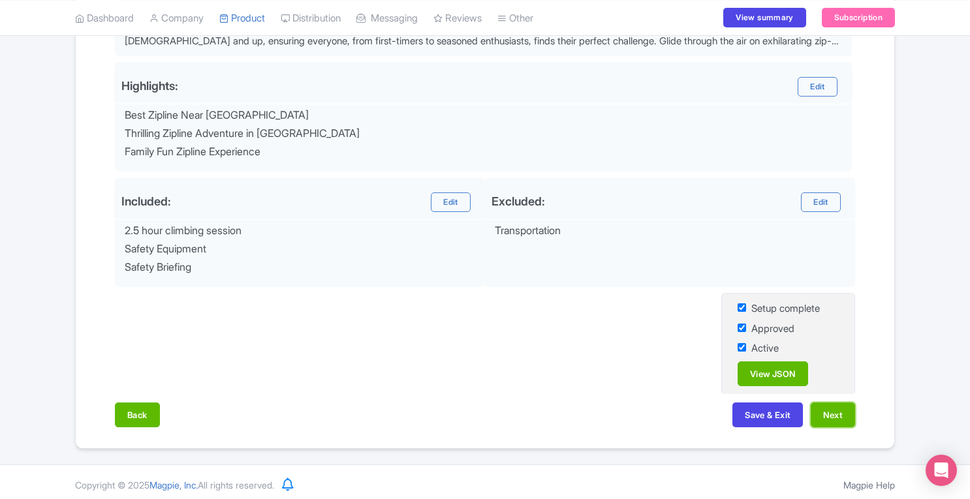
click at [832, 411] on button "Next" at bounding box center [833, 415] width 44 height 25
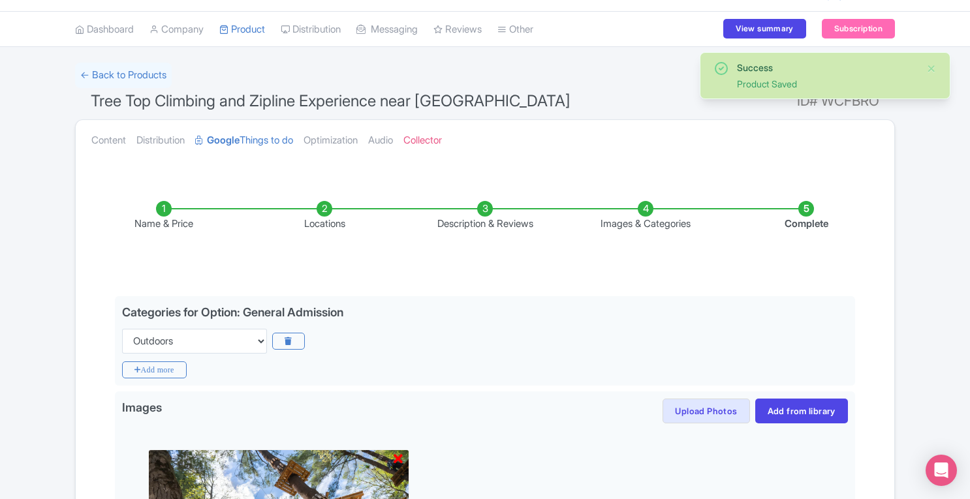
scroll to position [44, 0]
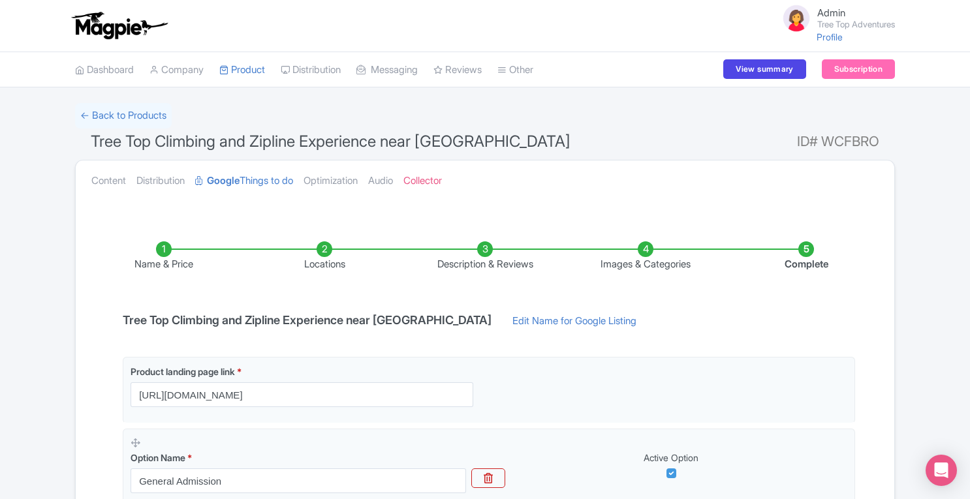
click at [324, 254] on li "Locations" at bounding box center [324, 257] width 161 height 31
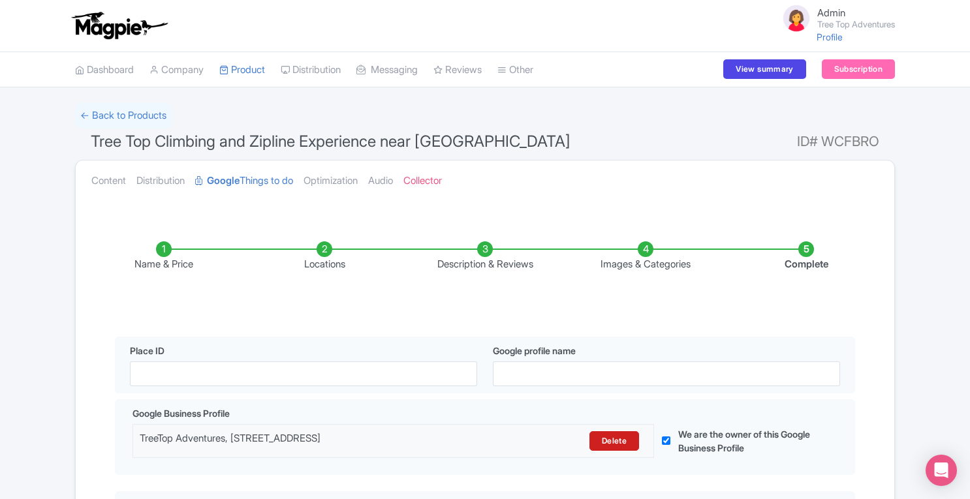
drag, startPoint x: 142, startPoint y: 438, endPoint x: 347, endPoint y: 440, distance: 204.4
click at [347, 440] on div "TreeTop Adventures, 200 New Boston Dr, Canton, MA 02021, USA" at bounding box center [330, 442] width 381 height 20
click at [930, 206] on div "← Back to Products Tree Top Climbing and Zipline Experience near Boston ID# WCF…" at bounding box center [485, 502] width 970 height 799
click at [929, 212] on div "← Back to Products Tree Top Climbing and Zipline Experience near Boston ID# WCF…" at bounding box center [485, 502] width 970 height 799
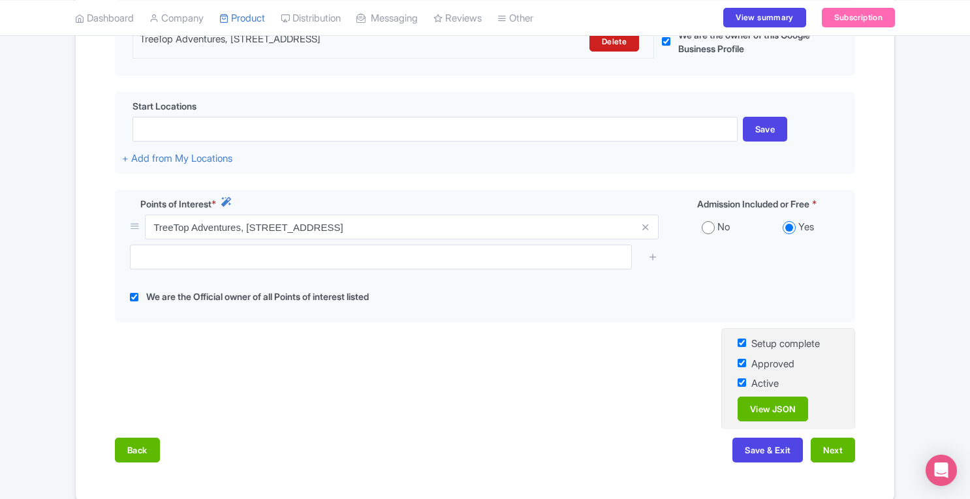
scroll to position [458, 0]
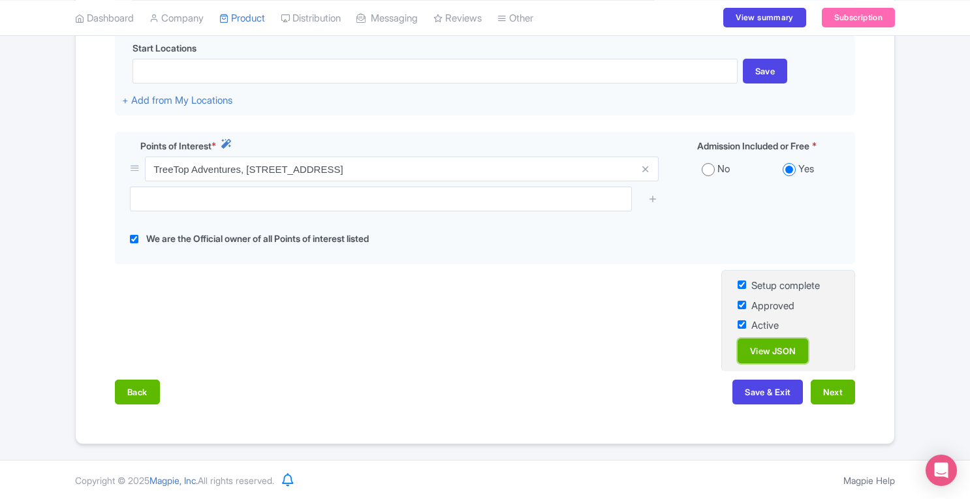
click at [770, 354] on link "View JSON" at bounding box center [773, 351] width 71 height 25
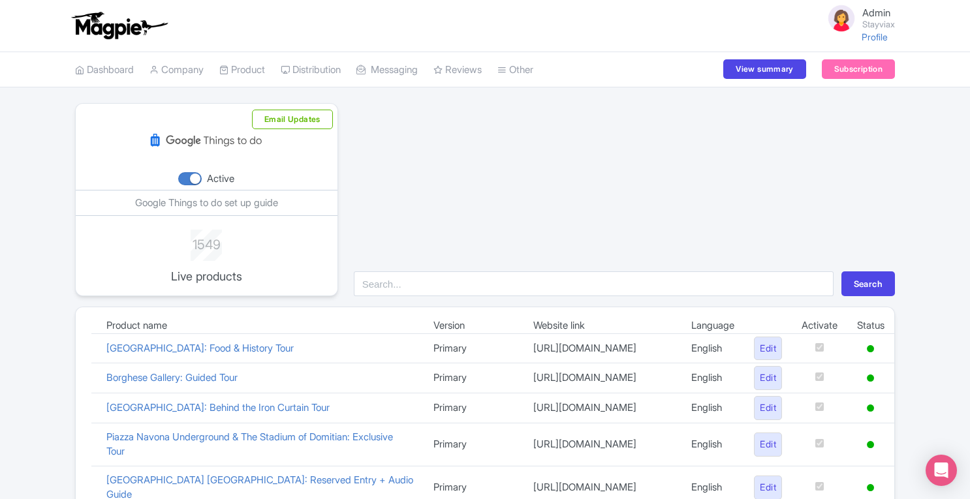
click at [111, 62] on link "Dashboard" at bounding box center [104, 70] width 59 height 36
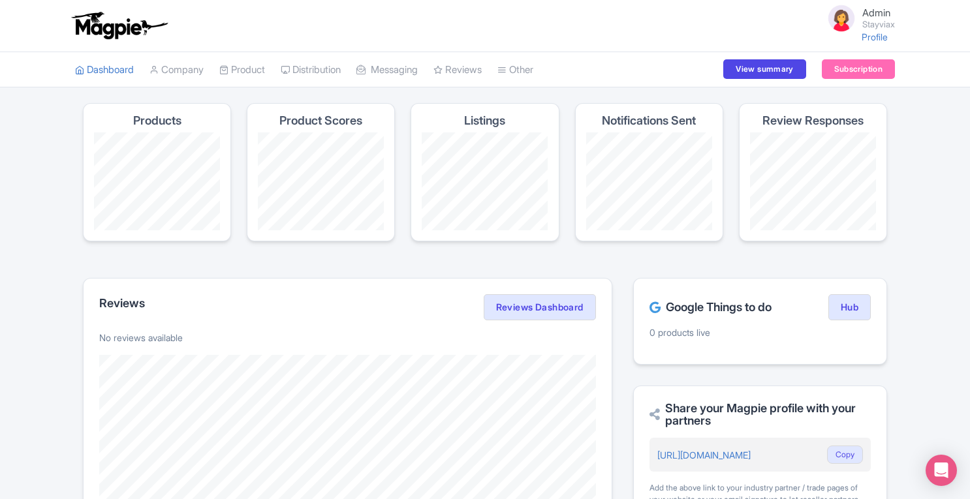
click at [0, 0] on link "Manage Resellers" at bounding box center [0, 0] width 0 height 0
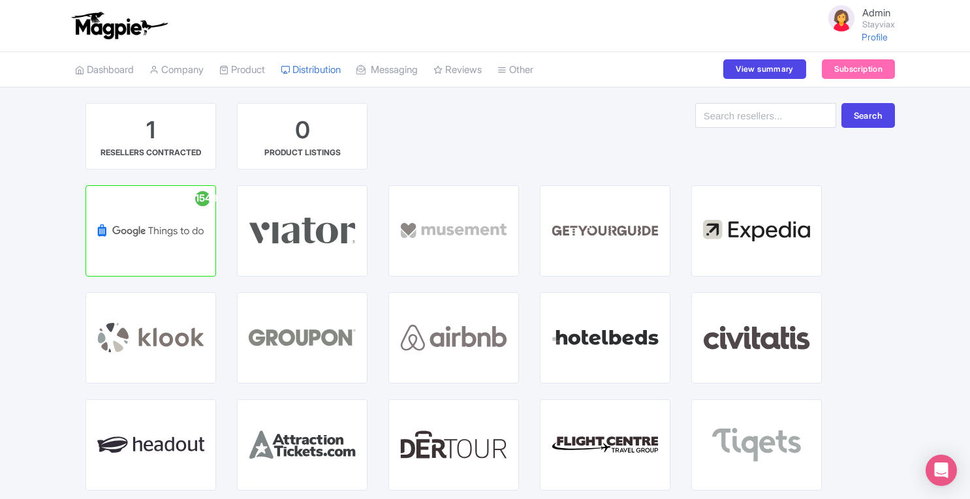
click at [171, 234] on div "GOOGLE THINGS TO DO HUB" at bounding box center [151, 230] width 65 height 33
